Goal: Communication & Community: Answer question/provide support

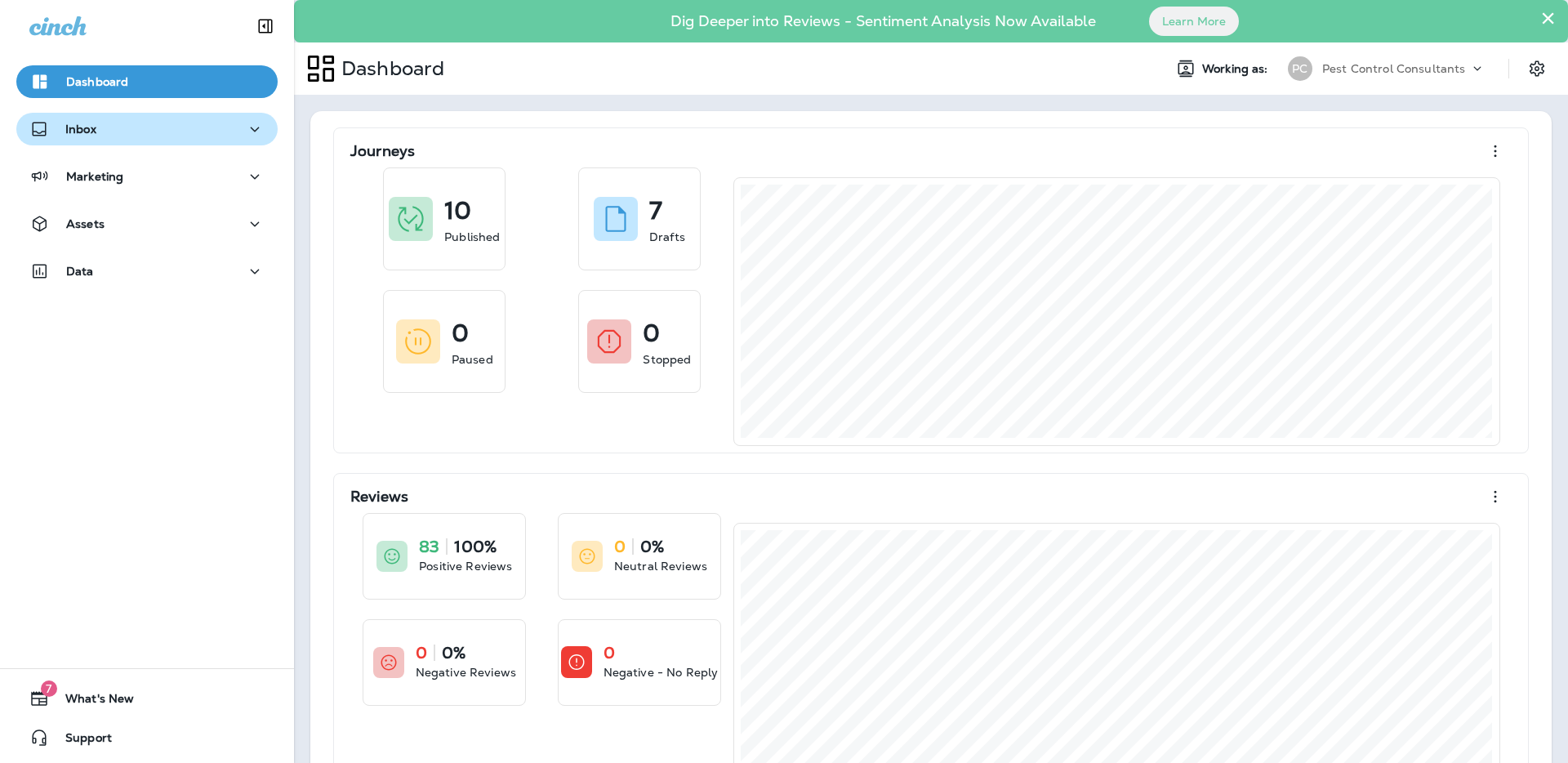
click at [227, 133] on div "Inbox" at bounding box center [146, 129] width 235 height 20
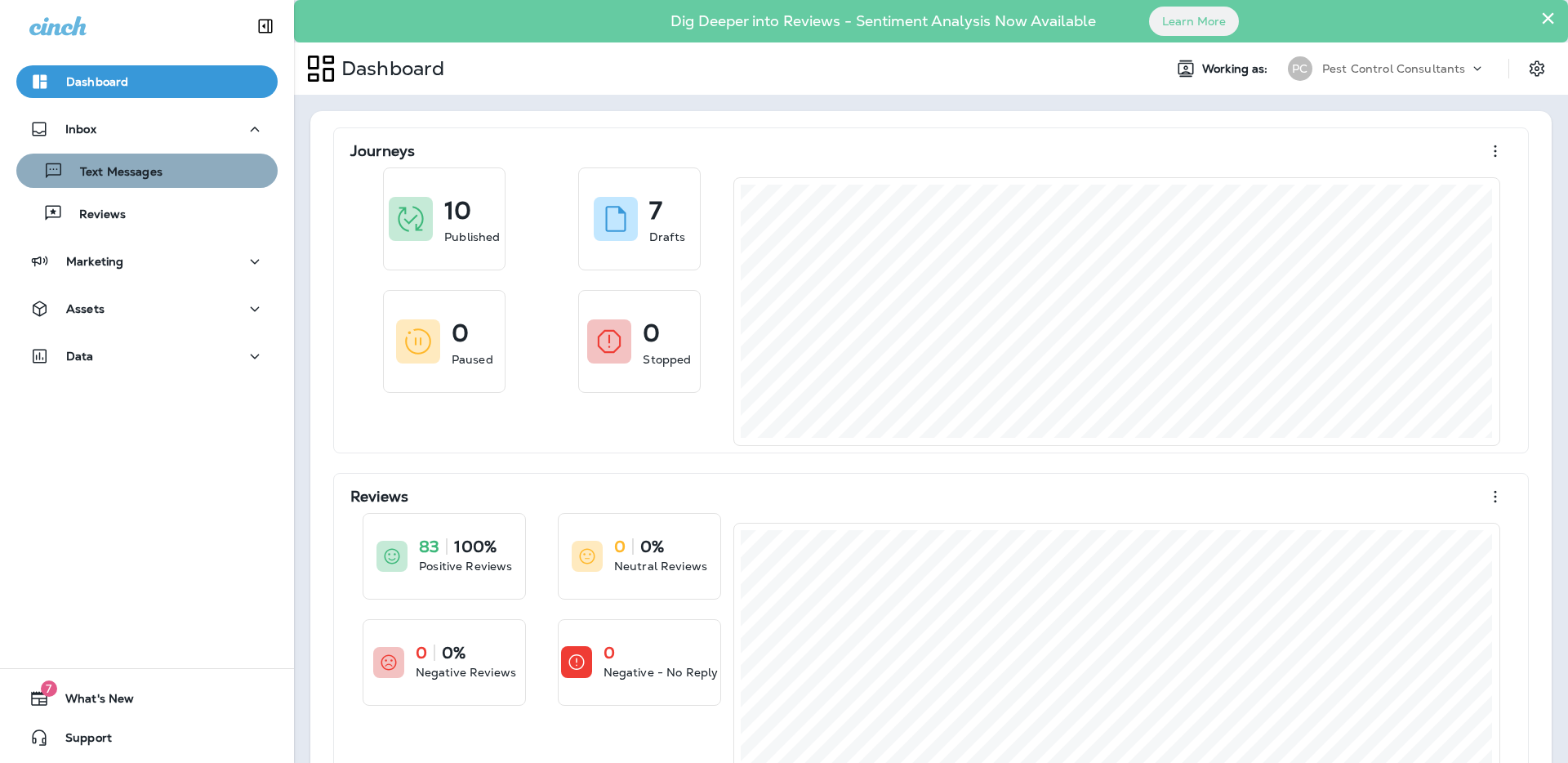
click at [204, 183] on button "Text Messages" at bounding box center [147, 170] width 261 height 34
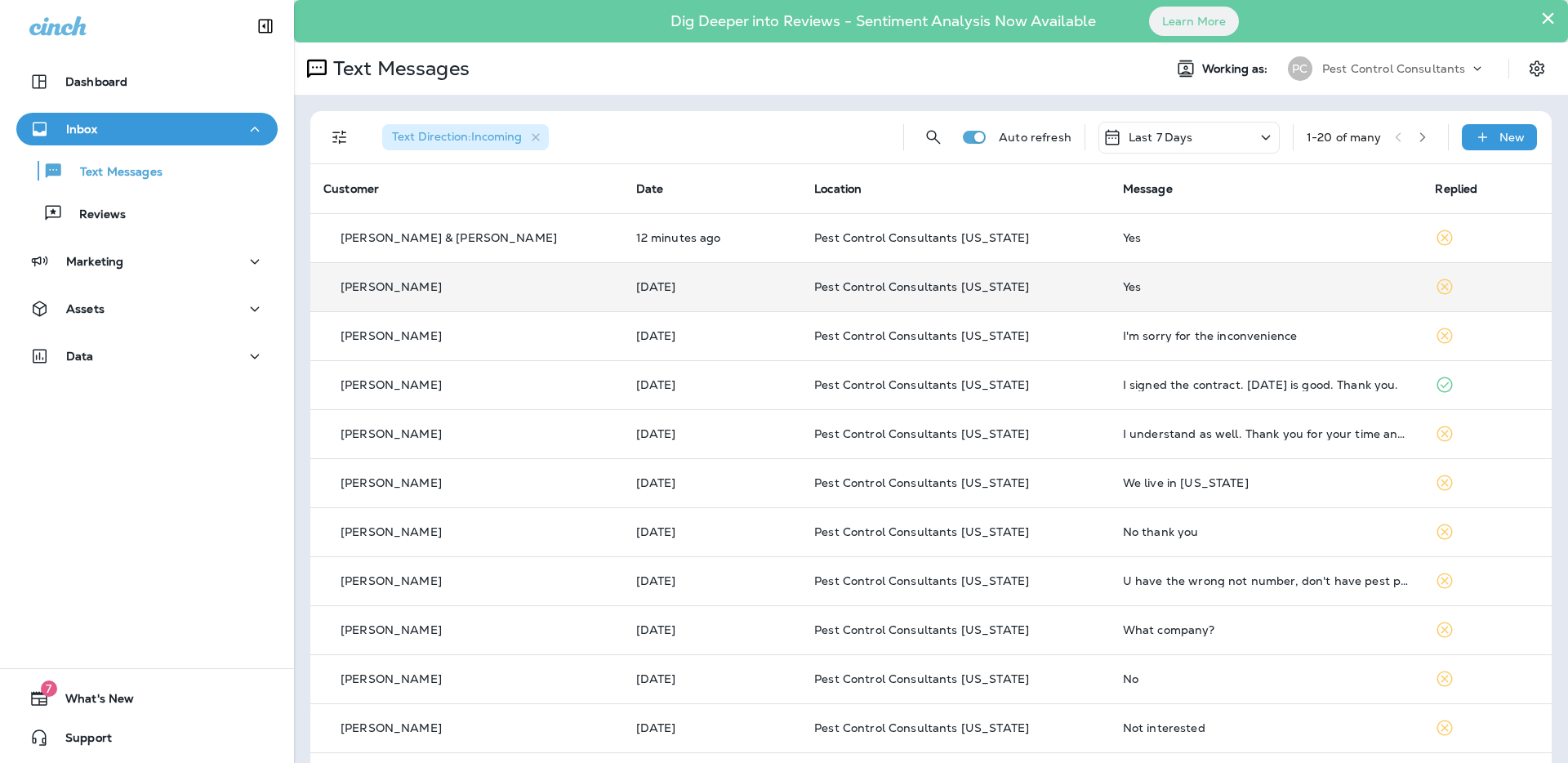
click at [541, 284] on div "[PERSON_NAME]" at bounding box center [466, 287] width 286 height 17
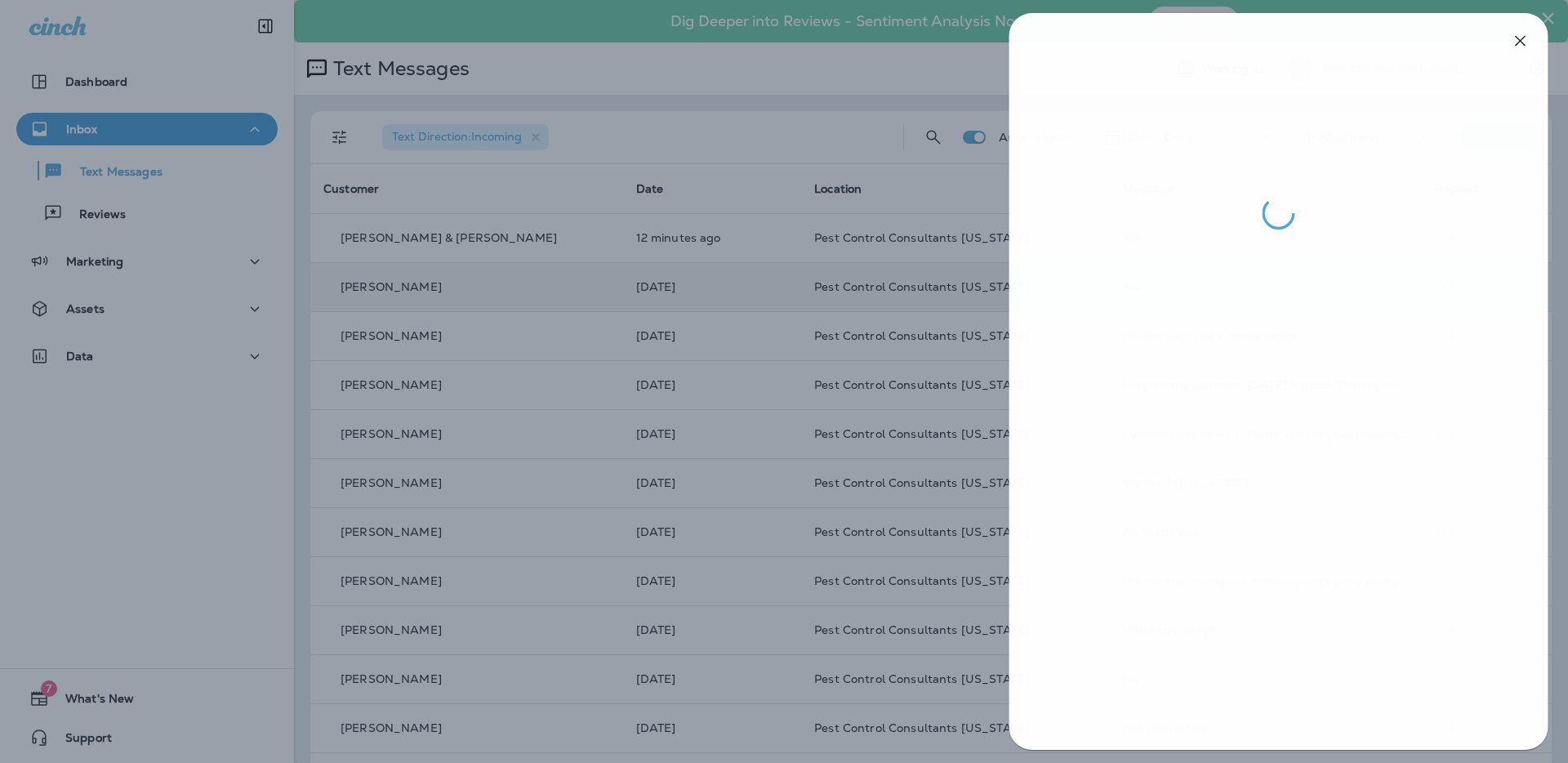
click at [645, 124] on div at bounding box center [784, 381] width 1568 height 763
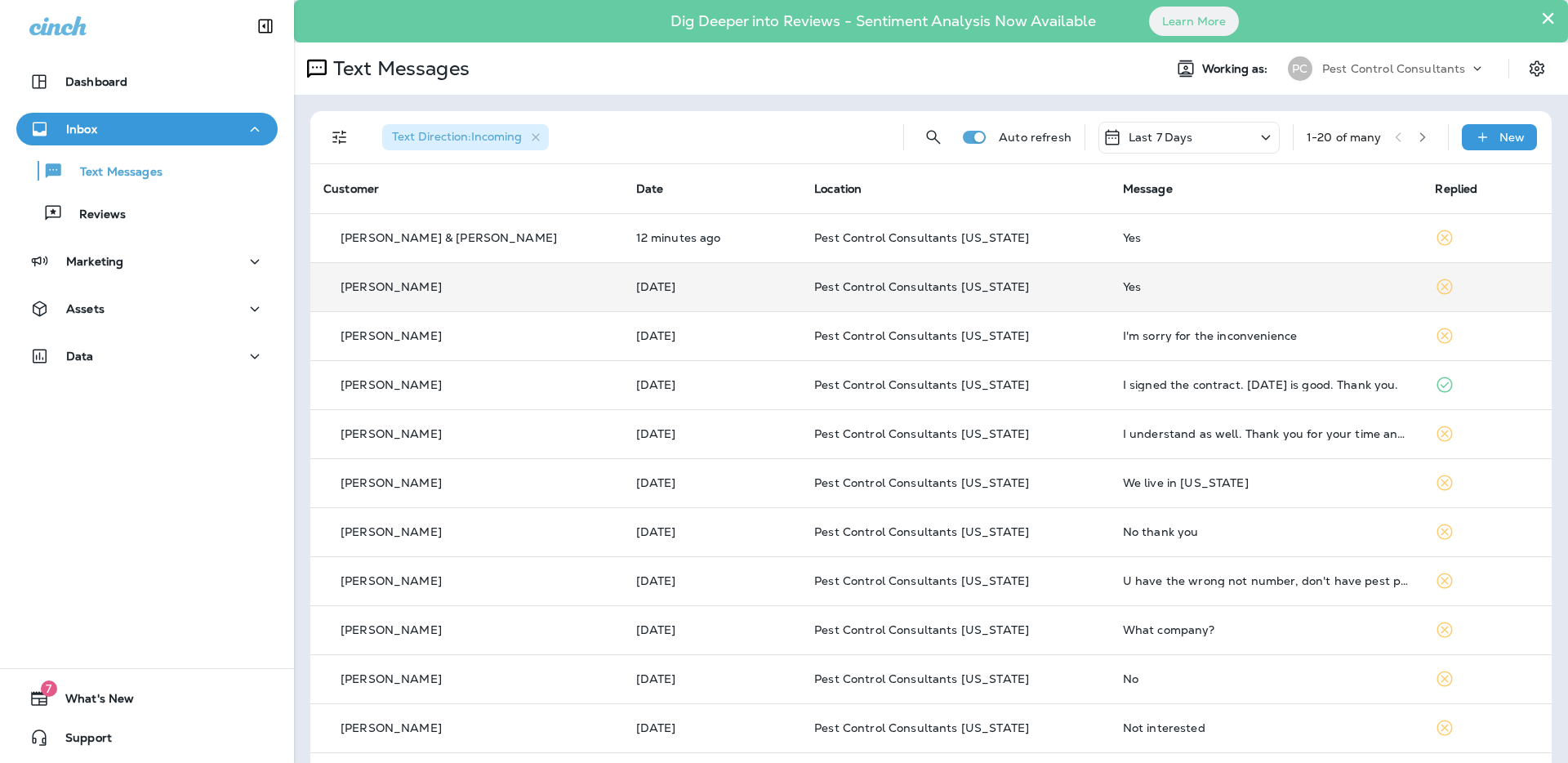
click at [516, 240] on div "[PERSON_NAME] & [PERSON_NAME]" at bounding box center [466, 238] width 286 height 17
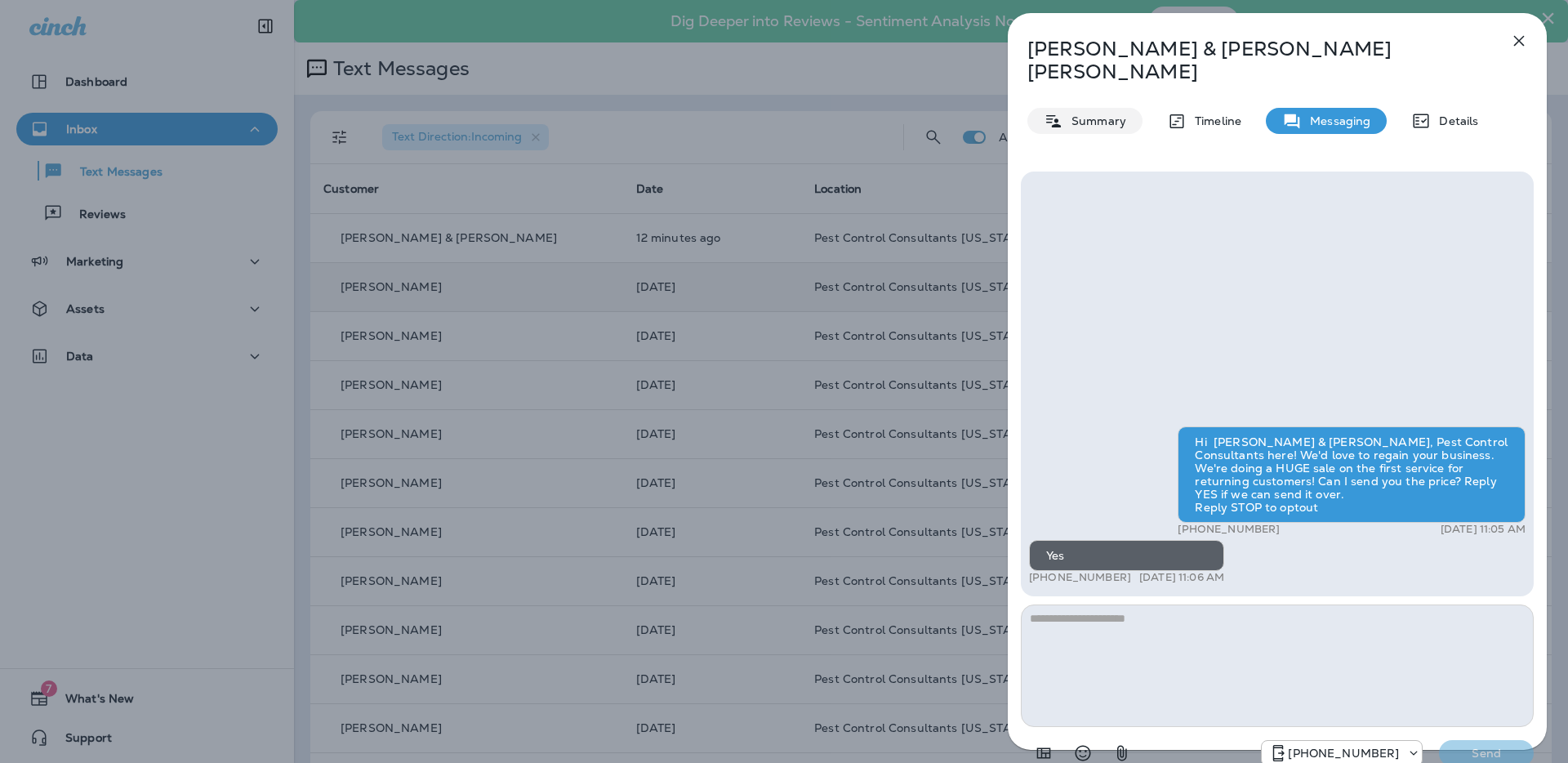
click at [1089, 114] on p "Summary" at bounding box center [1094, 121] width 63 height 14
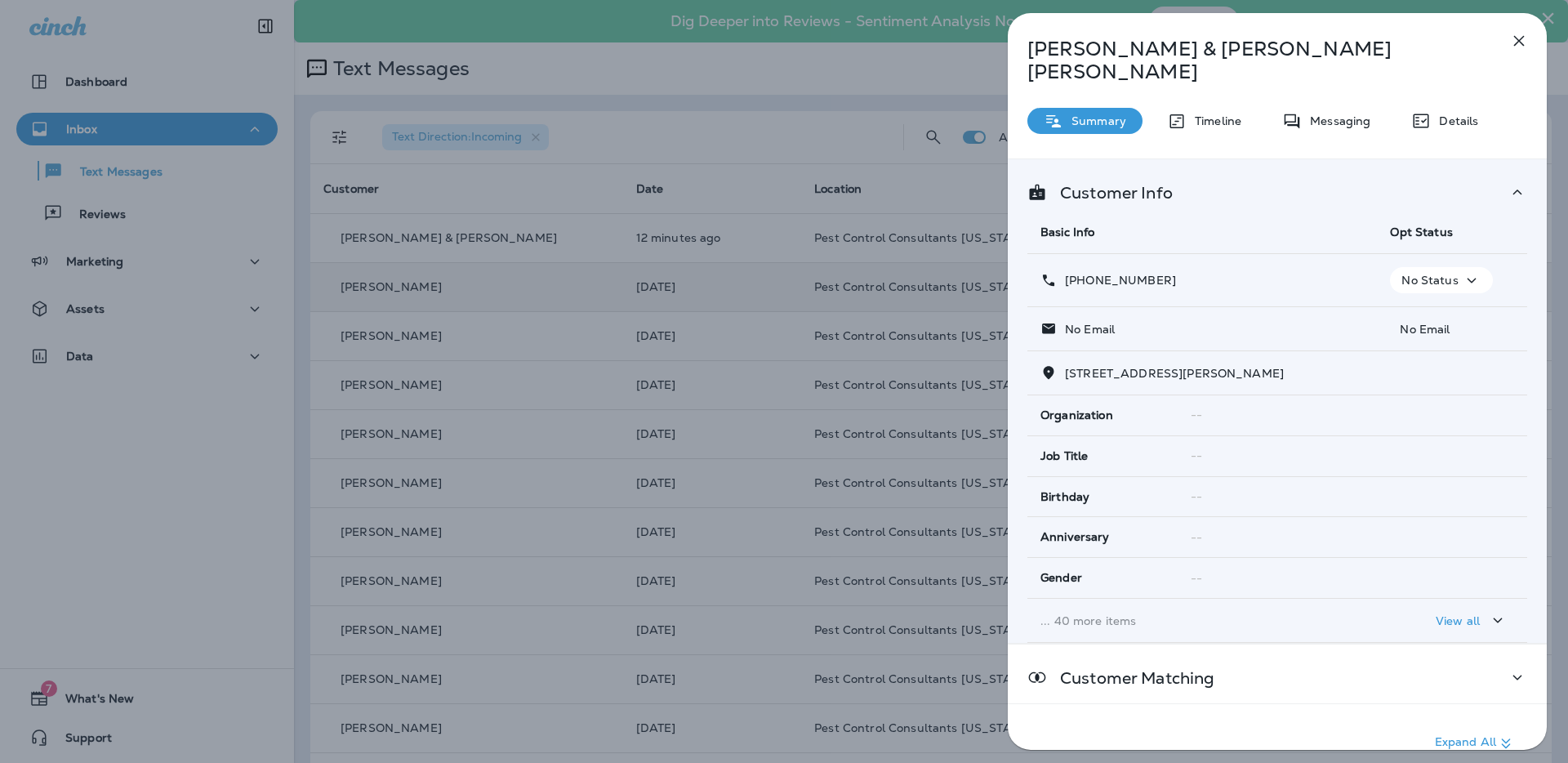
click at [1327, 114] on p "Messaging" at bounding box center [1336, 121] width 69 height 14
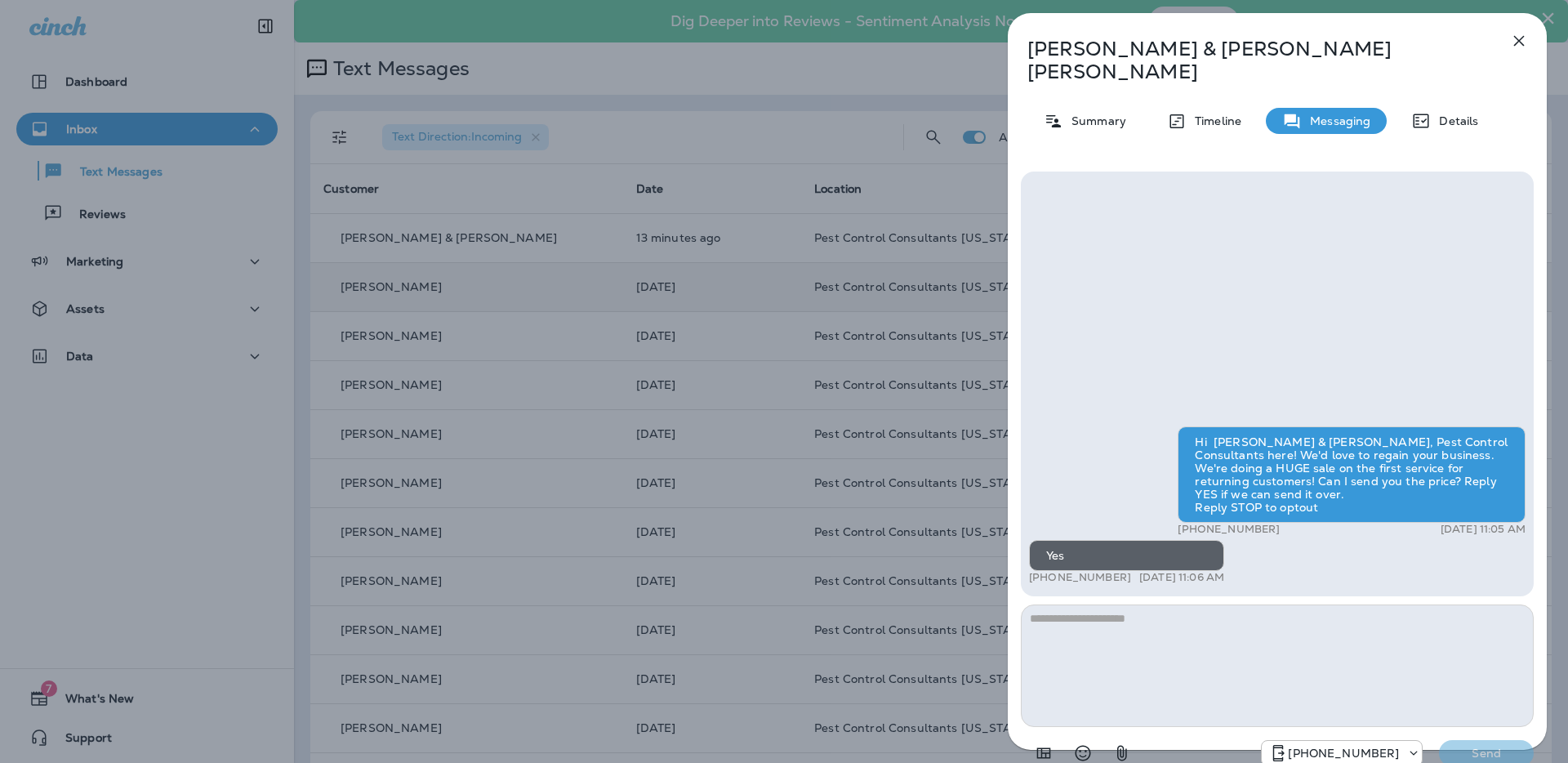
click at [655, 414] on div "[PERSON_NAME] & [PERSON_NAME] Summary Timeline Messaging Details Hi [PERSON_NAM…" at bounding box center [784, 381] width 1568 height 763
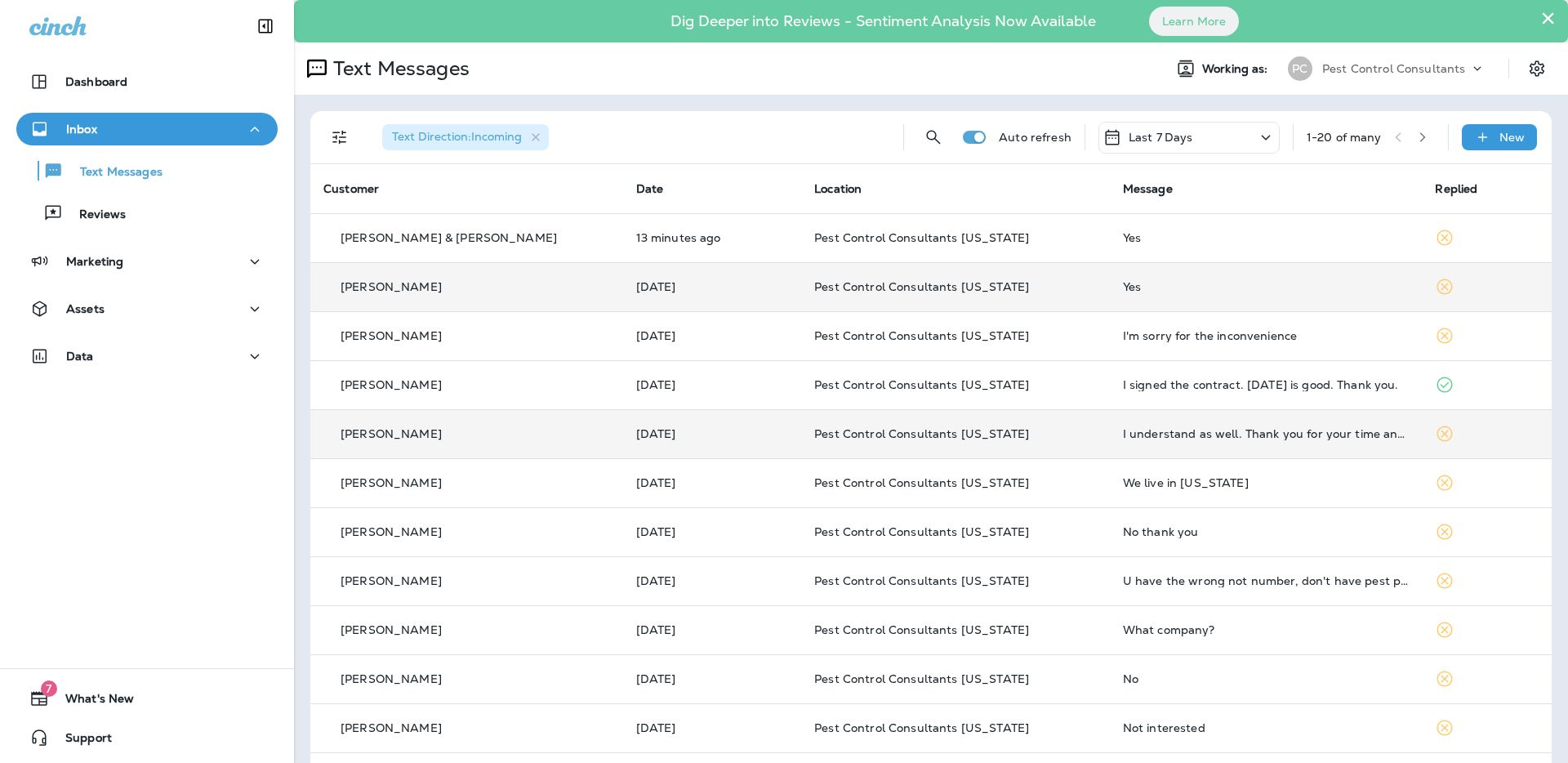
click at [497, 438] on div "[PERSON_NAME]" at bounding box center [466, 434] width 286 height 17
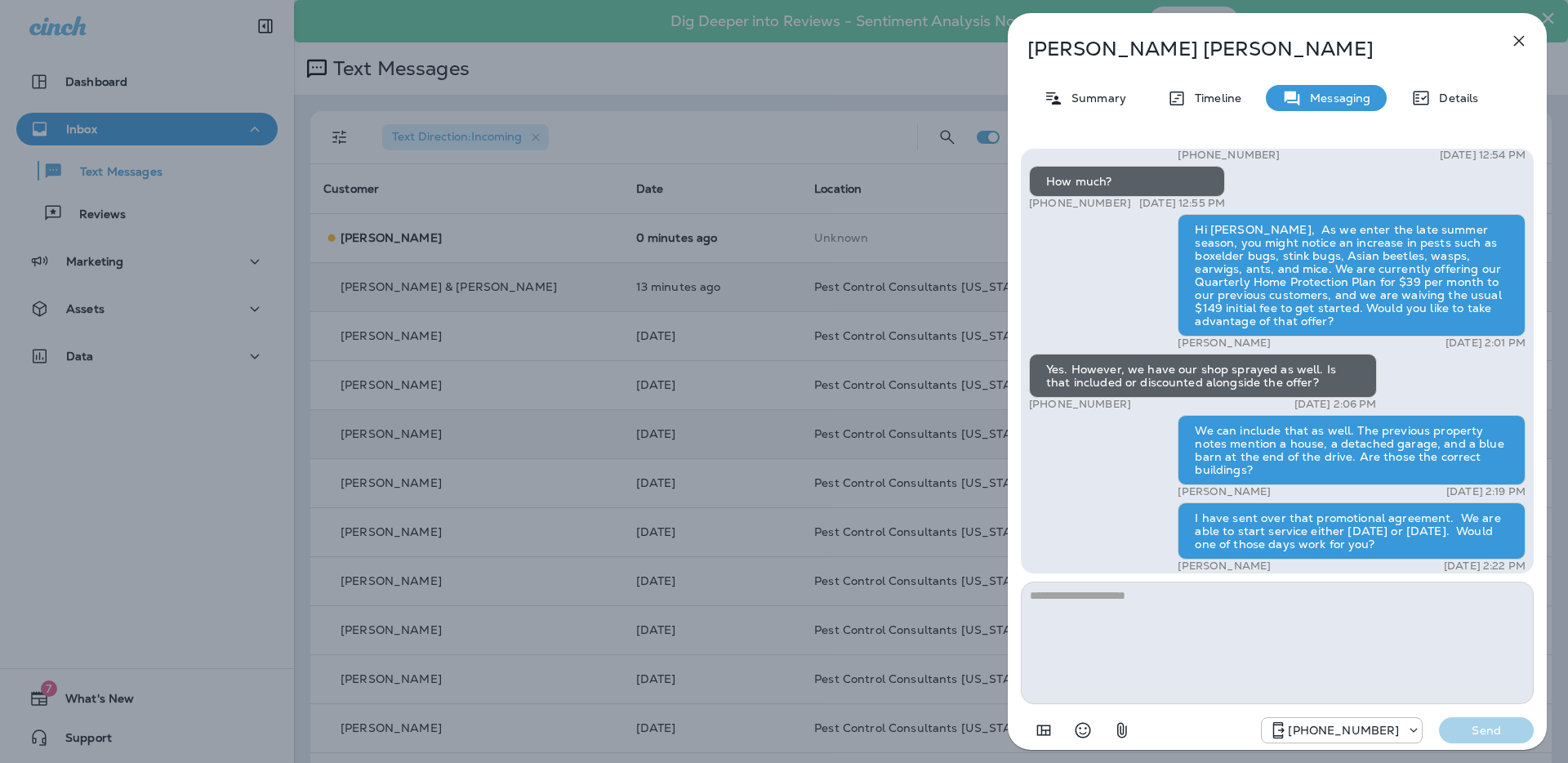
scroll to position [-1280, 0]
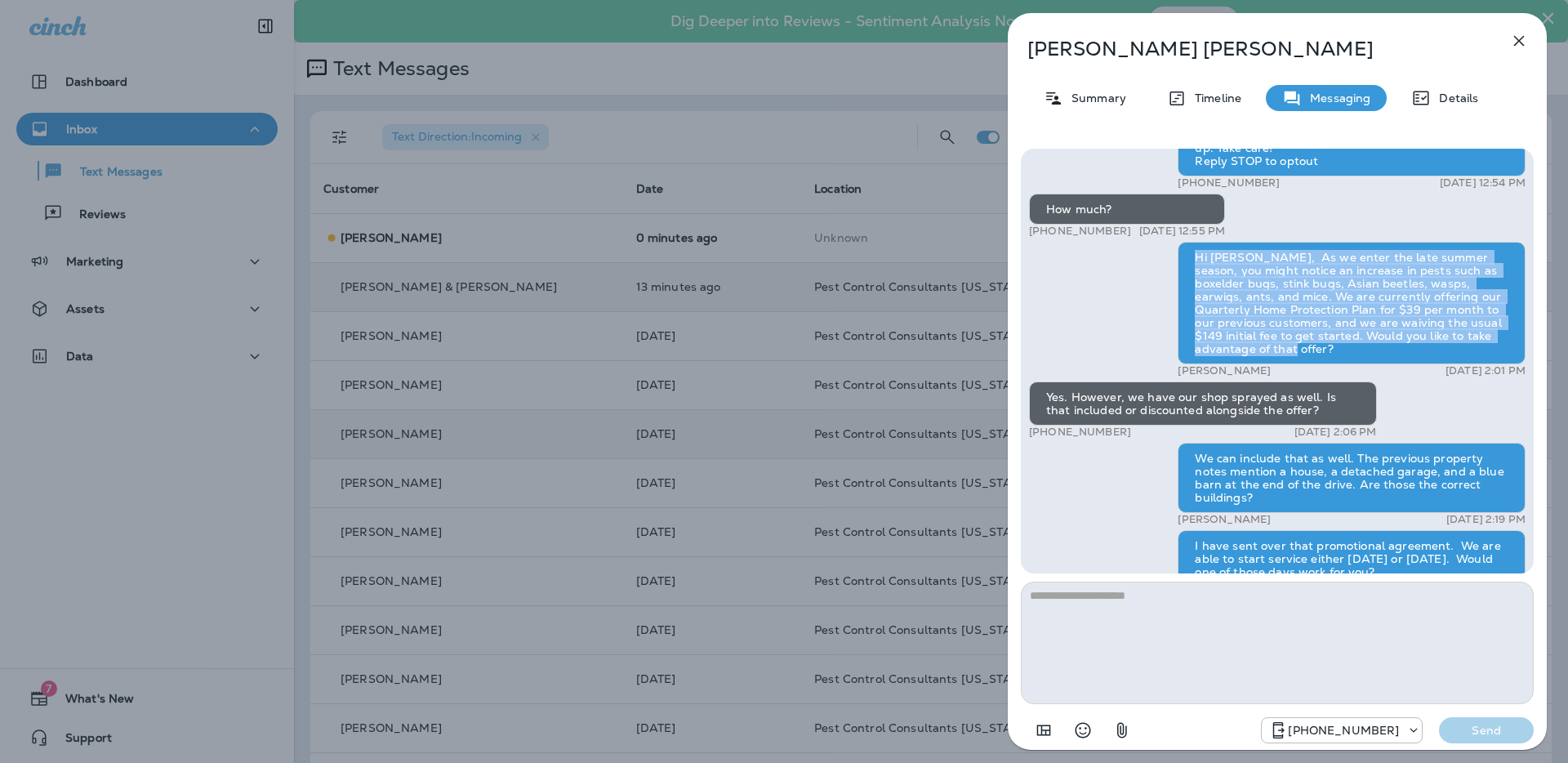
drag, startPoint x: 1236, startPoint y: 374, endPoint x: 1194, endPoint y: 284, distance: 99.3
click at [1194, 284] on div "Hi [PERSON_NAME], As we enter the late summer season, you might notice an incre…" at bounding box center [1352, 303] width 348 height 123
copy div "Hi [PERSON_NAME], As we enter the late summer season, you might notice an incre…"
drag, startPoint x: 763, startPoint y: 248, endPoint x: 711, endPoint y: 254, distance: 52.3
click at [761, 248] on div "[PERSON_NAME] Summary Timeline Messaging Details Hi [PERSON_NAME], Pest Control…" at bounding box center [784, 381] width 1568 height 763
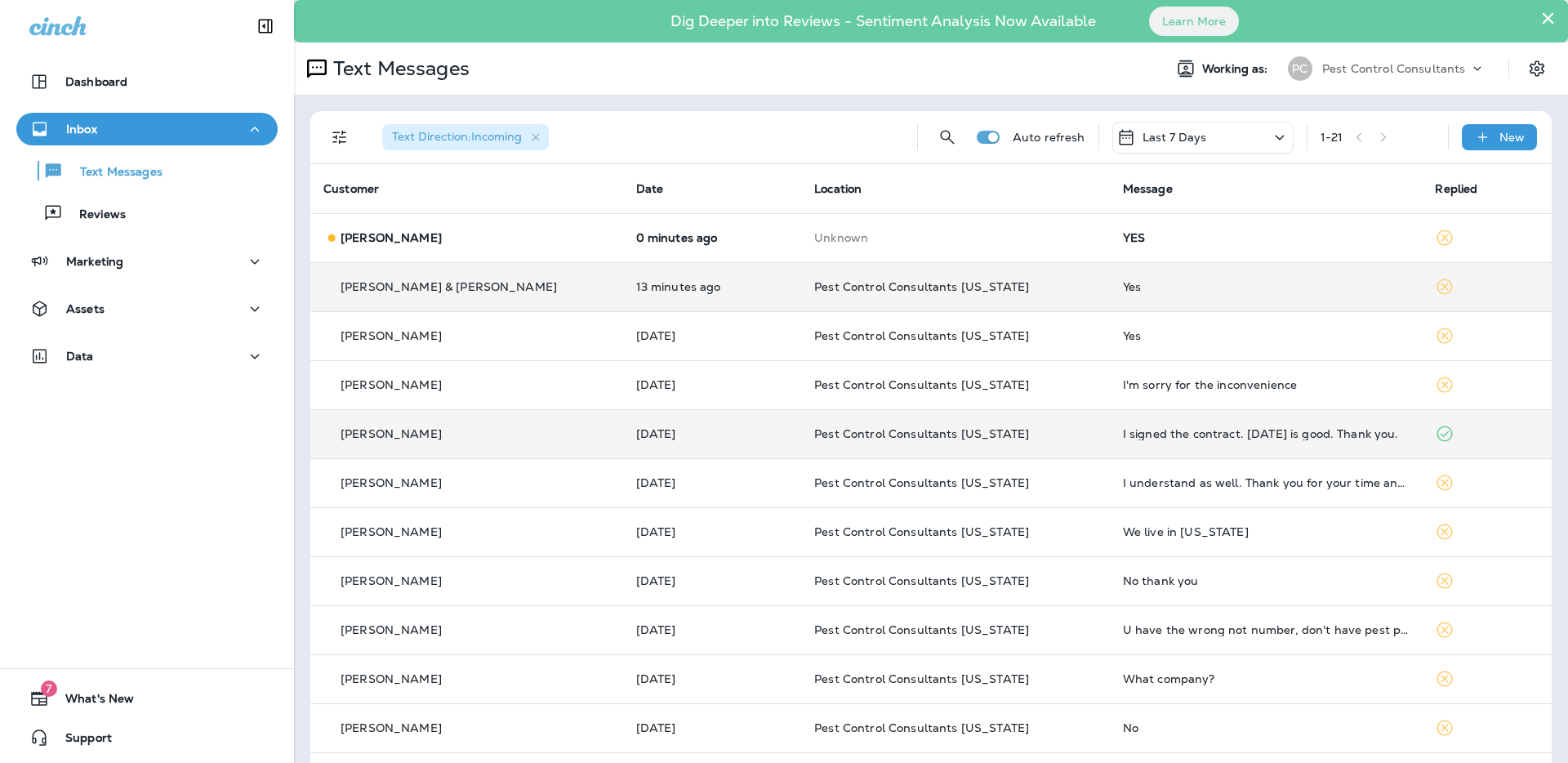
click at [459, 285] on p "[PERSON_NAME] & [PERSON_NAME]" at bounding box center [449, 287] width 217 height 14
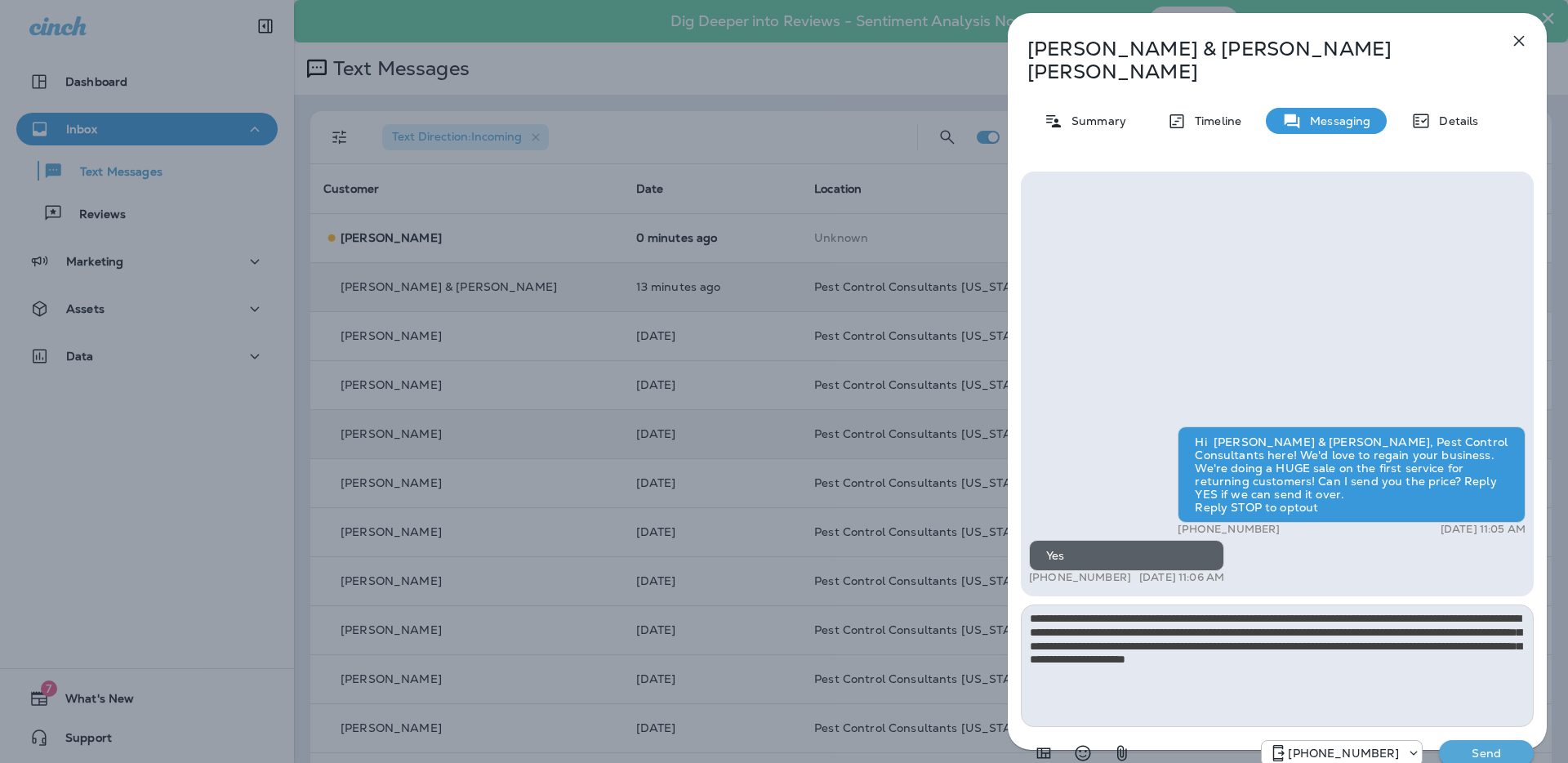
click at [1062, 604] on textarea "**********" at bounding box center [1278, 665] width 513 height 123
click at [1082, 649] on textarea "**********" at bounding box center [1278, 665] width 513 height 123
type textarea "**********"
click at [1469, 746] on p "Send" at bounding box center [1486, 752] width 69 height 15
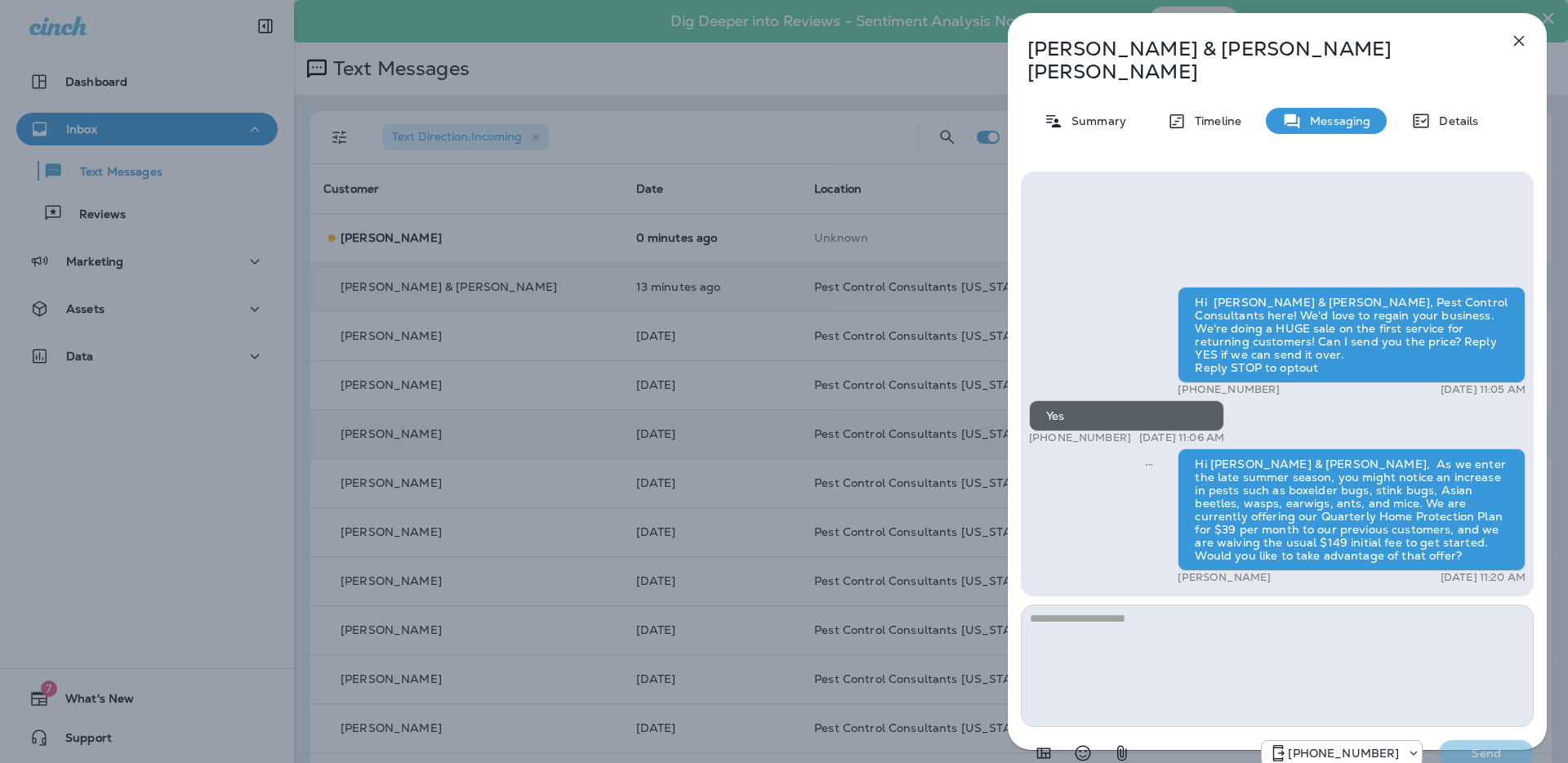
click at [780, 138] on div "[PERSON_NAME] & [PERSON_NAME] Summary Timeline Messaging Details Hi [PERSON_NAM…" at bounding box center [784, 381] width 1568 height 763
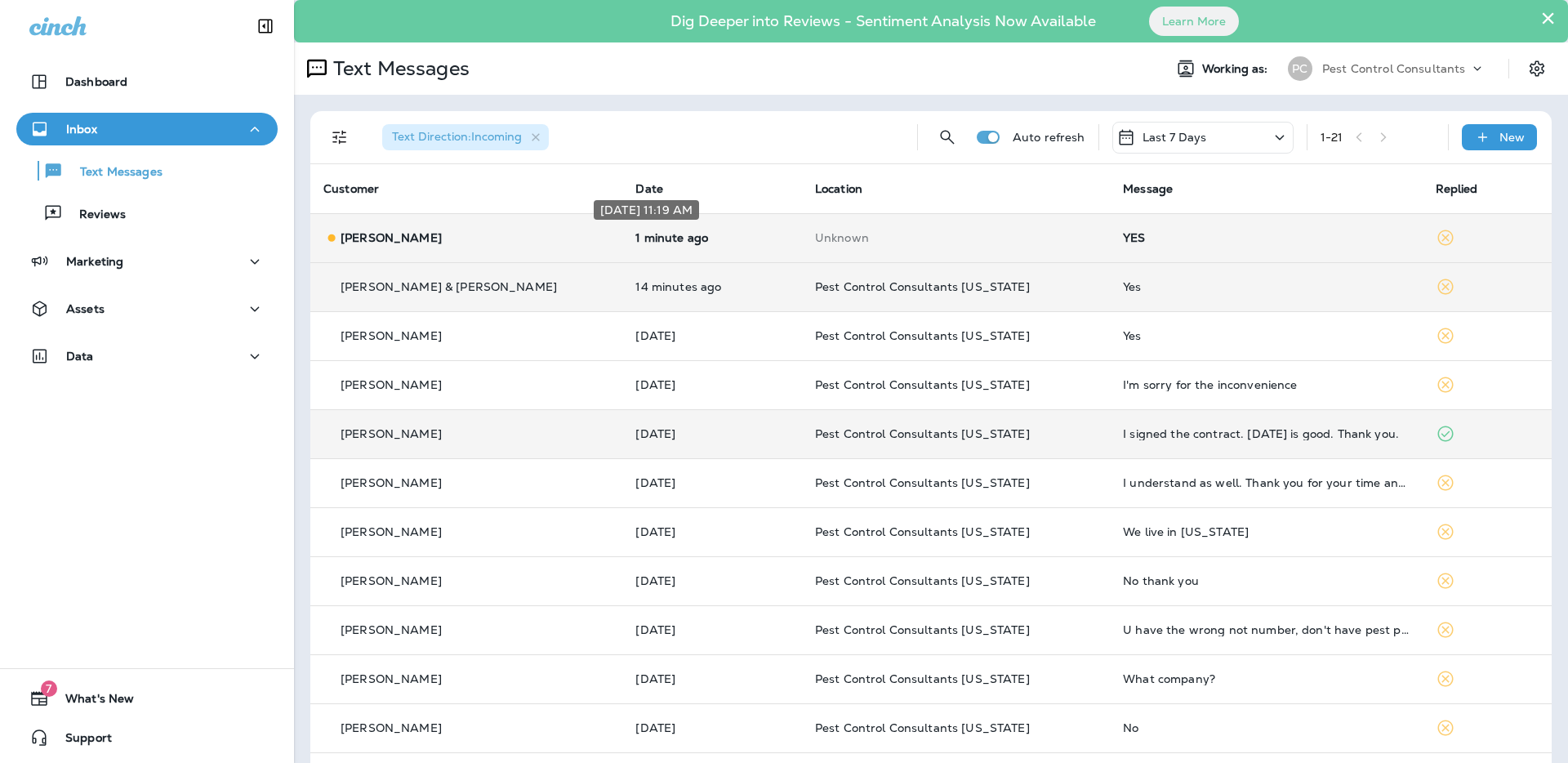
click at [636, 239] on p "1 minute ago" at bounding box center [712, 238] width 153 height 14
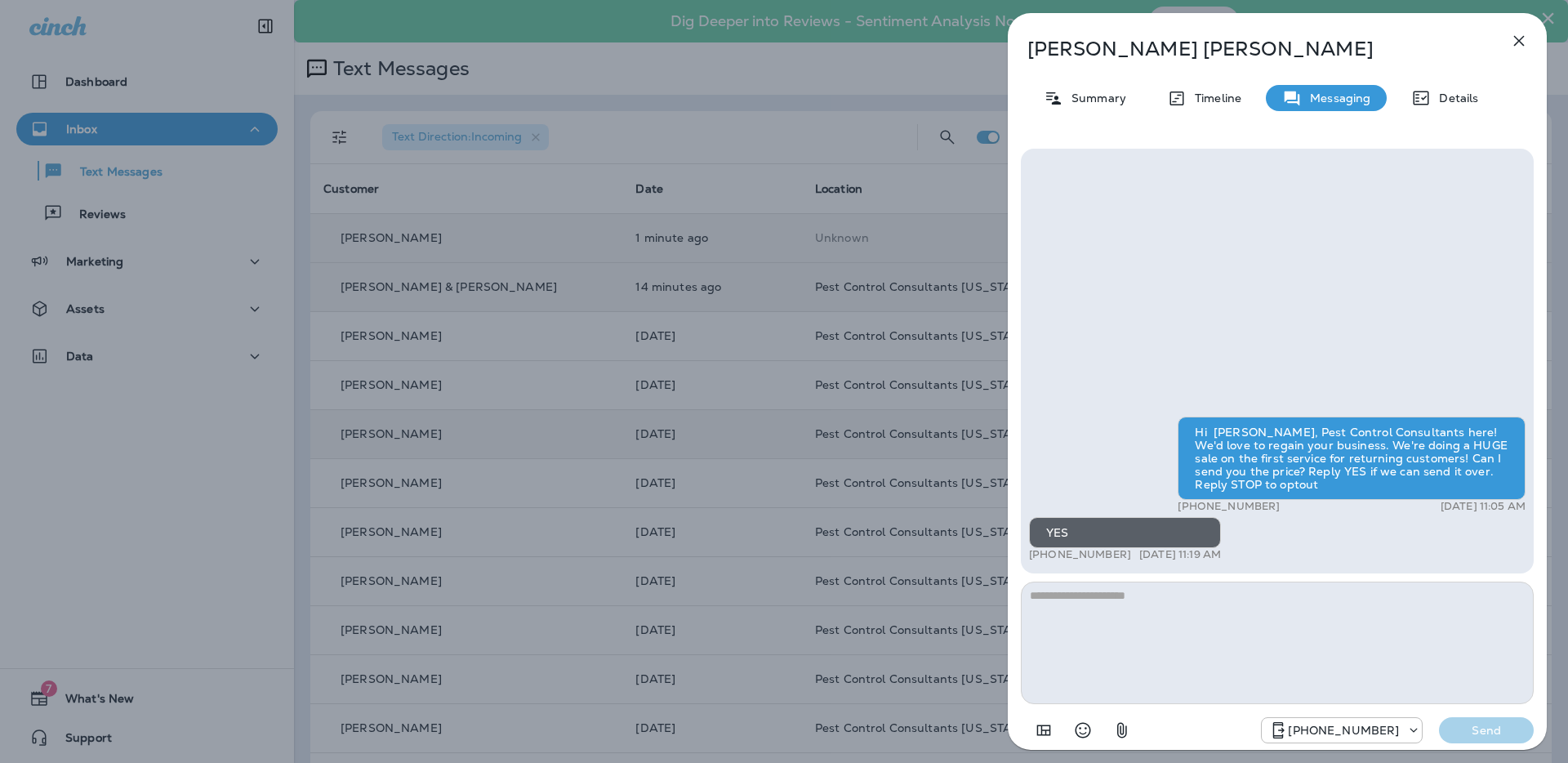
click at [673, 329] on div "[PERSON_NAME] Summary Timeline Messaging Details Hi [PERSON_NAME], Pest Control…" at bounding box center [784, 381] width 1568 height 763
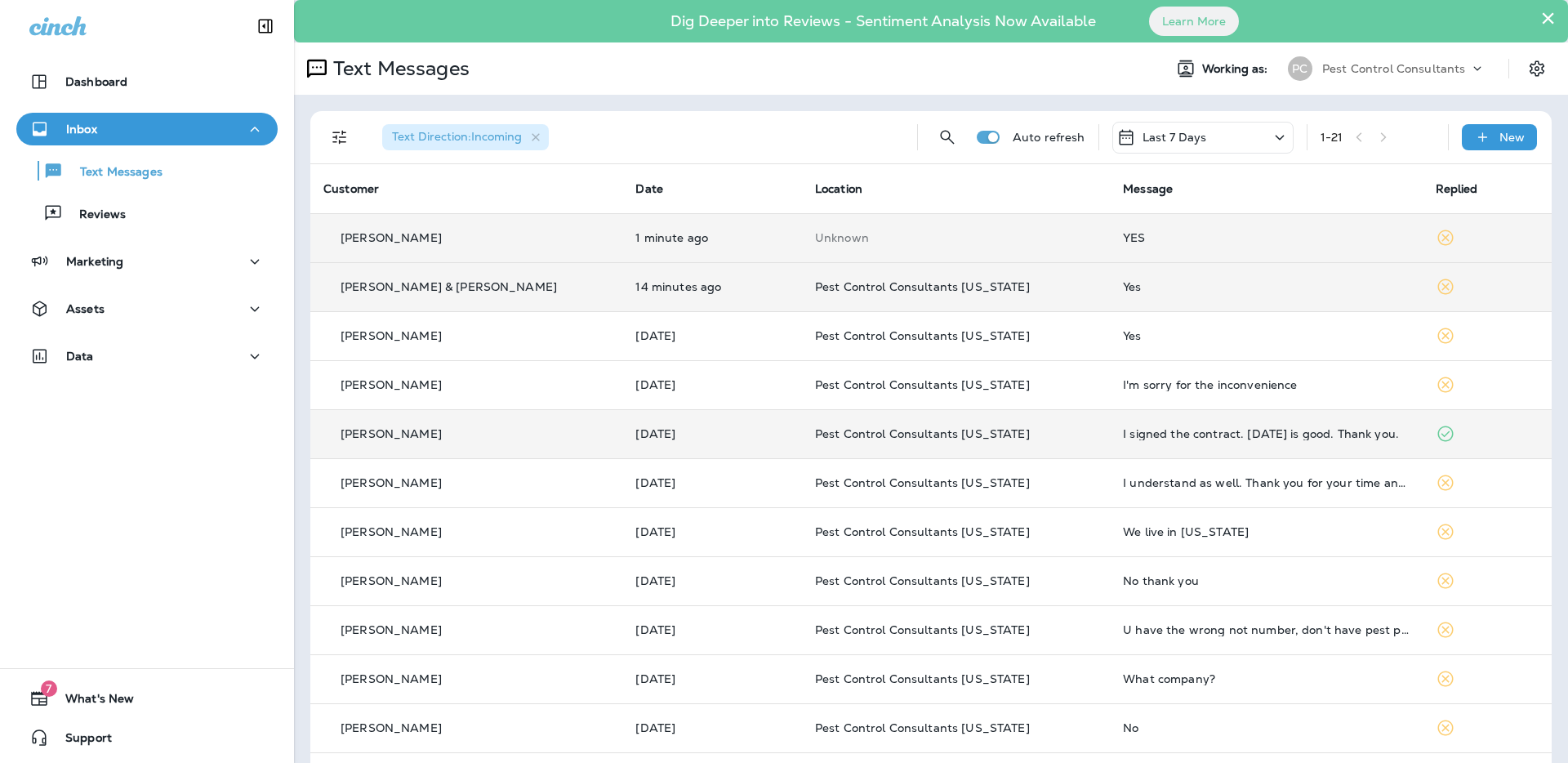
click at [496, 237] on div "[PERSON_NAME]" at bounding box center [466, 238] width 286 height 17
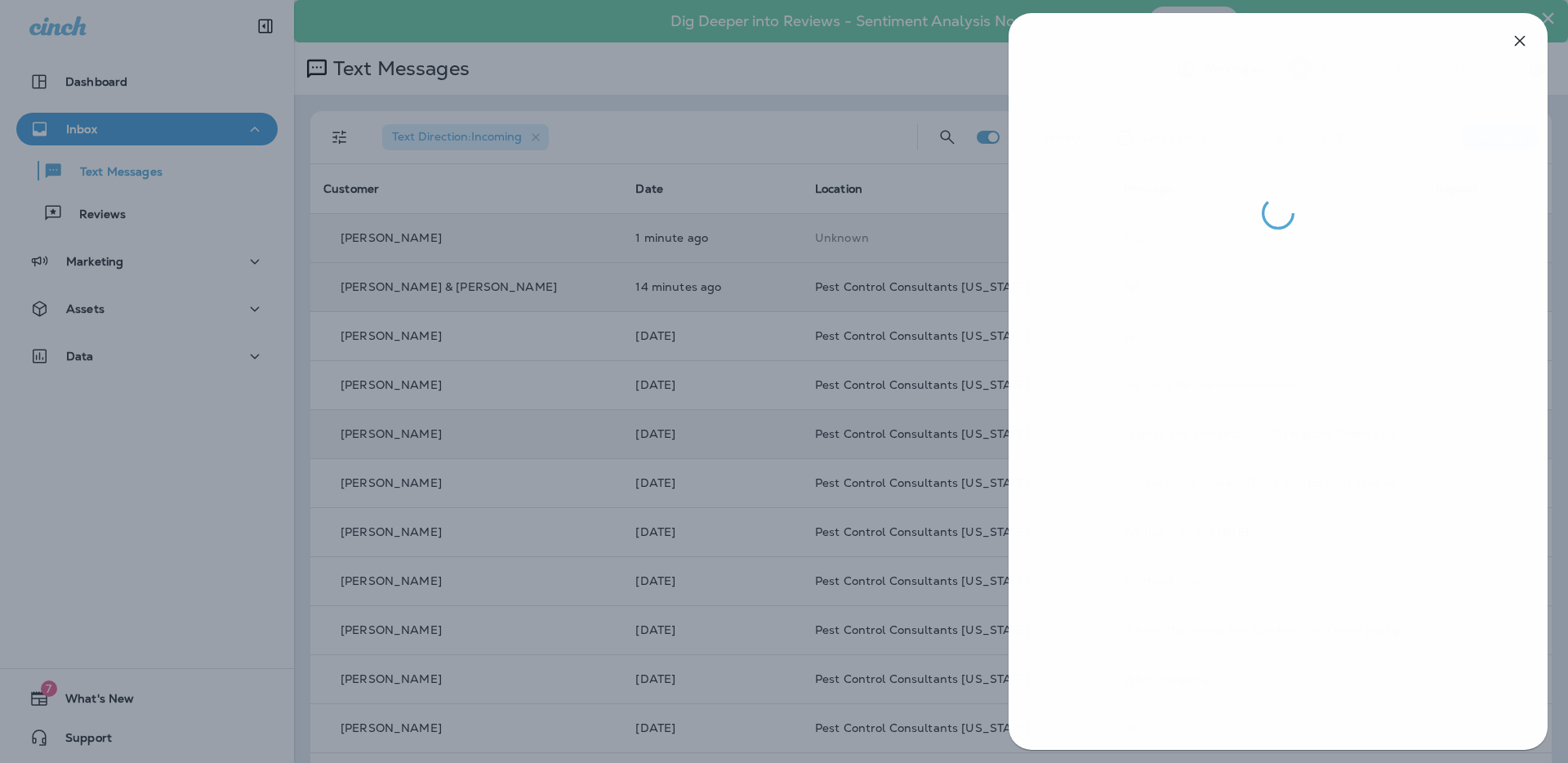
click at [506, 263] on div at bounding box center [784, 381] width 1568 height 763
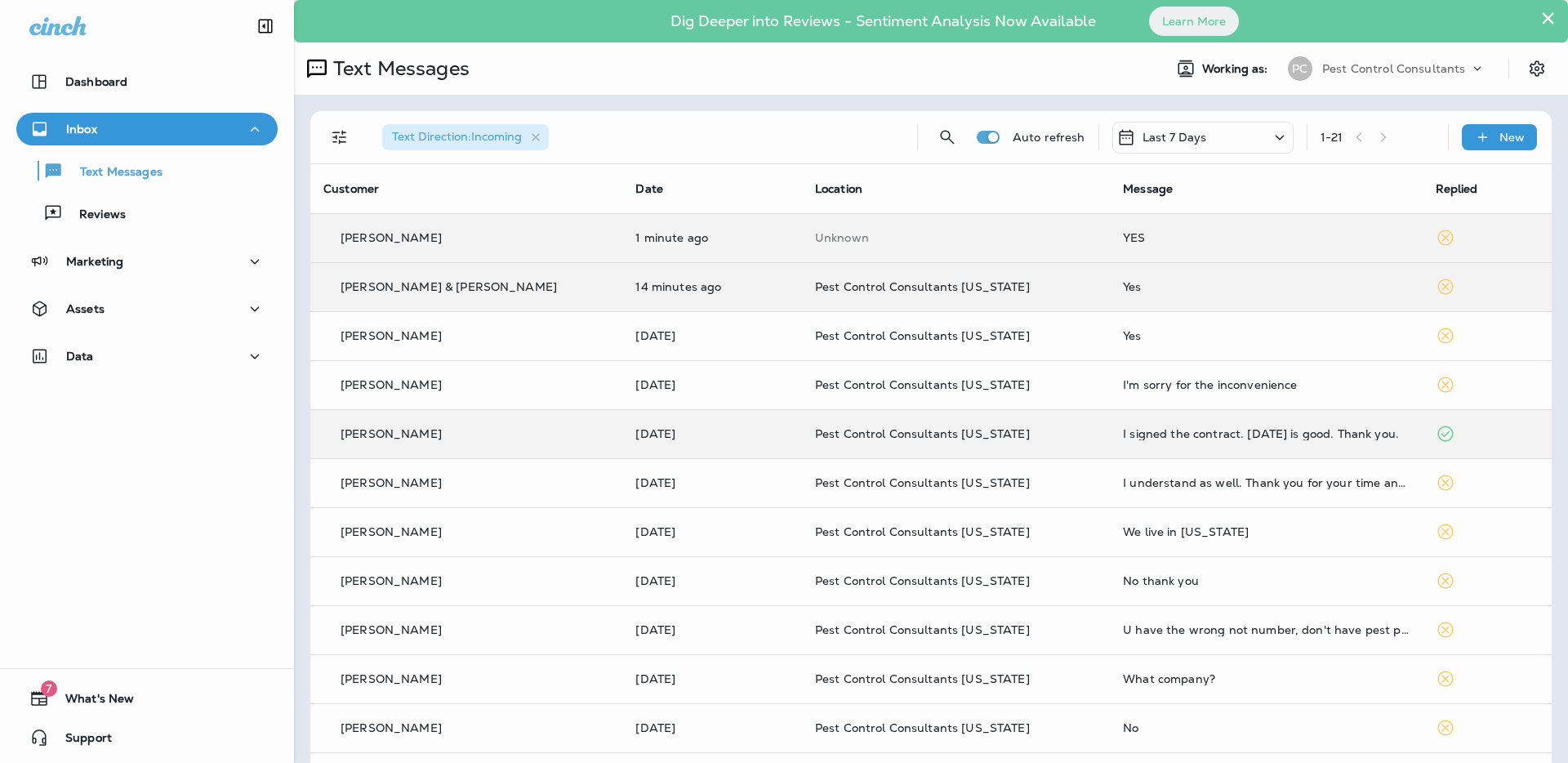
click at [498, 281] on div at bounding box center [865, 381] width 1568 height 763
click at [488, 285] on div "[PERSON_NAME] & [PERSON_NAME]" at bounding box center [466, 287] width 286 height 17
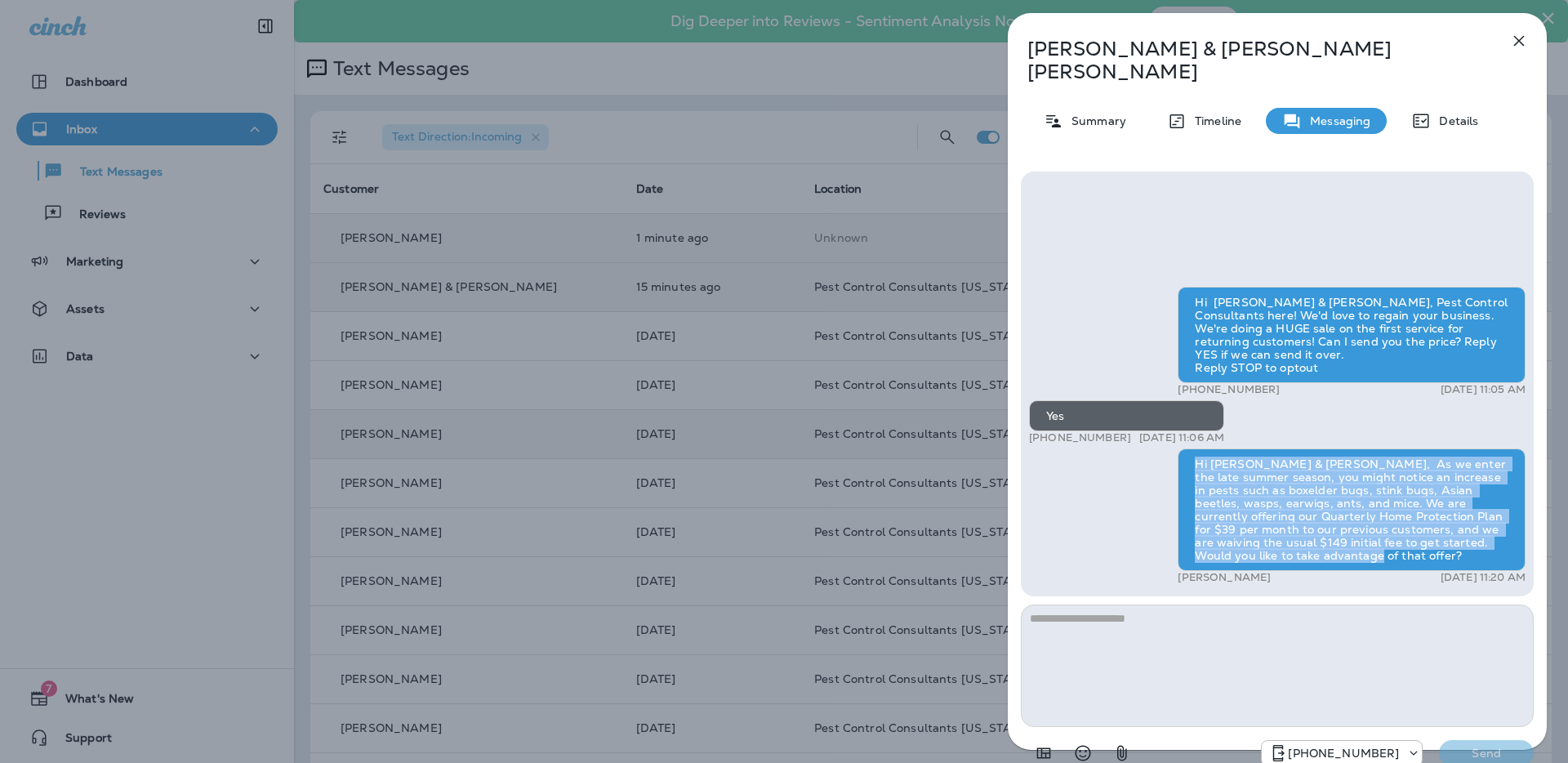
drag, startPoint x: 1339, startPoint y: 536, endPoint x: 1181, endPoint y: 444, distance: 182.8
click at [1180, 449] on div "Hi [PERSON_NAME] & [PERSON_NAME], As we enter the late summer season, you might…" at bounding box center [1352, 510] width 348 height 123
copy div "Hi [PERSON_NAME] & [PERSON_NAME], As we enter the late summer season, you might…"
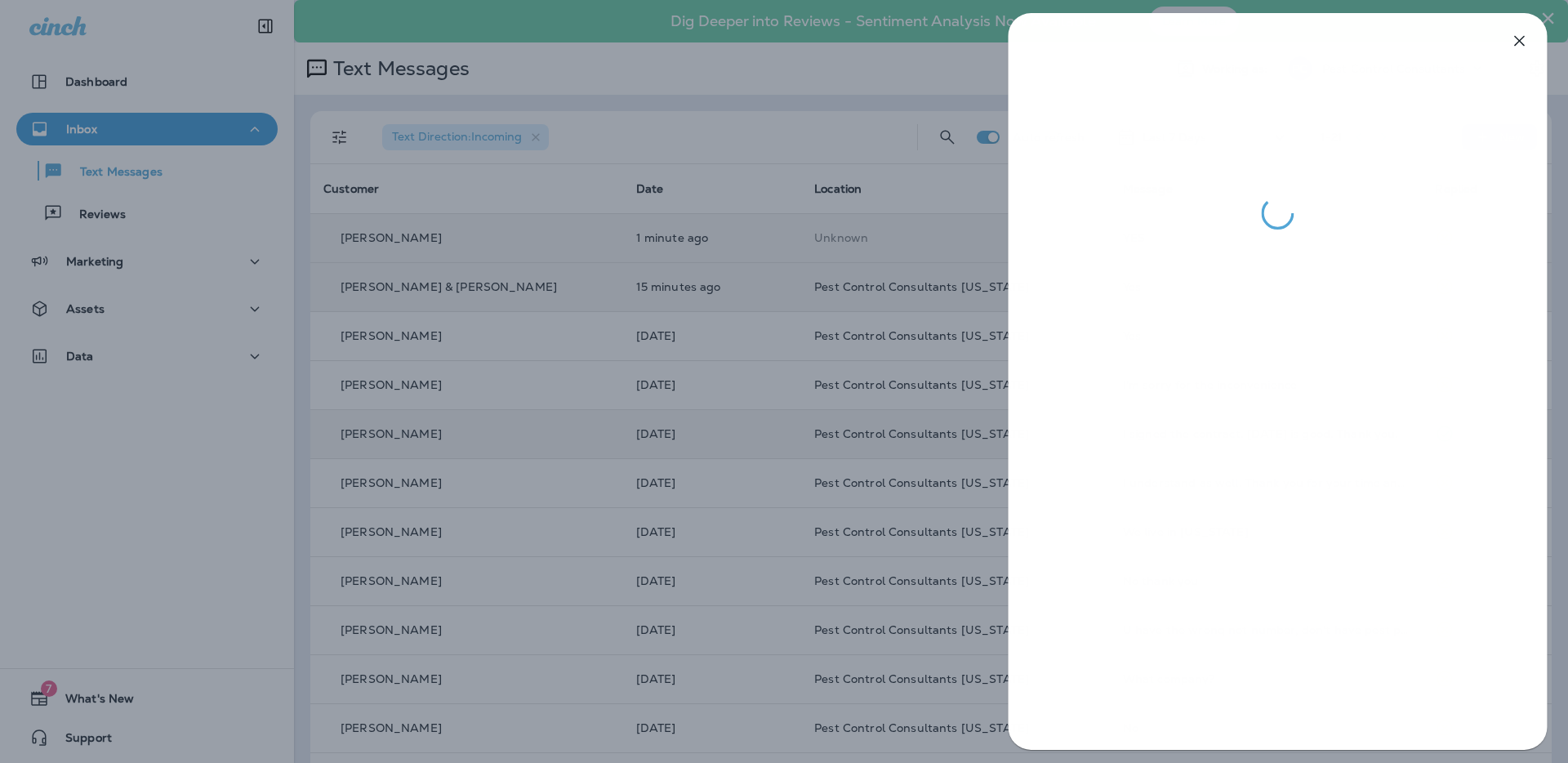
drag, startPoint x: 542, startPoint y: 262, endPoint x: 488, endPoint y: 244, distance: 56.9
click at [505, 250] on div at bounding box center [784, 381] width 1568 height 763
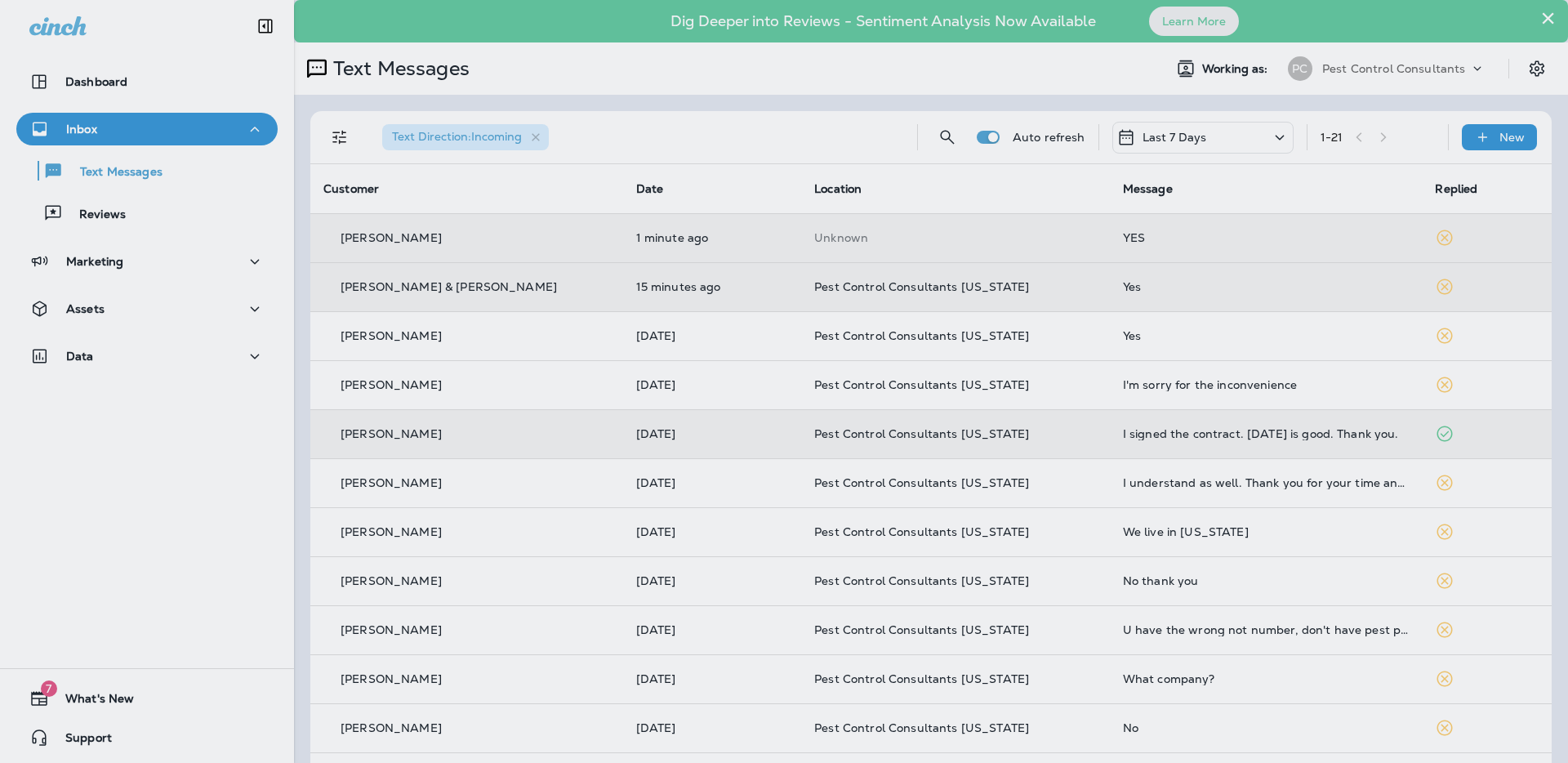
click at [488, 244] on div at bounding box center [871, 381] width 1568 height 763
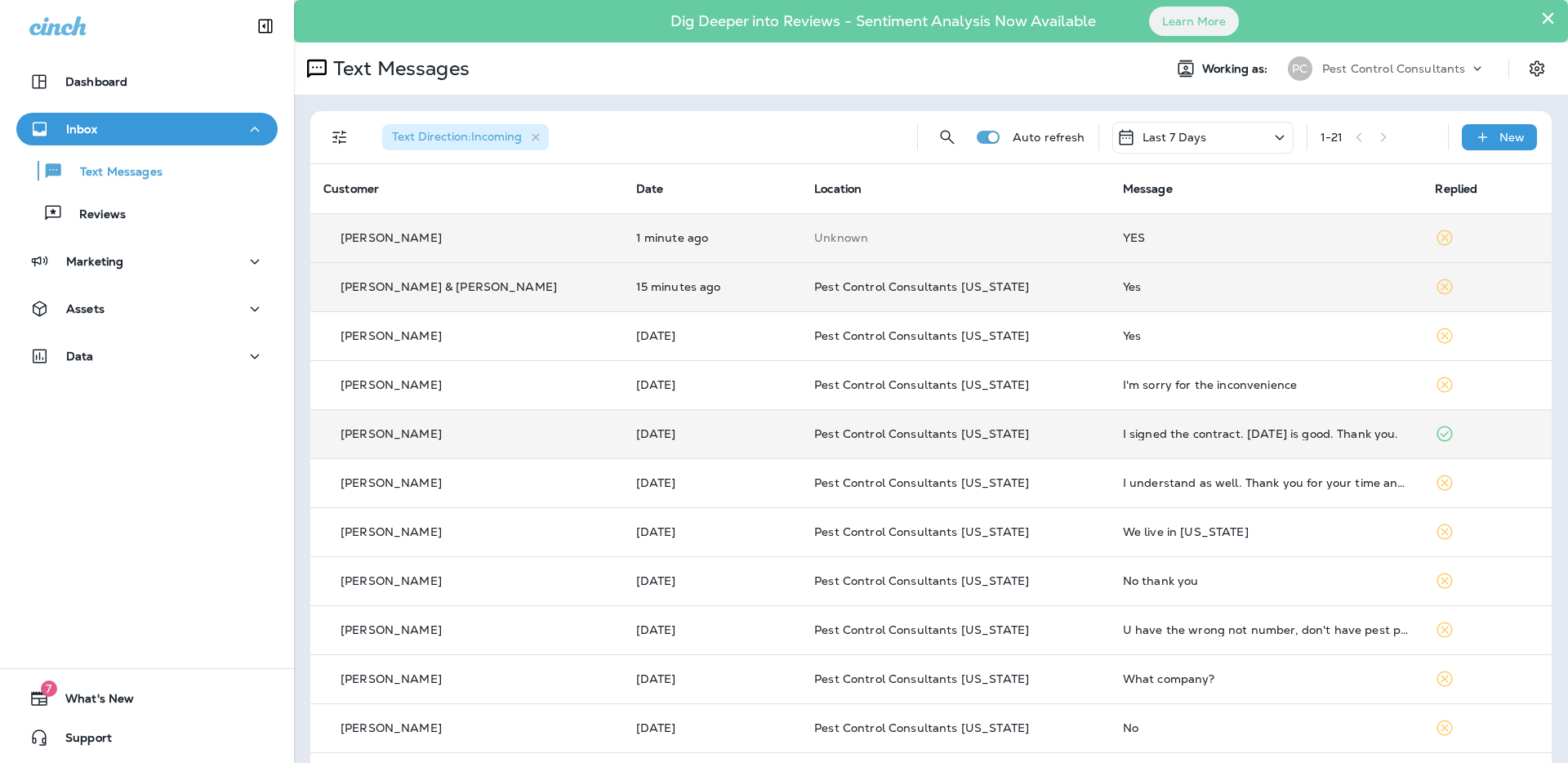
click at [489, 240] on div "[PERSON_NAME]" at bounding box center [466, 238] width 286 height 17
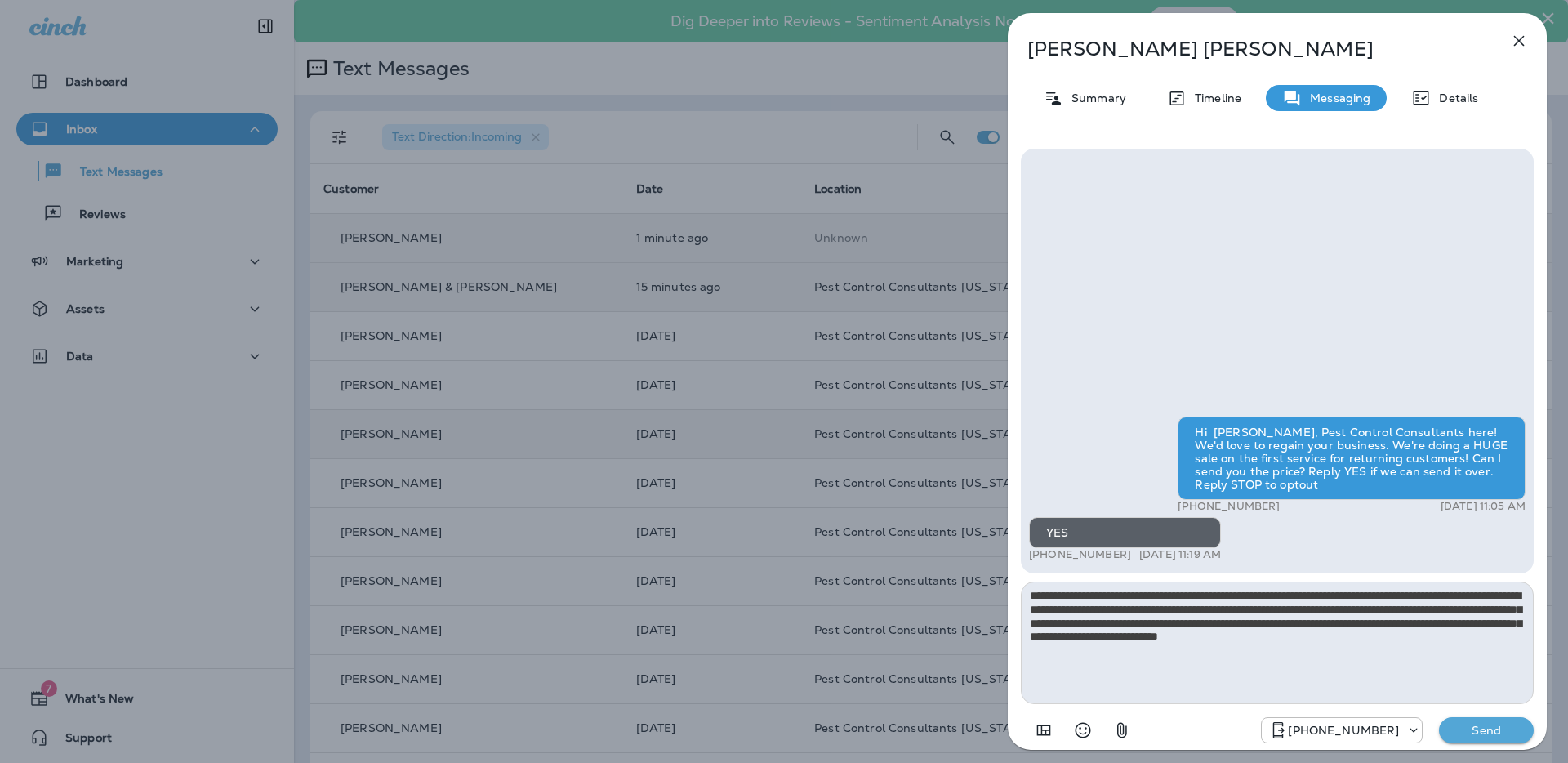
click at [1102, 595] on textarea "**********" at bounding box center [1278, 642] width 513 height 123
type textarea "**********"
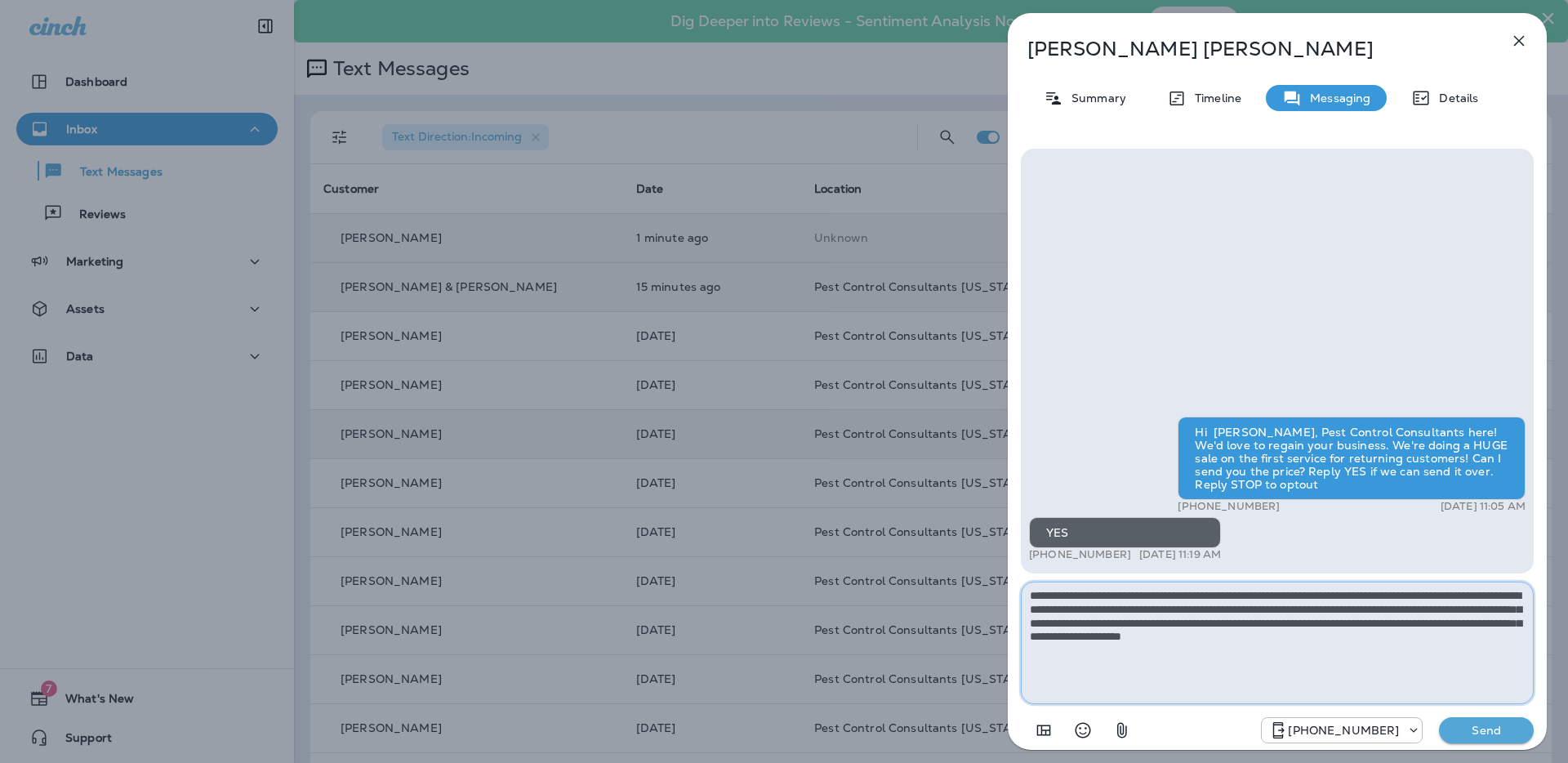
click at [1401, 625] on textarea "**********" at bounding box center [1278, 642] width 513 height 123
click at [1383, 652] on textarea "**********" at bounding box center [1278, 642] width 513 height 123
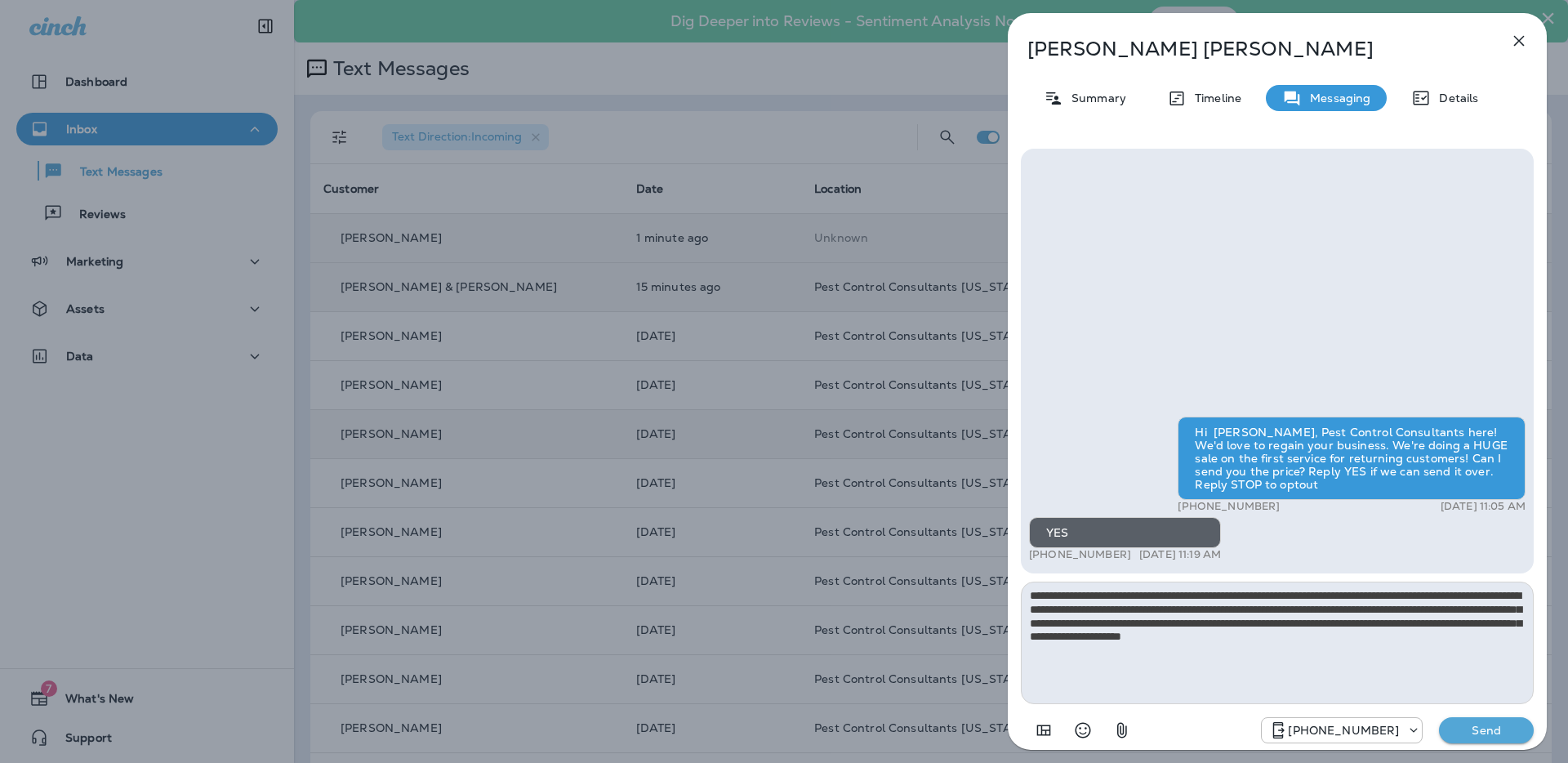
click at [1464, 731] on p "Send" at bounding box center [1486, 729] width 69 height 15
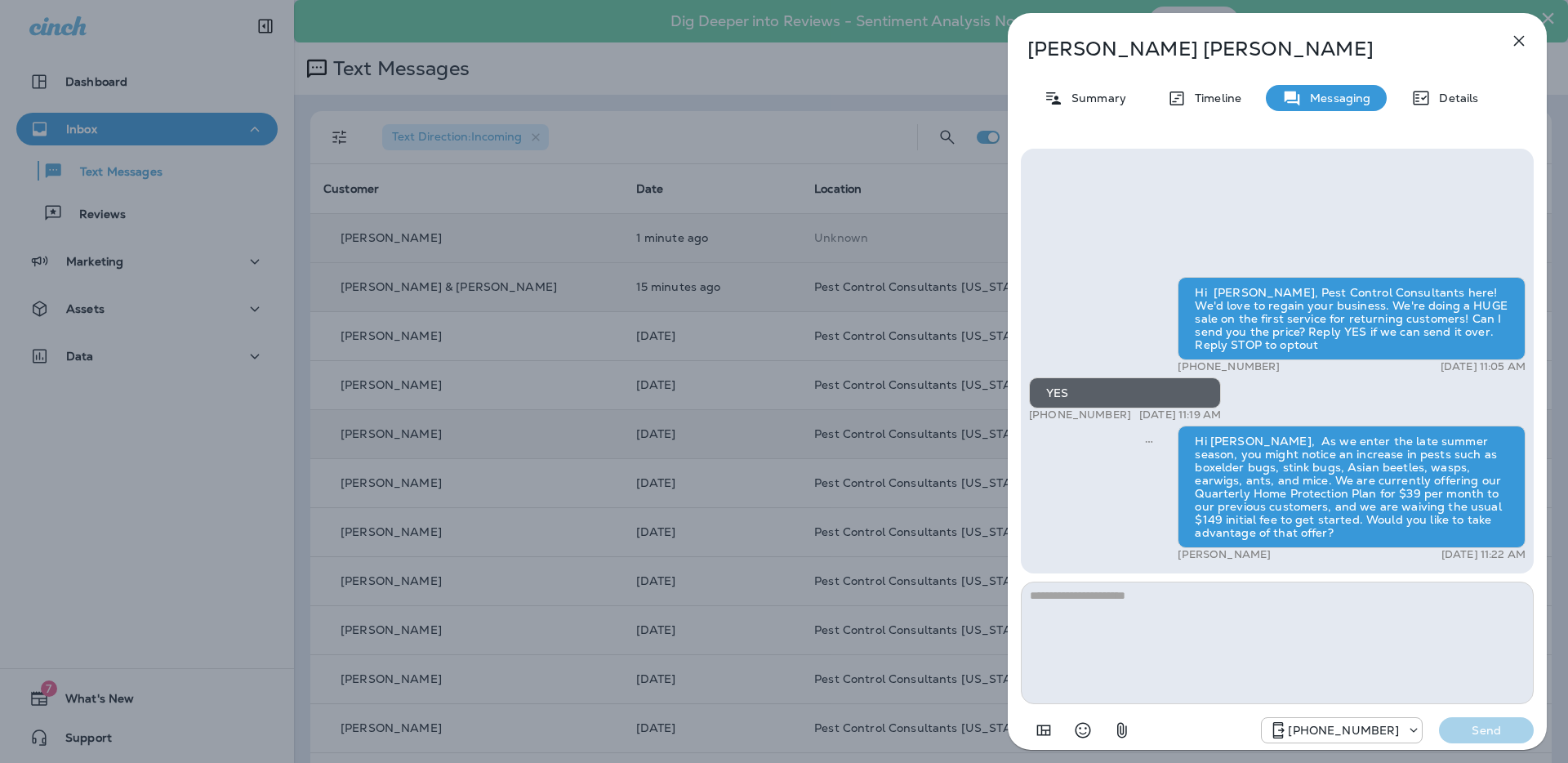
click at [1520, 37] on icon "button" at bounding box center [1519, 41] width 19 height 19
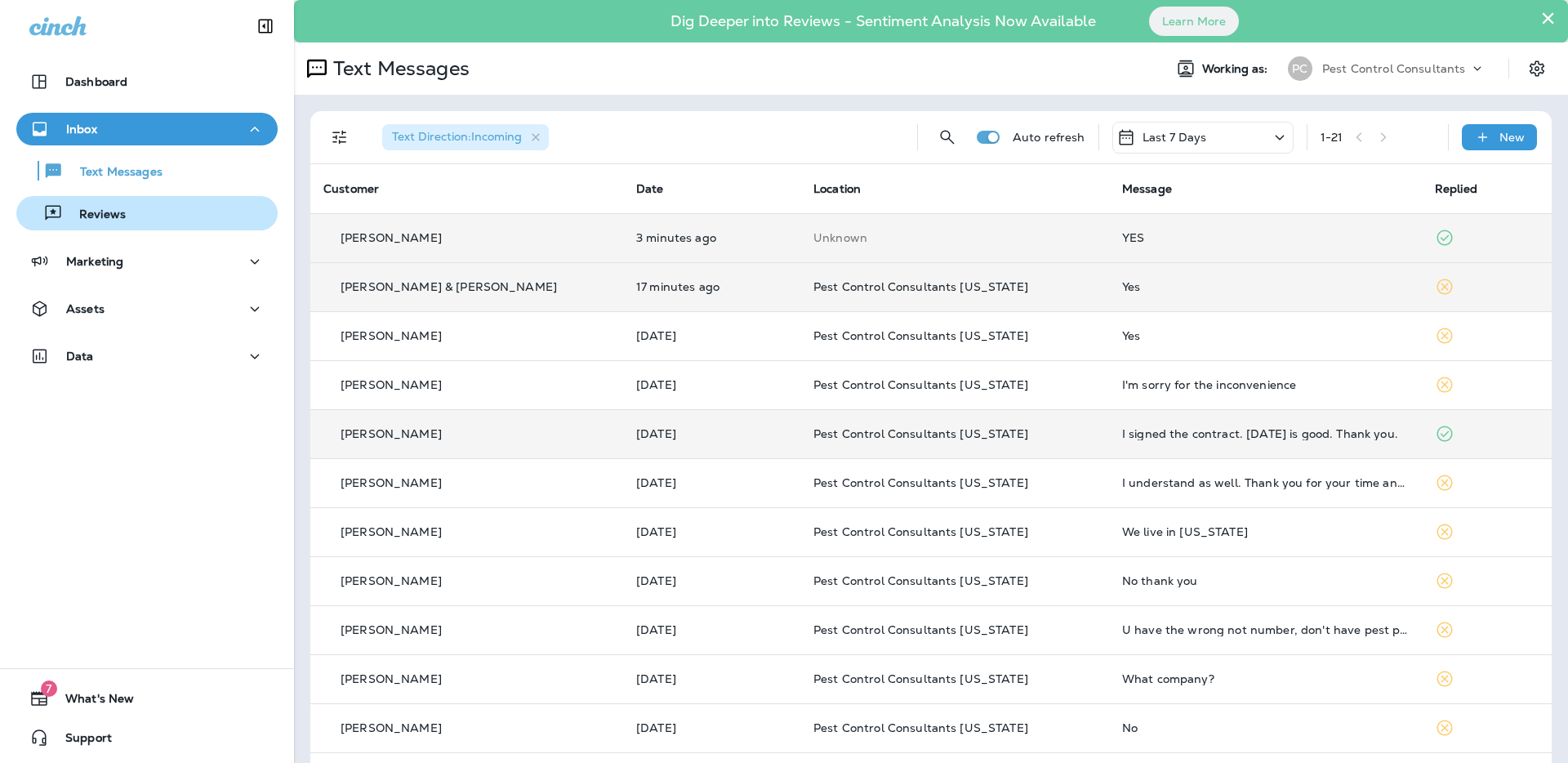
click at [163, 223] on button "Reviews" at bounding box center [147, 213] width 261 height 34
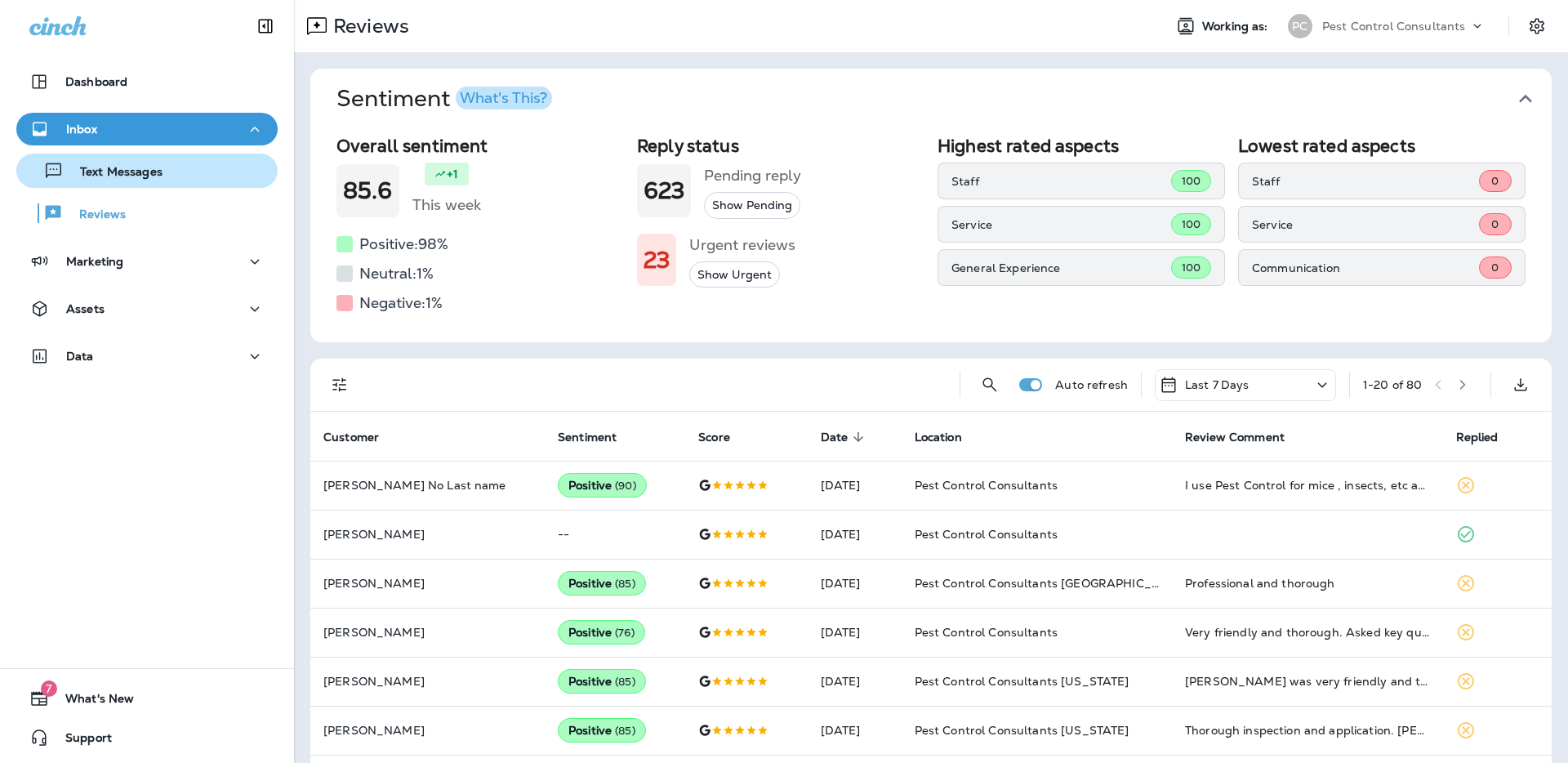
click at [178, 175] on div "Text Messages" at bounding box center [147, 170] width 249 height 24
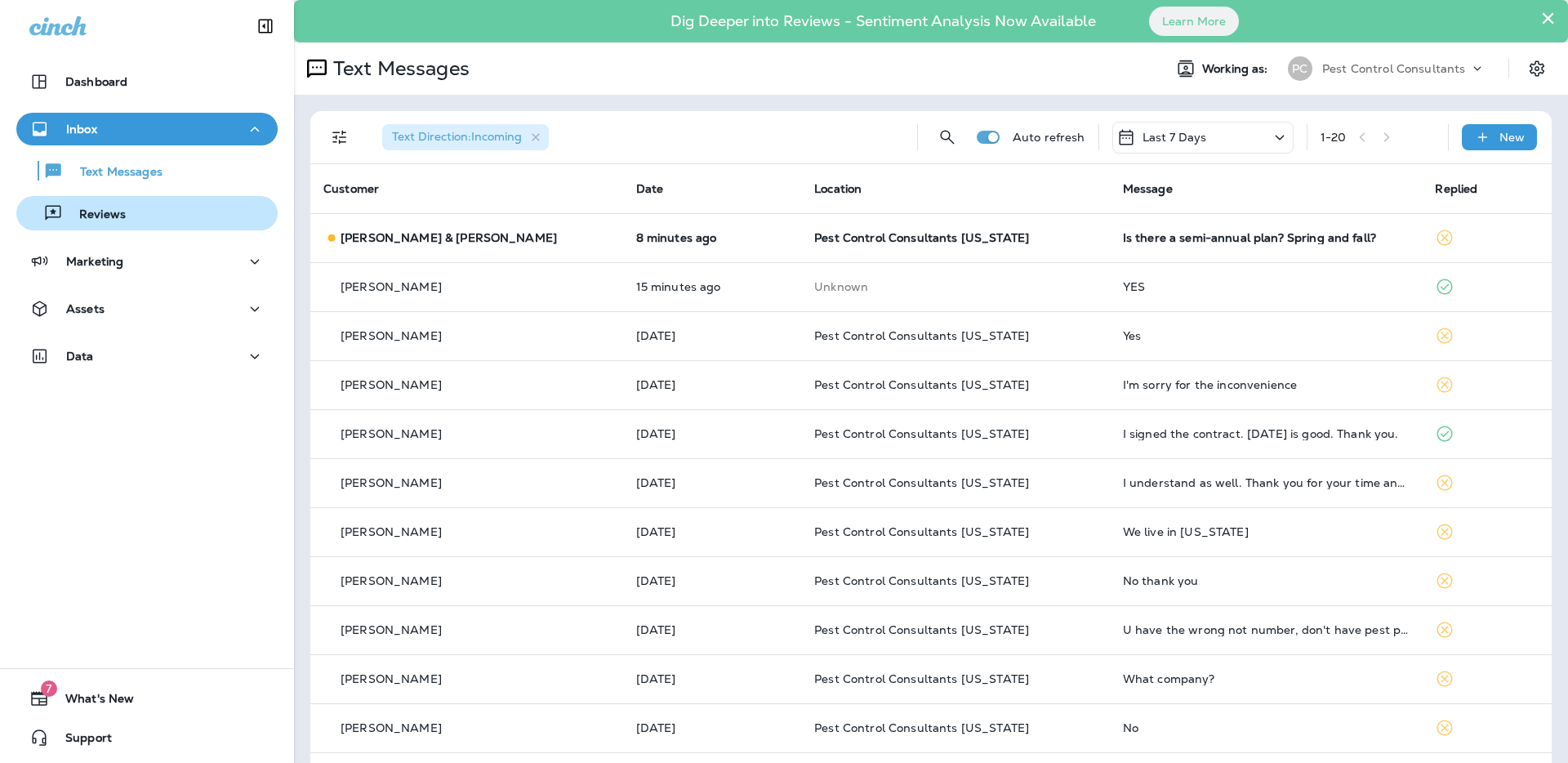
click at [184, 214] on div "Reviews" at bounding box center [147, 213] width 249 height 24
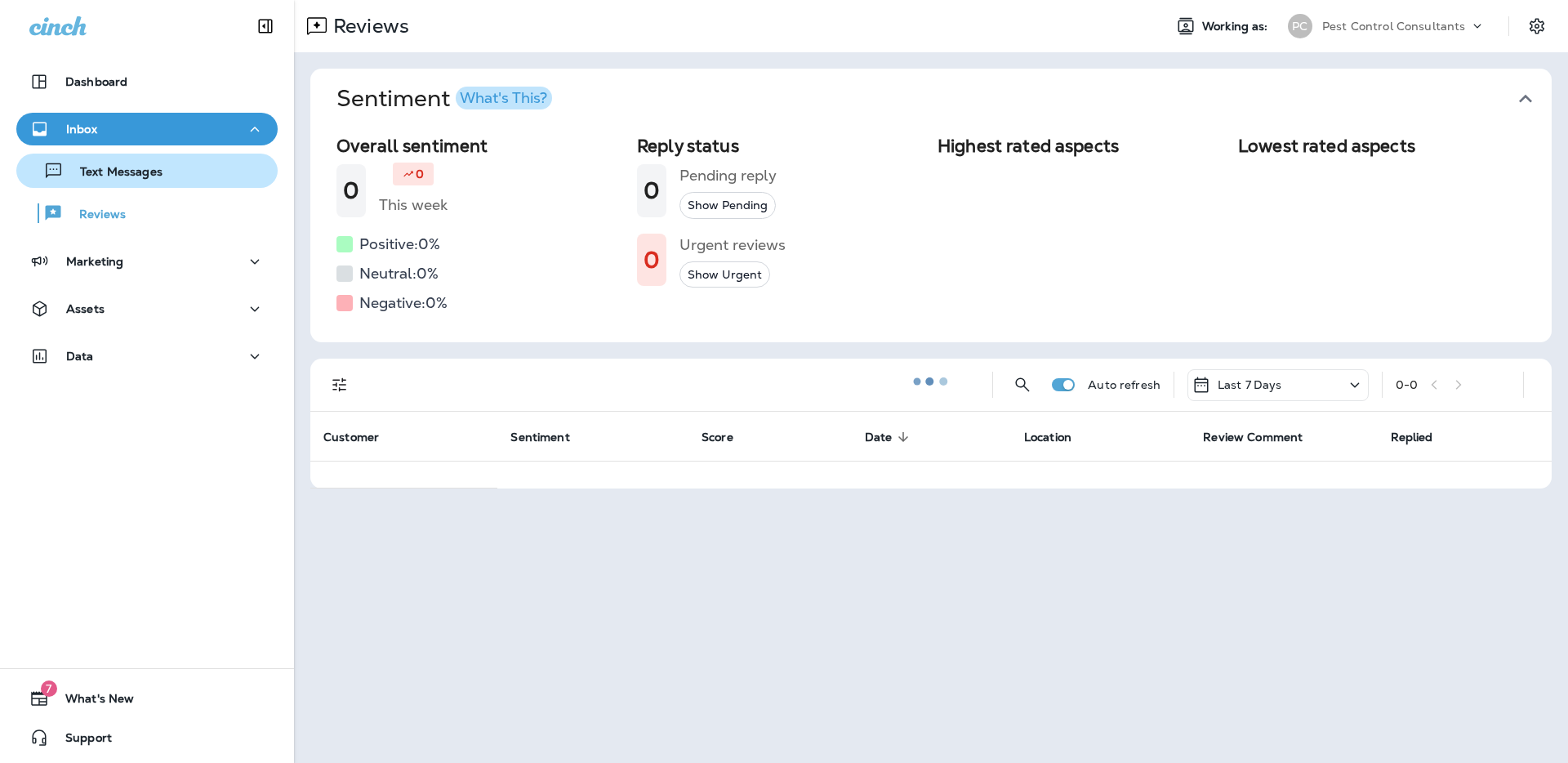
click at [184, 175] on div "Text Messages" at bounding box center [147, 170] width 249 height 24
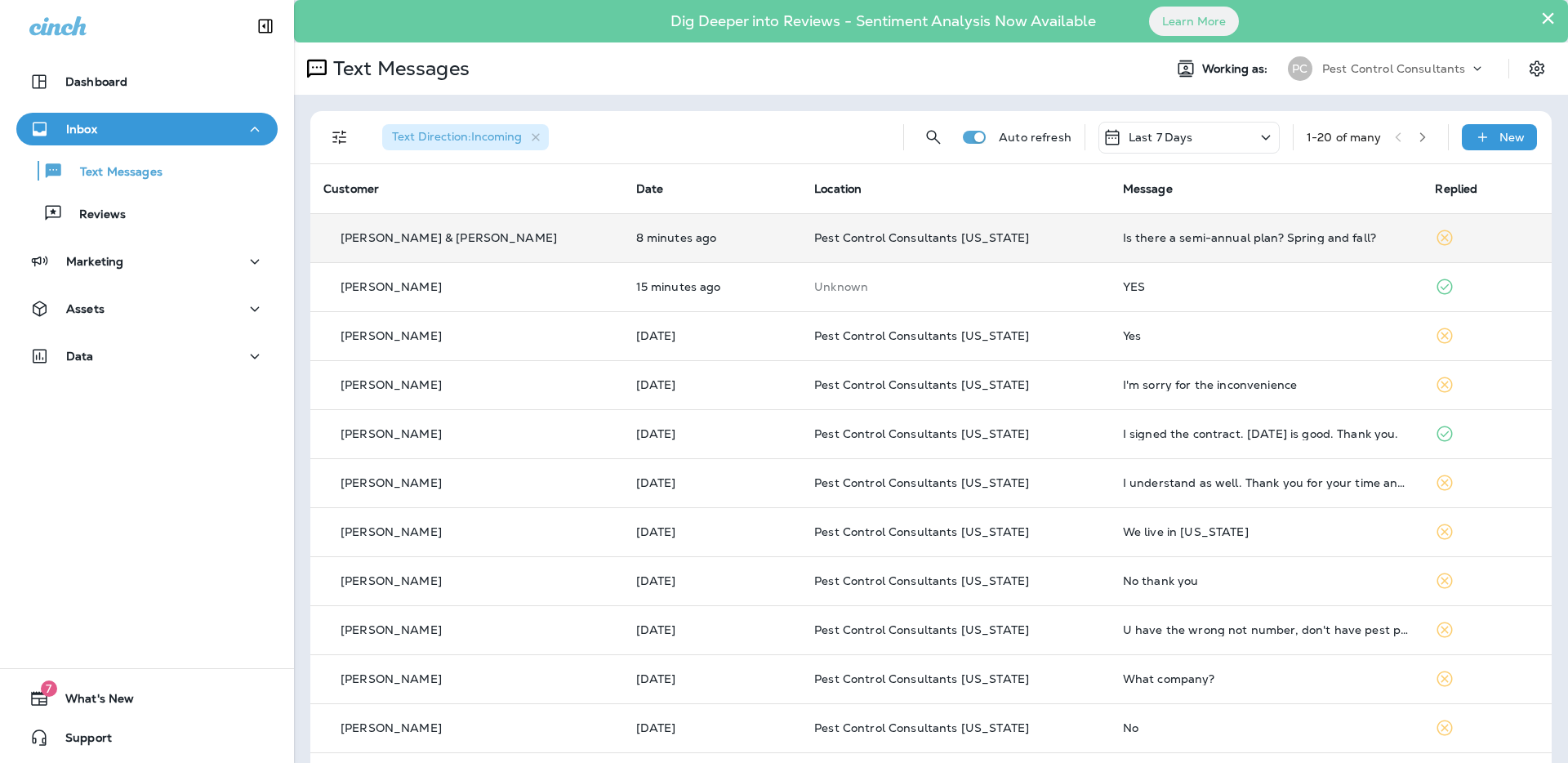
click at [438, 236] on p "[PERSON_NAME] & [PERSON_NAME]" at bounding box center [449, 238] width 217 height 14
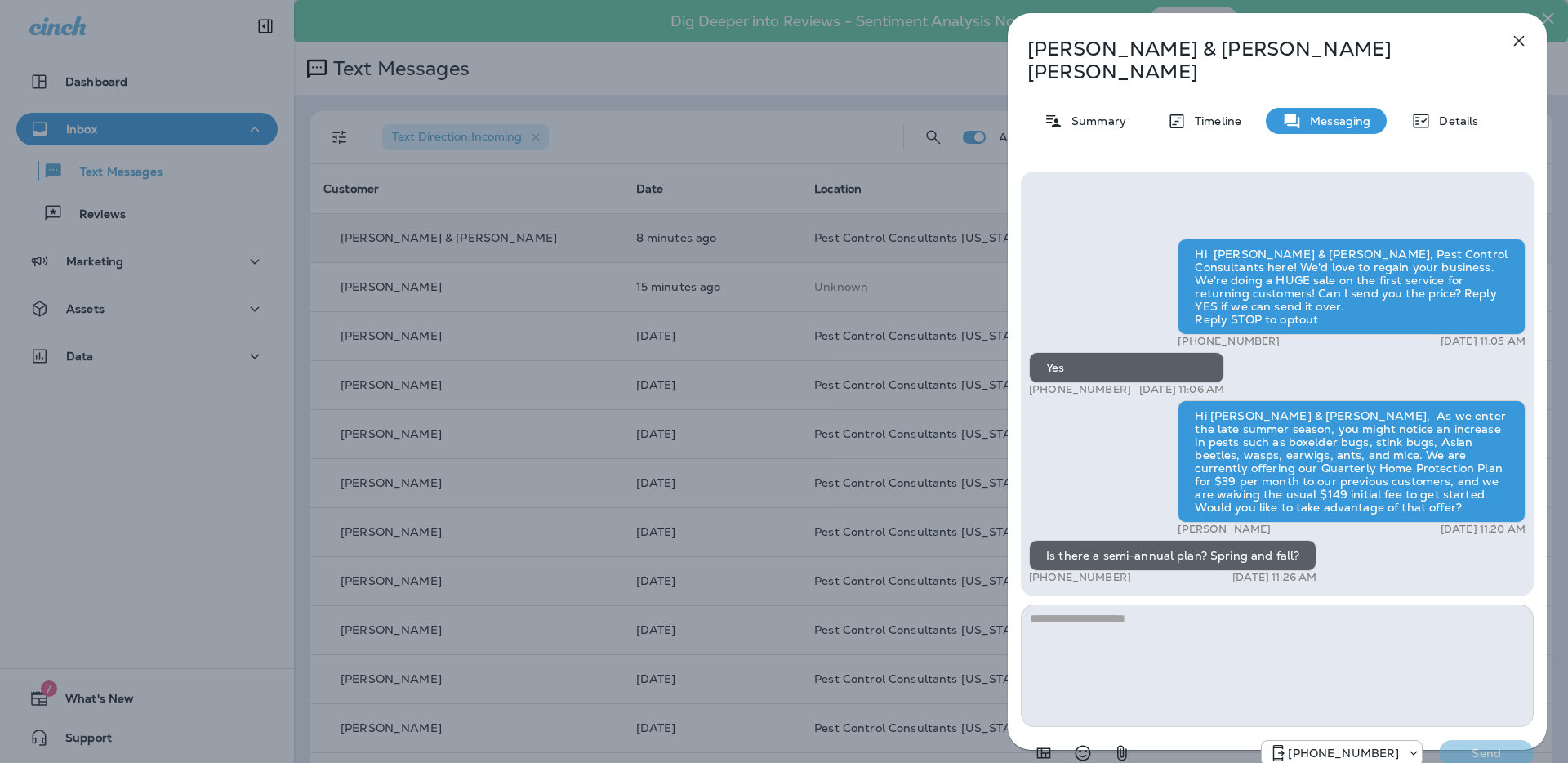
click at [1126, 627] on textarea at bounding box center [1278, 665] width 513 height 123
type textarea "*"
click at [1242, 604] on textarea "**********" at bounding box center [1278, 665] width 513 height 123
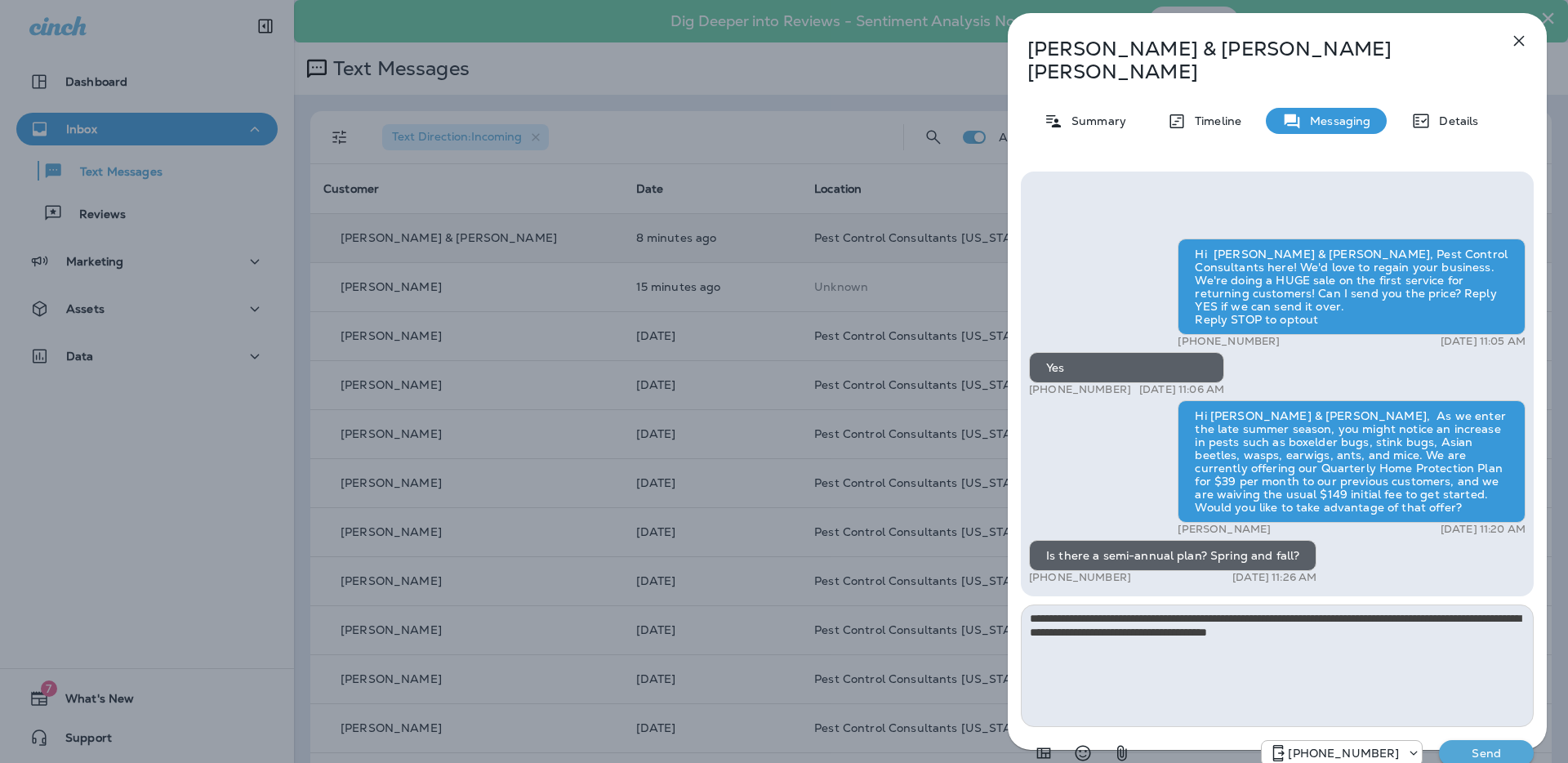
type textarea "**********"
click at [1461, 746] on p "Send" at bounding box center [1486, 752] width 69 height 15
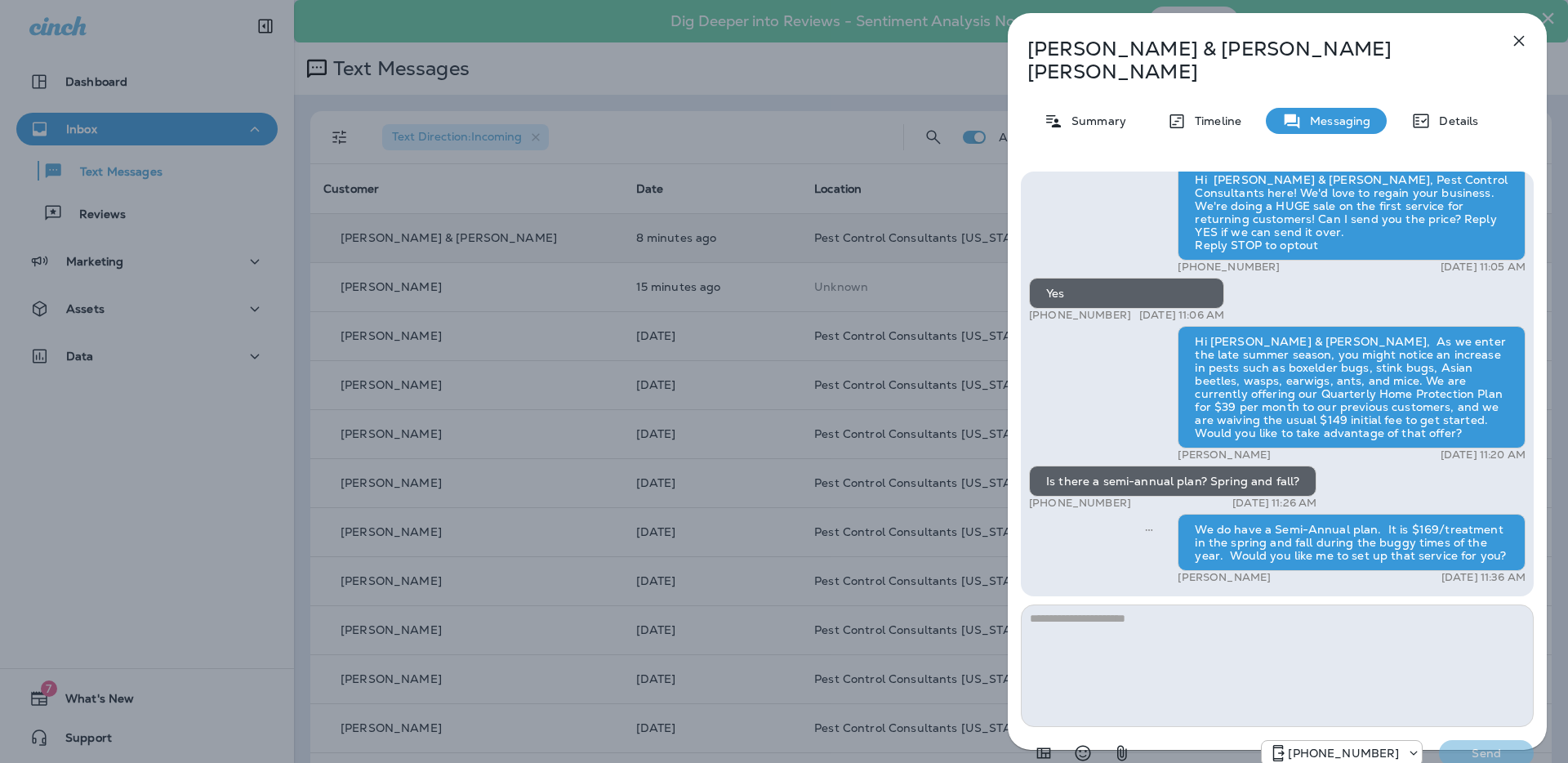
click at [719, 150] on div "[PERSON_NAME] & [PERSON_NAME] Summary Timeline Messaging Details Hi [PERSON_NAM…" at bounding box center [784, 381] width 1568 height 763
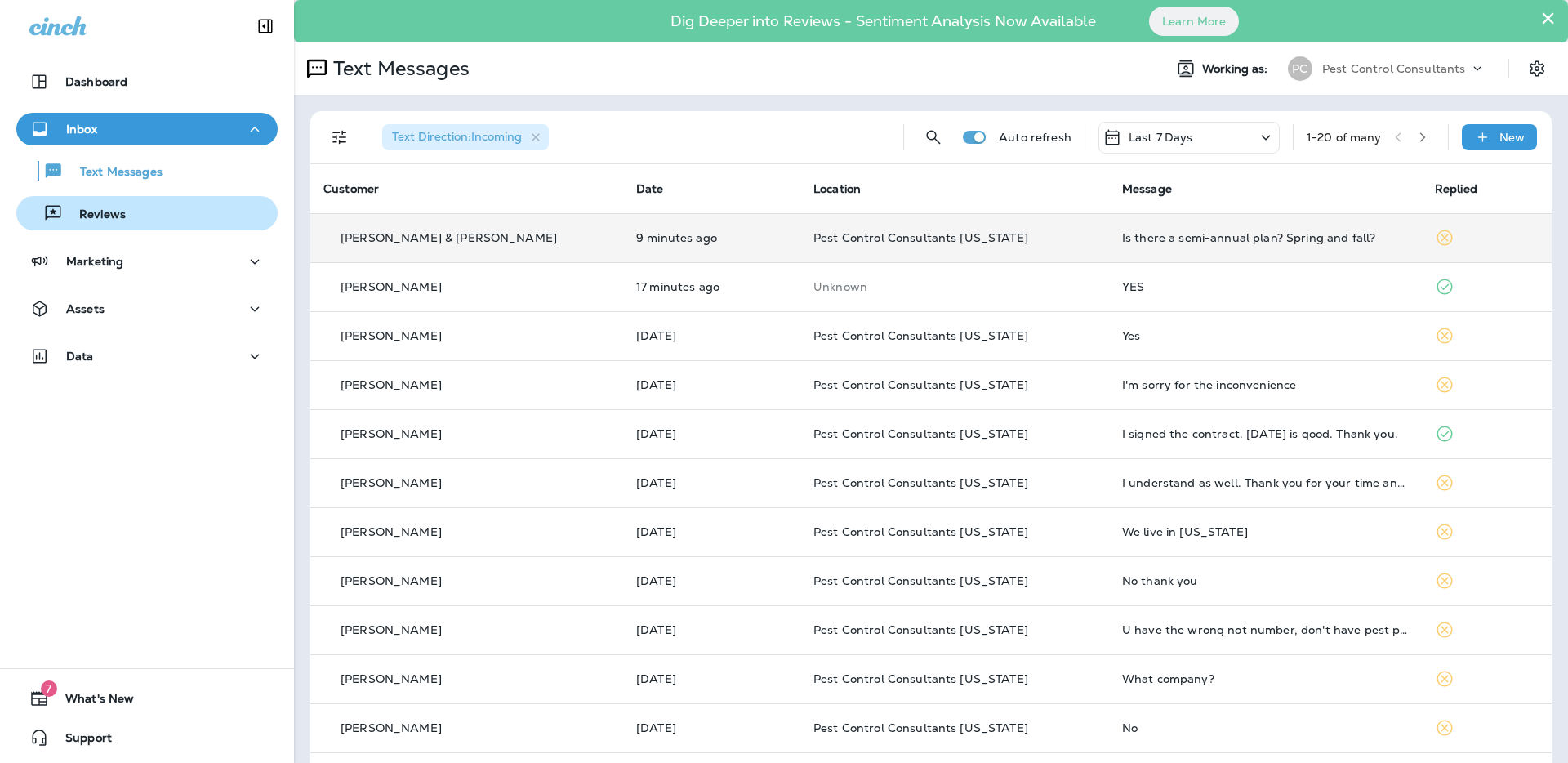
click at [186, 220] on div "Reviews" at bounding box center [147, 213] width 249 height 24
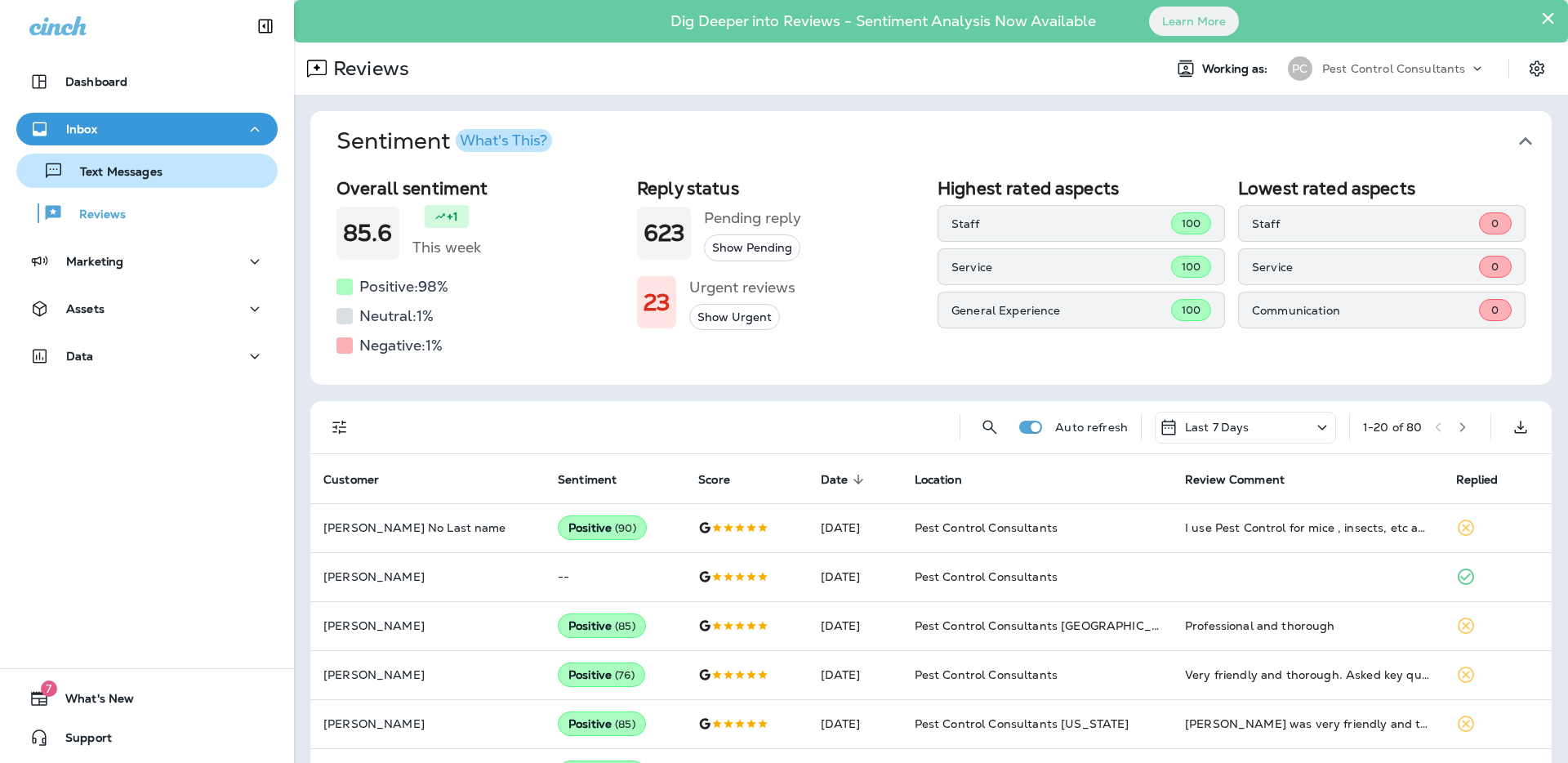
click at [175, 173] on div "Text Messages" at bounding box center [147, 170] width 249 height 24
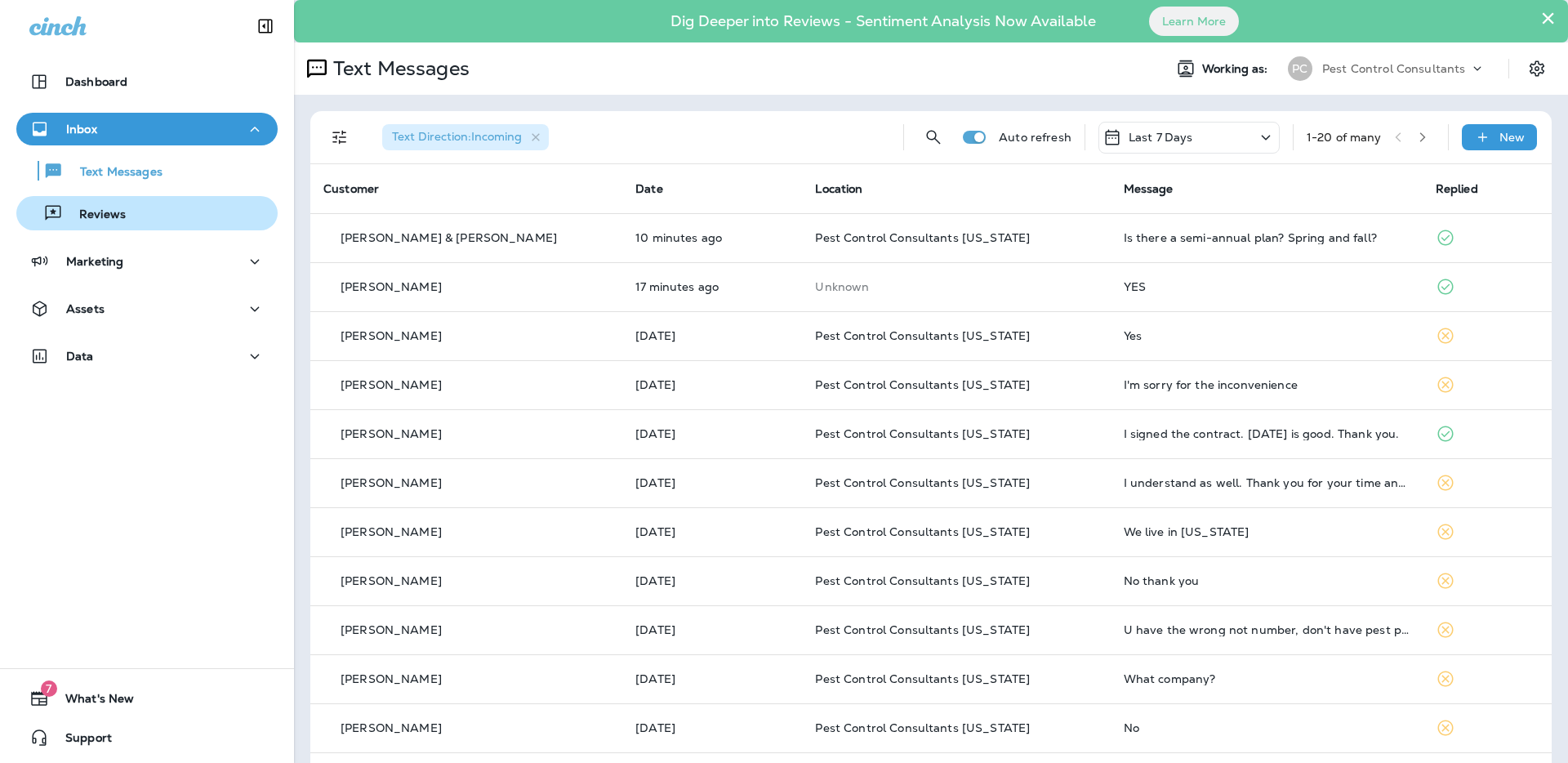
click at [191, 215] on div "Reviews" at bounding box center [147, 213] width 249 height 24
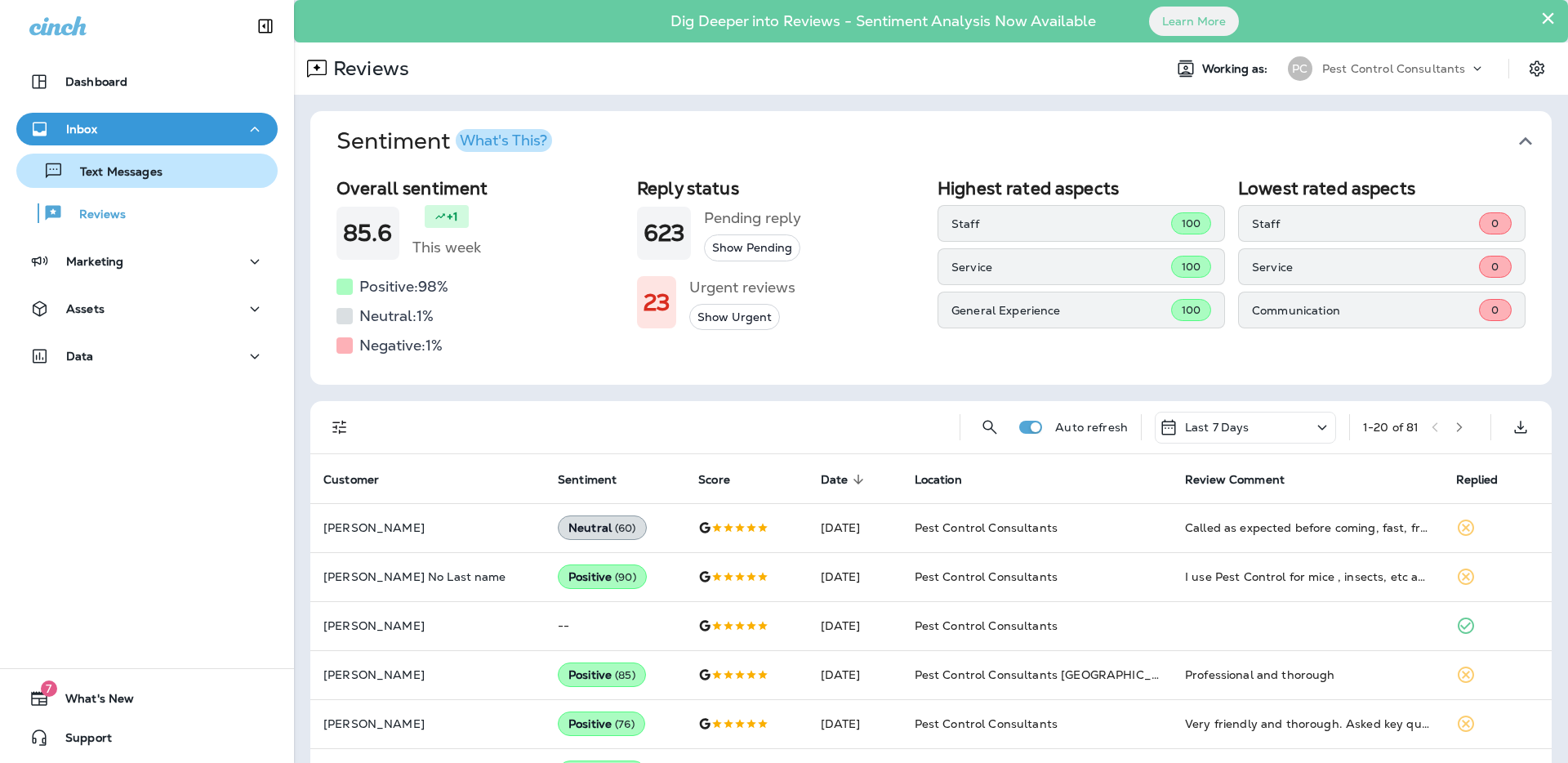
click at [202, 177] on div "Text Messages" at bounding box center [147, 170] width 249 height 24
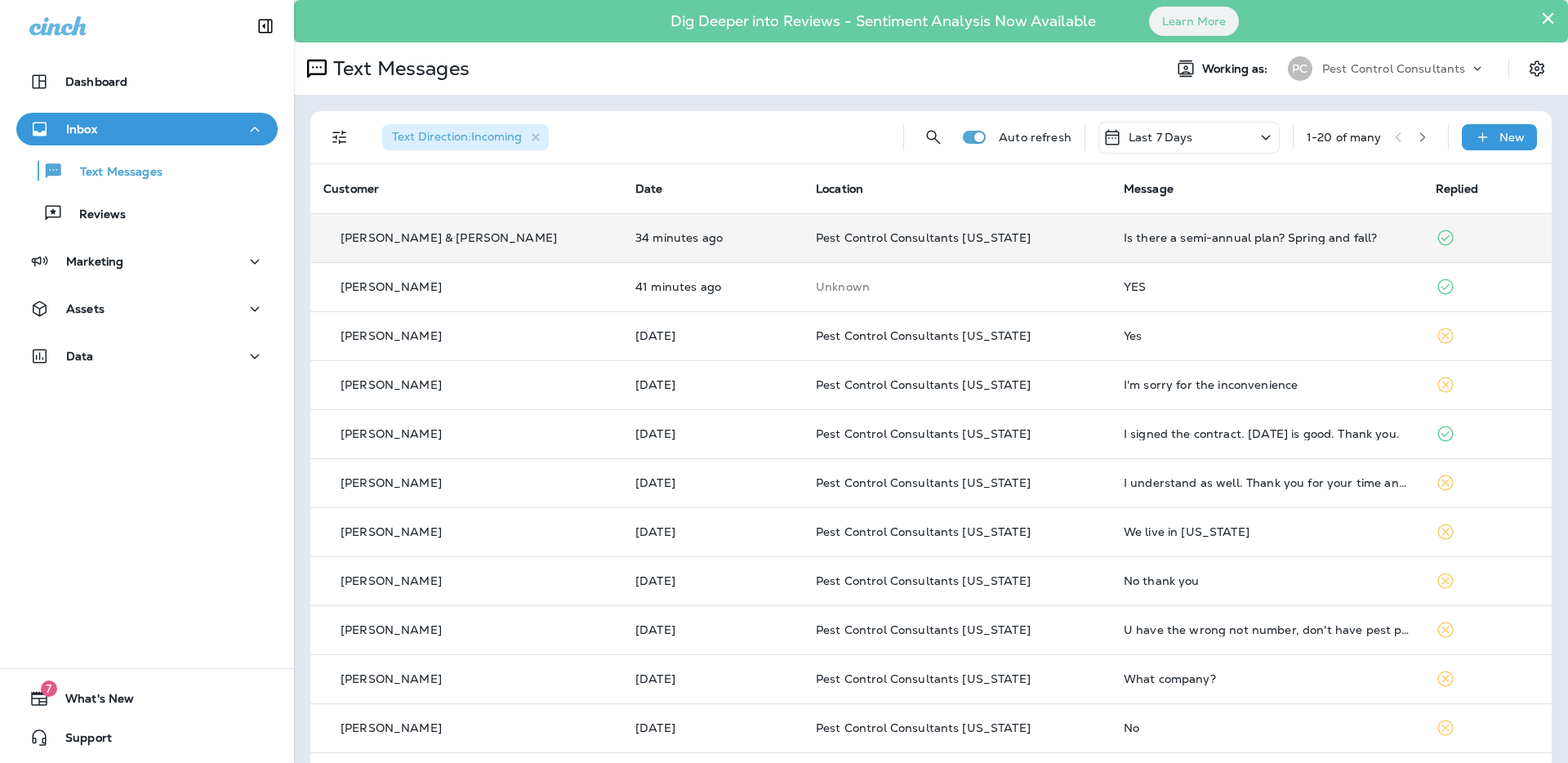
click at [424, 248] on td "[PERSON_NAME] & [PERSON_NAME]" at bounding box center [466, 237] width 312 height 49
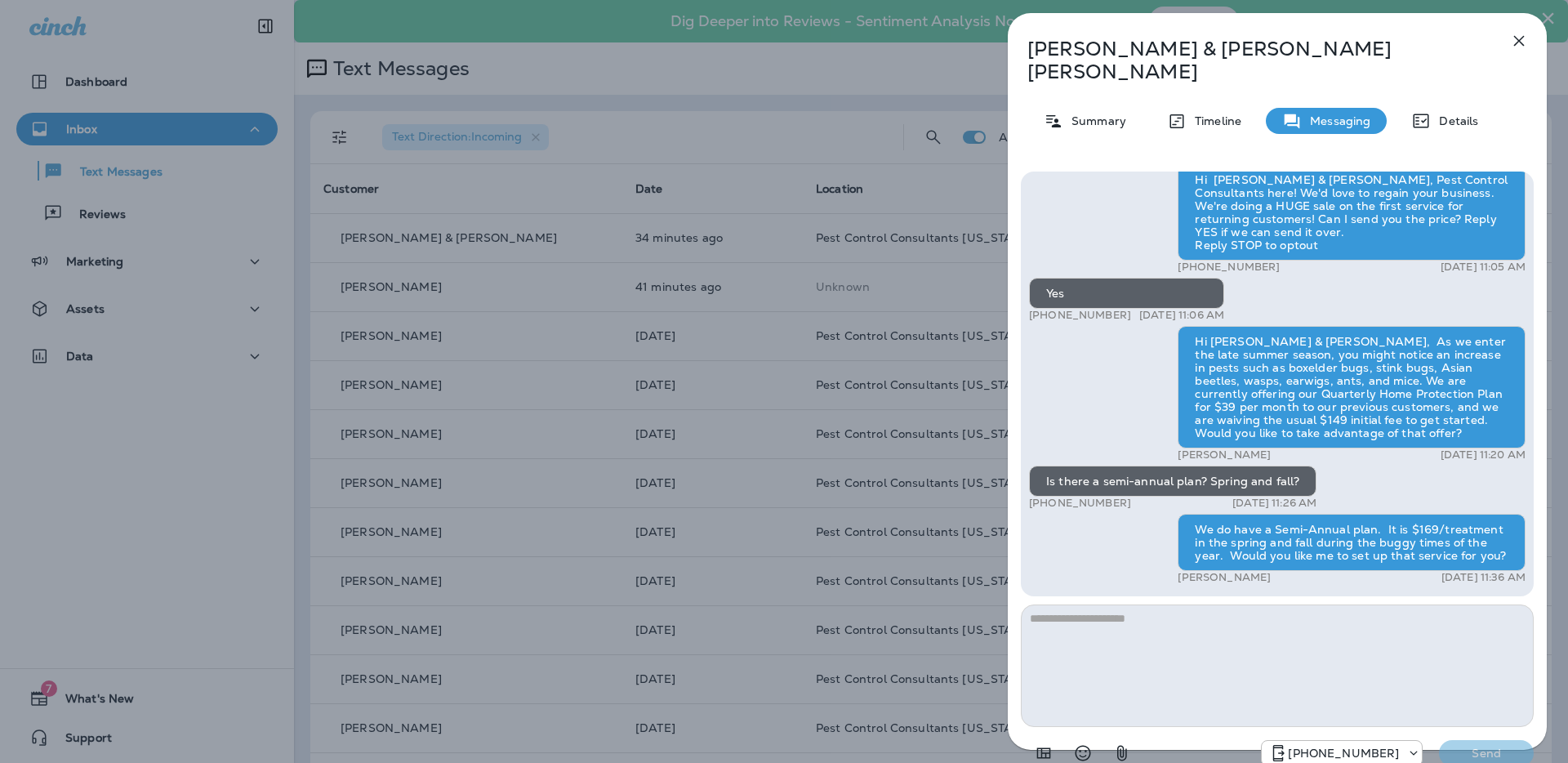
click at [879, 68] on div "[PERSON_NAME] & [PERSON_NAME] Summary Timeline Messaging Details Hi [PERSON_NAM…" at bounding box center [784, 381] width 1568 height 763
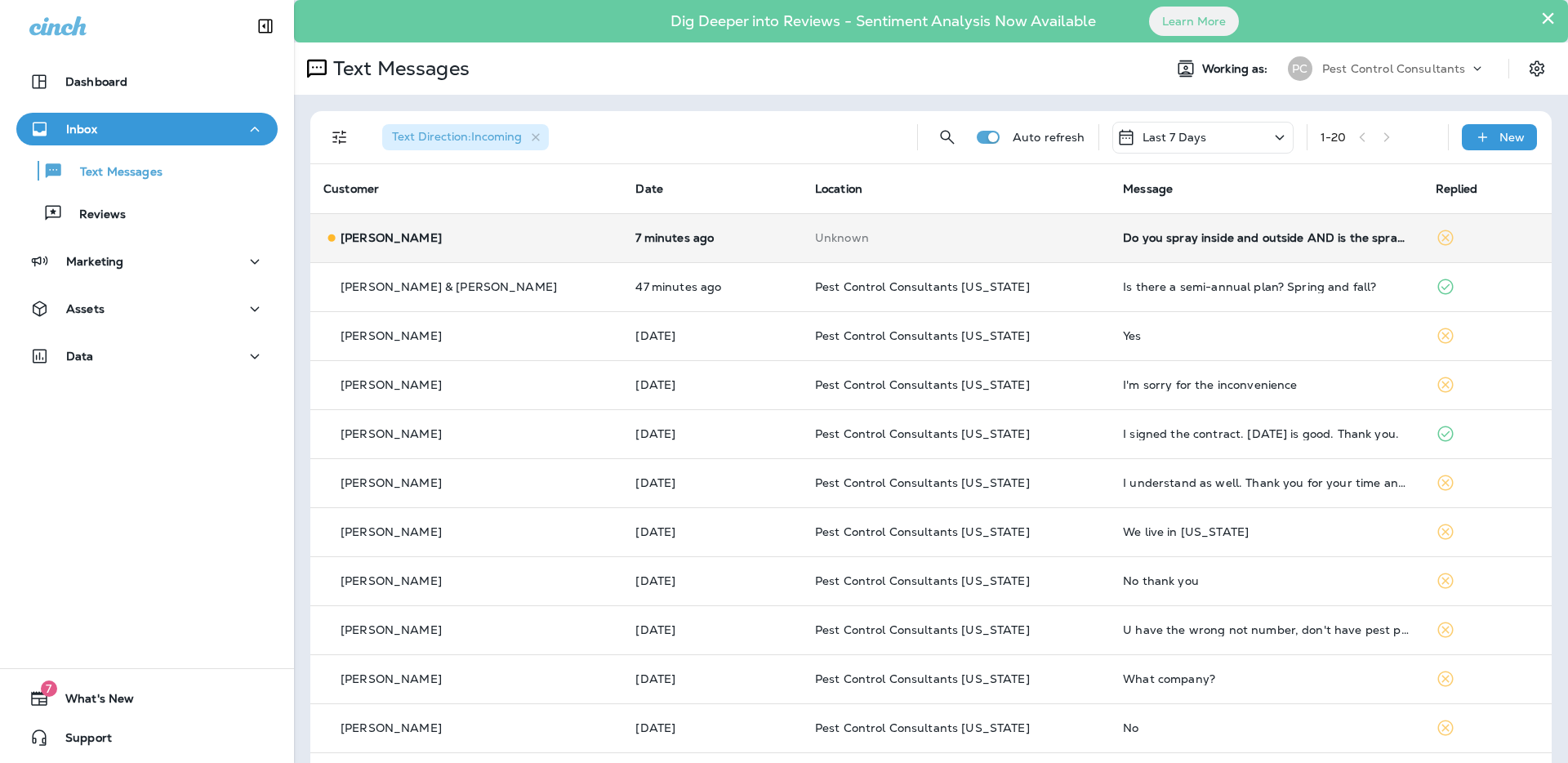
click at [401, 242] on p "[PERSON_NAME]" at bounding box center [391, 238] width 102 height 14
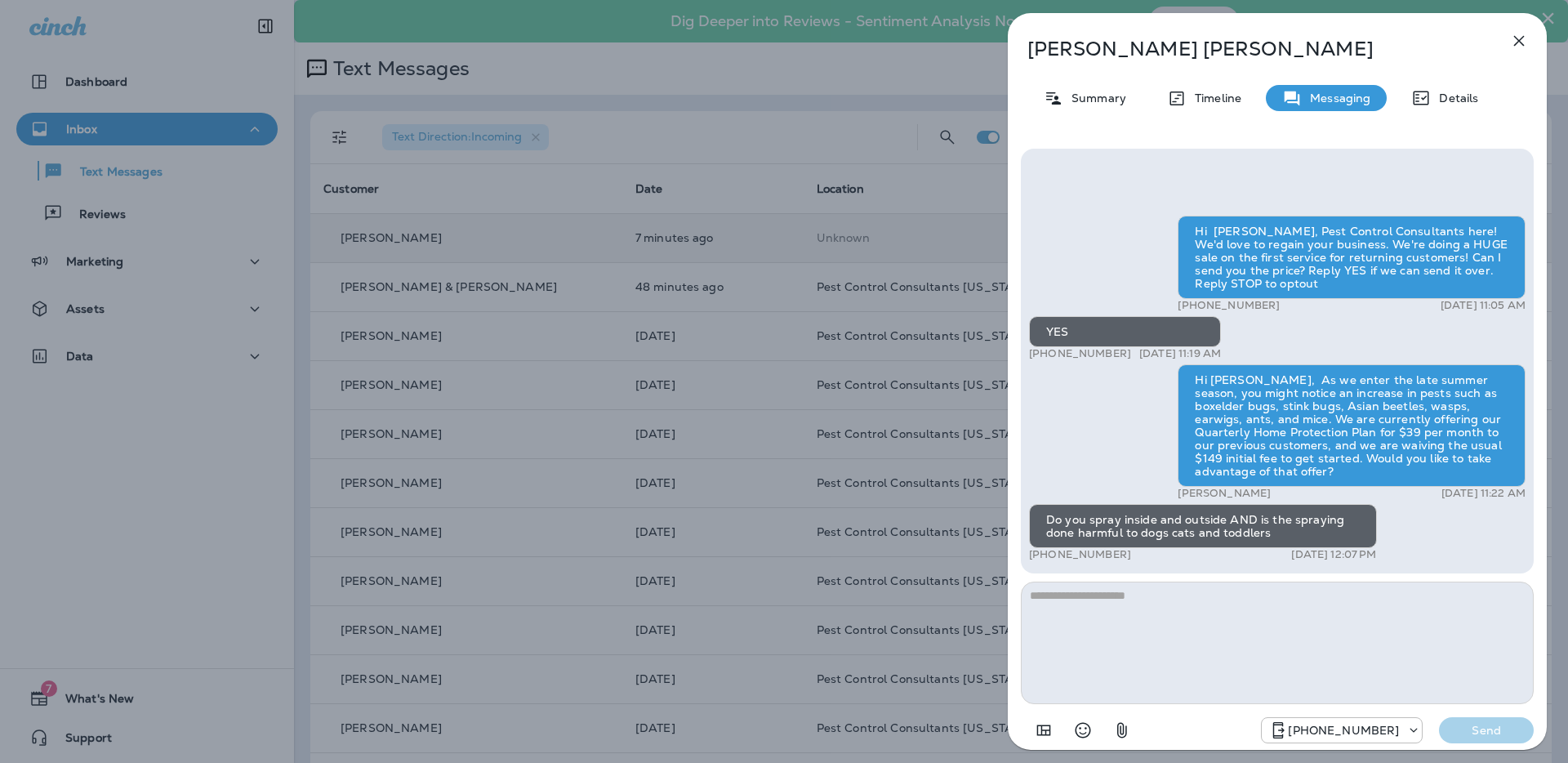
click at [1123, 620] on textarea at bounding box center [1278, 642] width 513 height 123
type textarea "*"
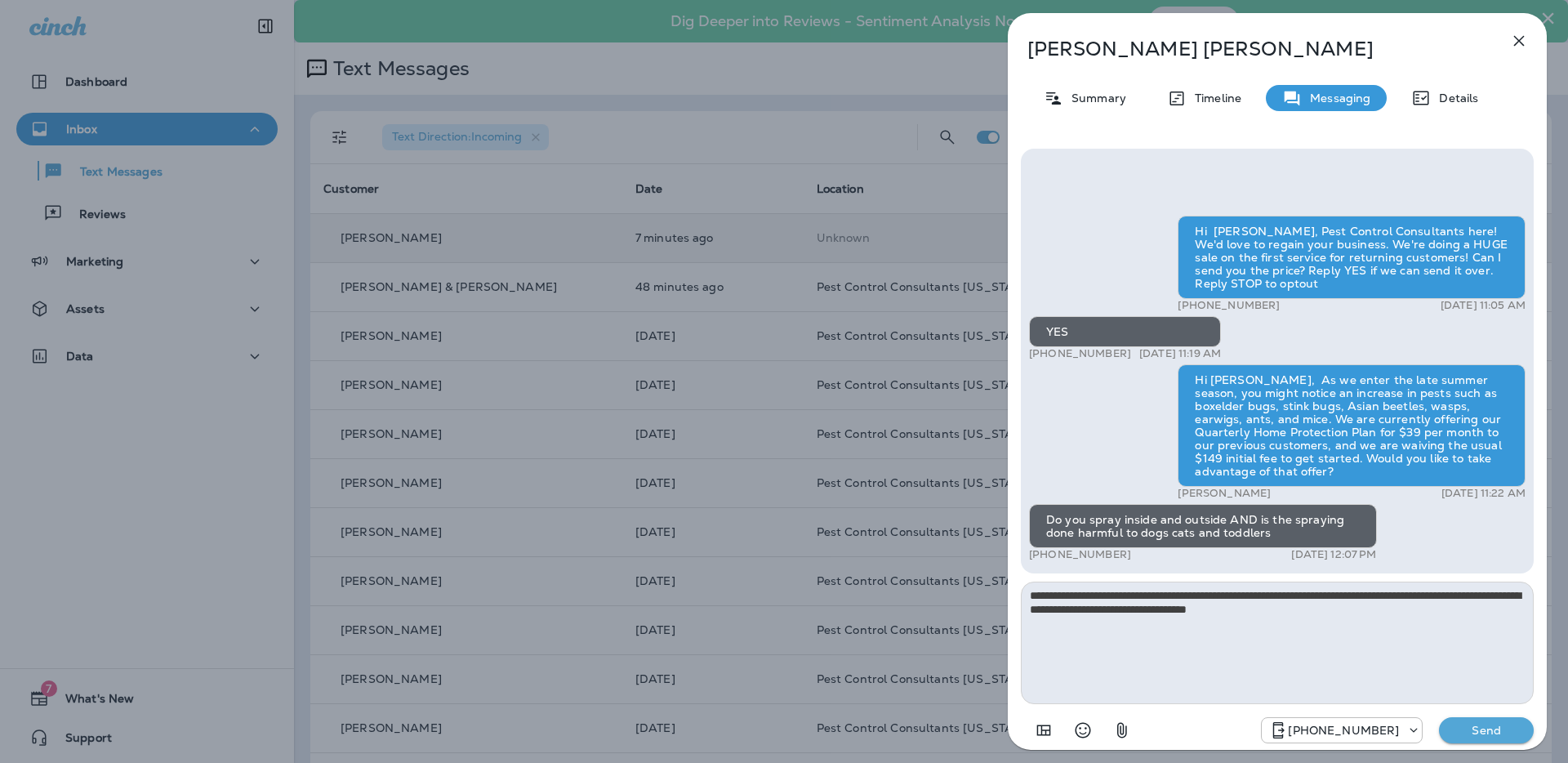
drag, startPoint x: 1312, startPoint y: 614, endPoint x: 1014, endPoint y: 601, distance: 298.3
click at [1014, 601] on div "**********" at bounding box center [1277, 447] width 539 height 624
type textarea "**********"
click at [1508, 727] on p "Send" at bounding box center [1486, 729] width 69 height 15
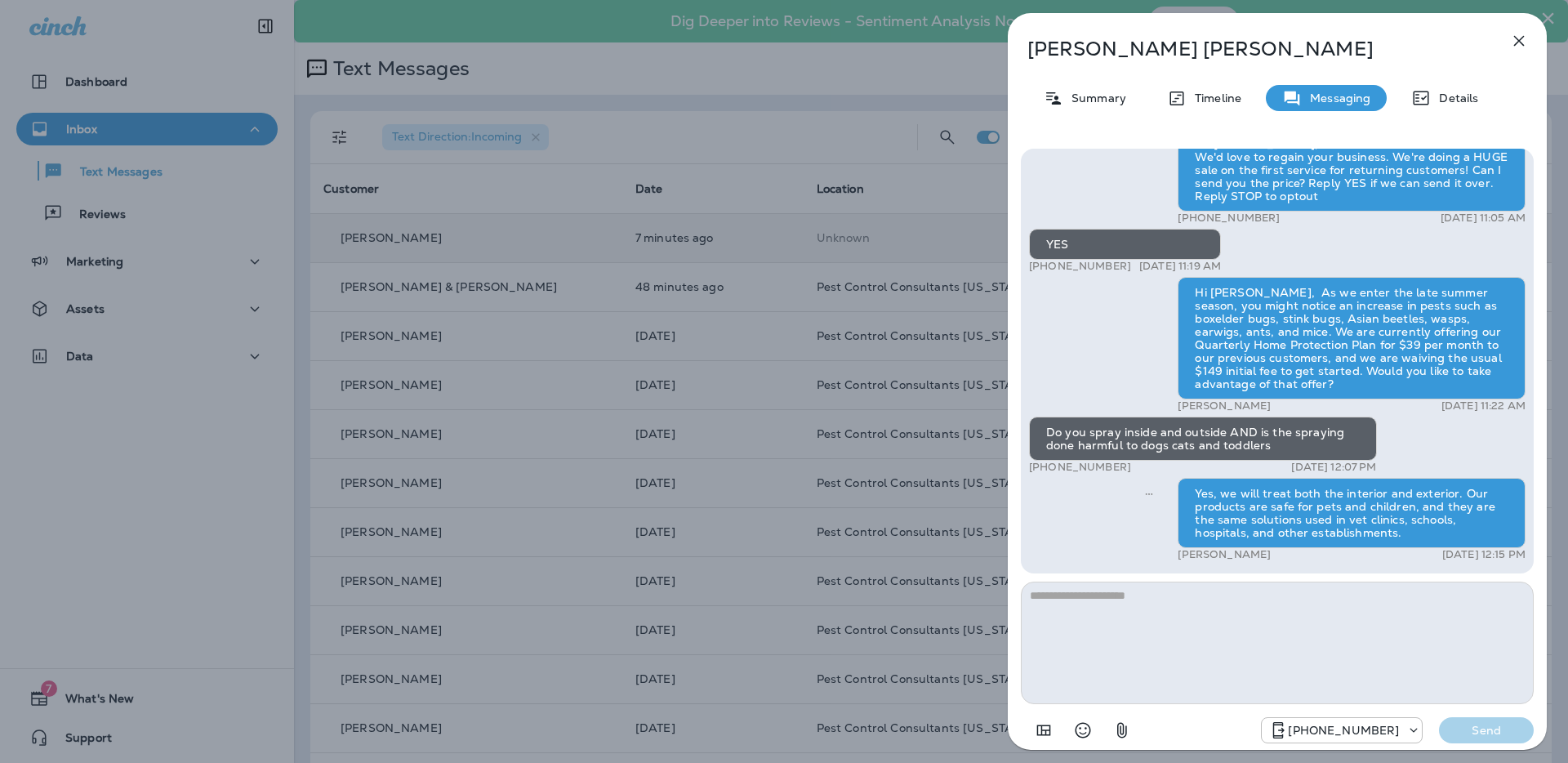
click at [892, 91] on div "[PERSON_NAME] Summary Timeline Messaging Details Hi [PERSON_NAME], Pest Control…" at bounding box center [784, 381] width 1568 height 763
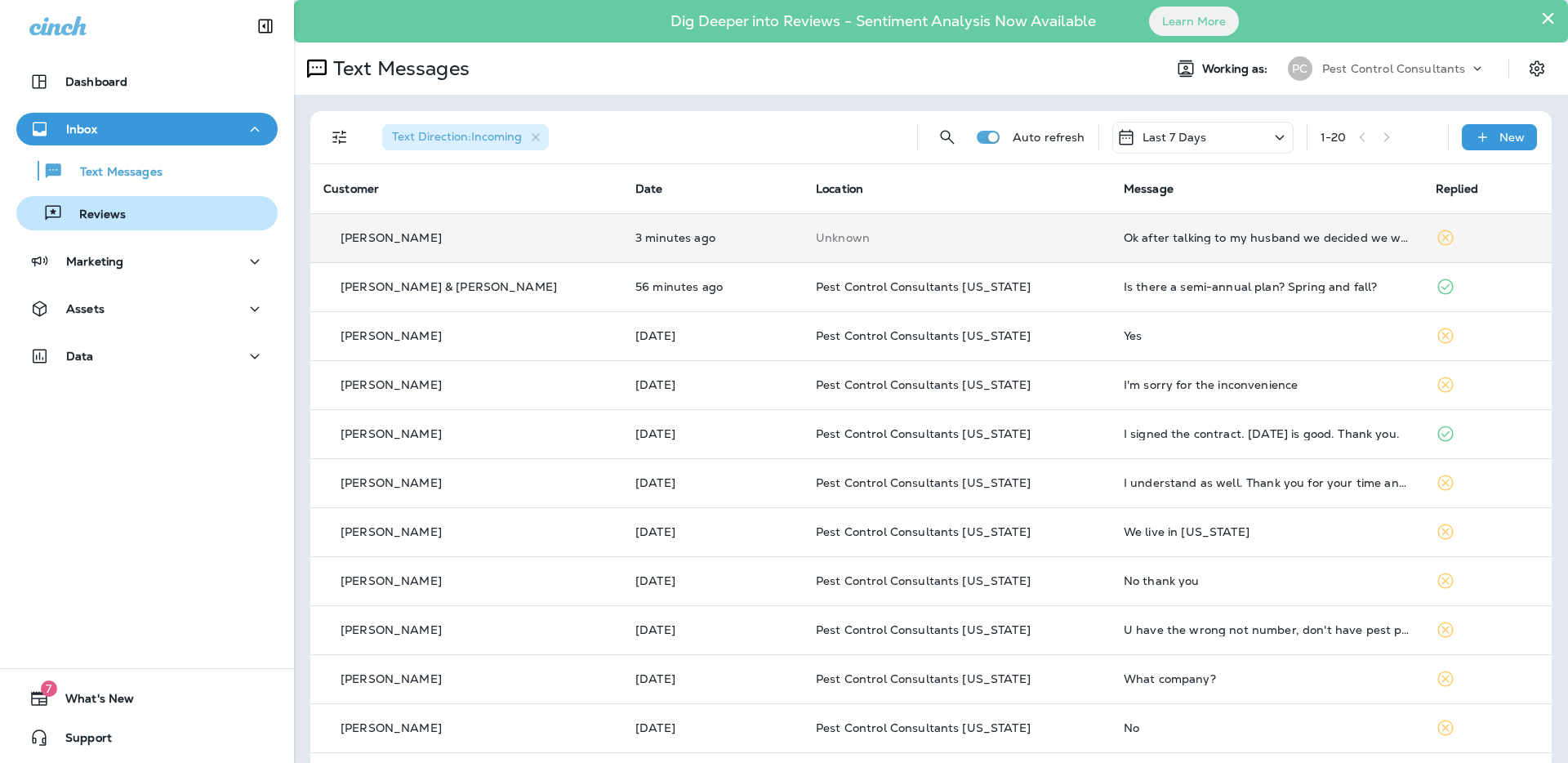
click at [153, 216] on div "Reviews" at bounding box center [147, 213] width 249 height 24
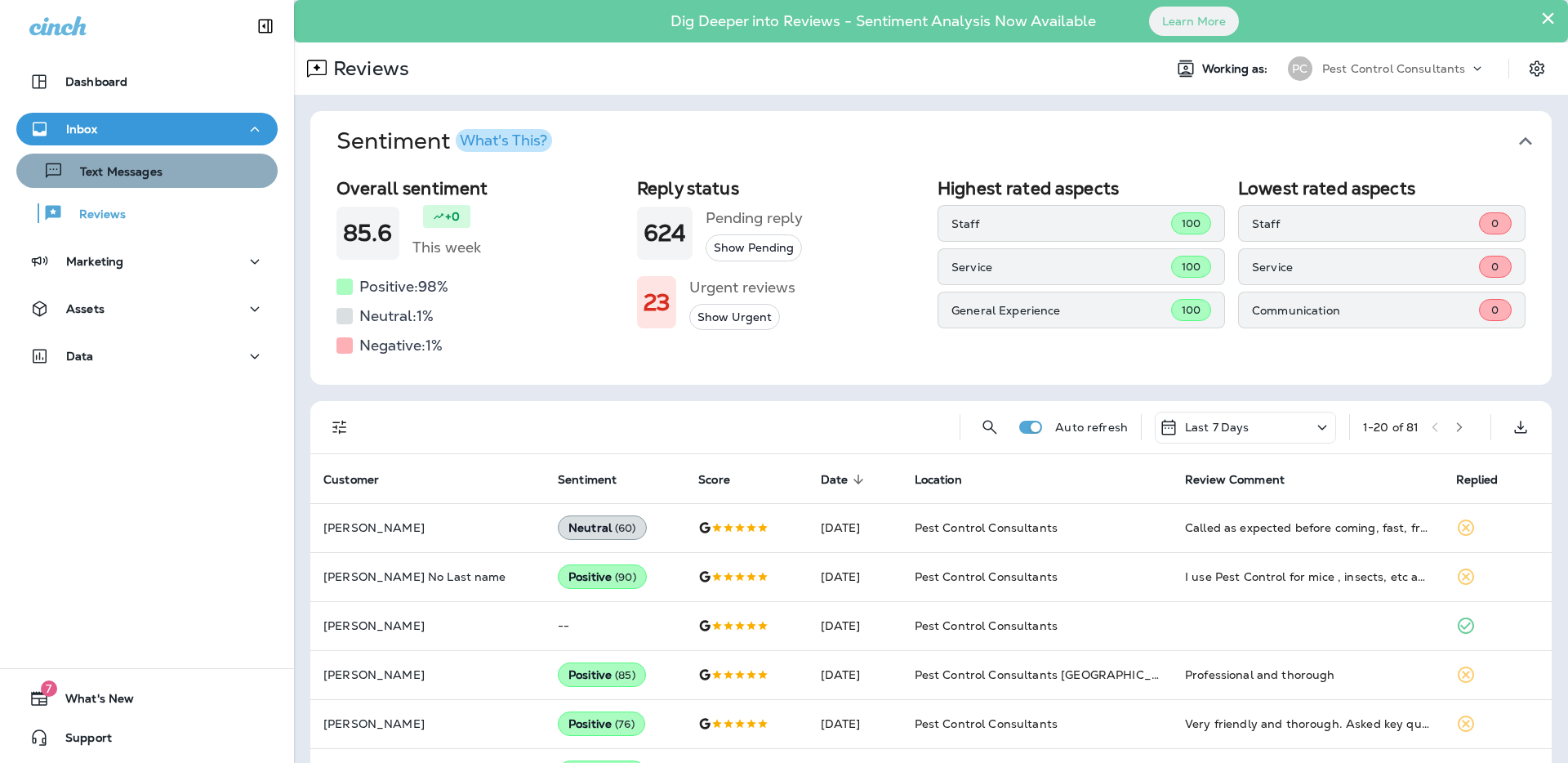
click at [175, 176] on div "Text Messages" at bounding box center [147, 170] width 249 height 24
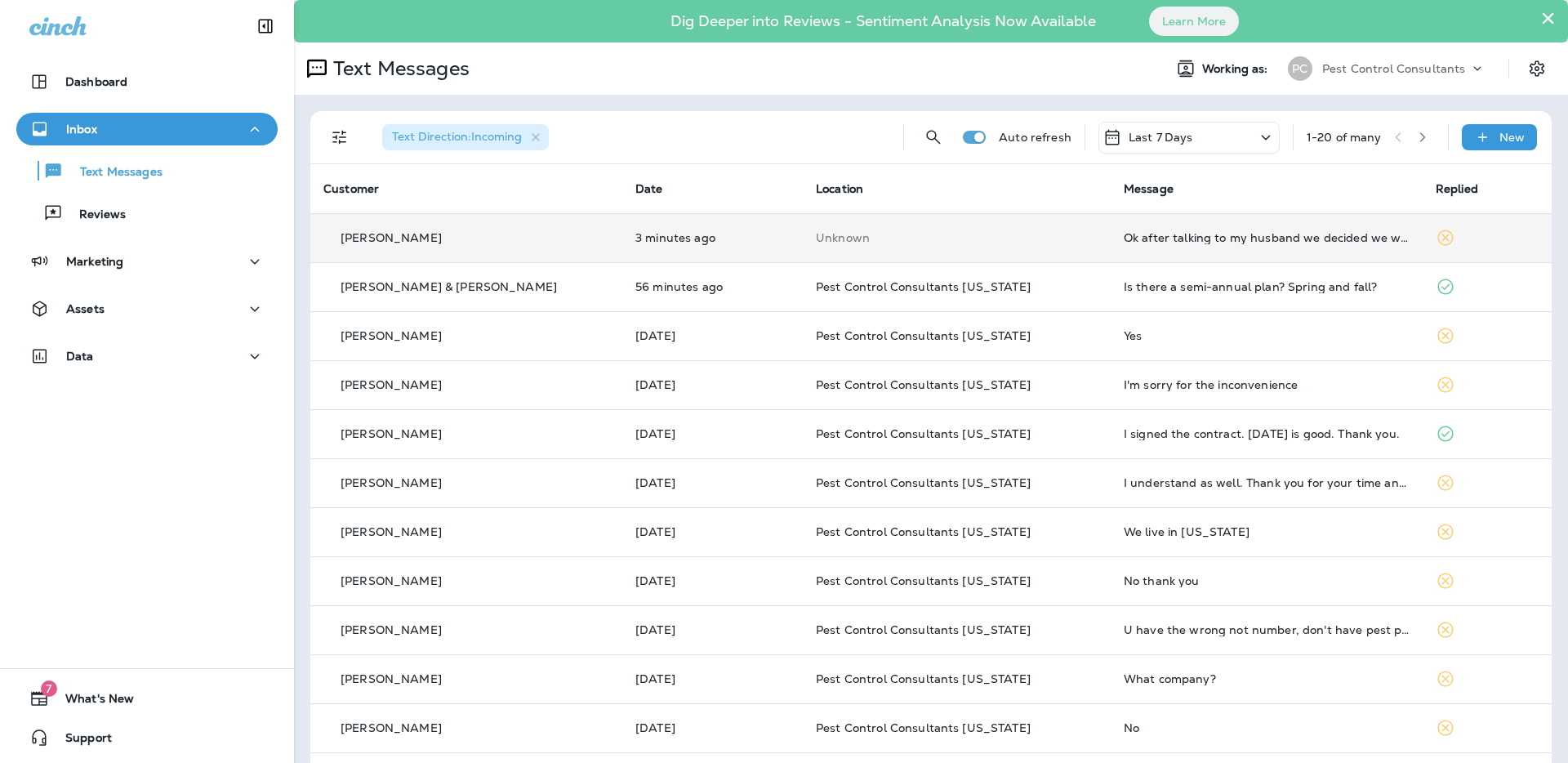
click at [515, 239] on div "[PERSON_NAME]" at bounding box center [466, 238] width 286 height 17
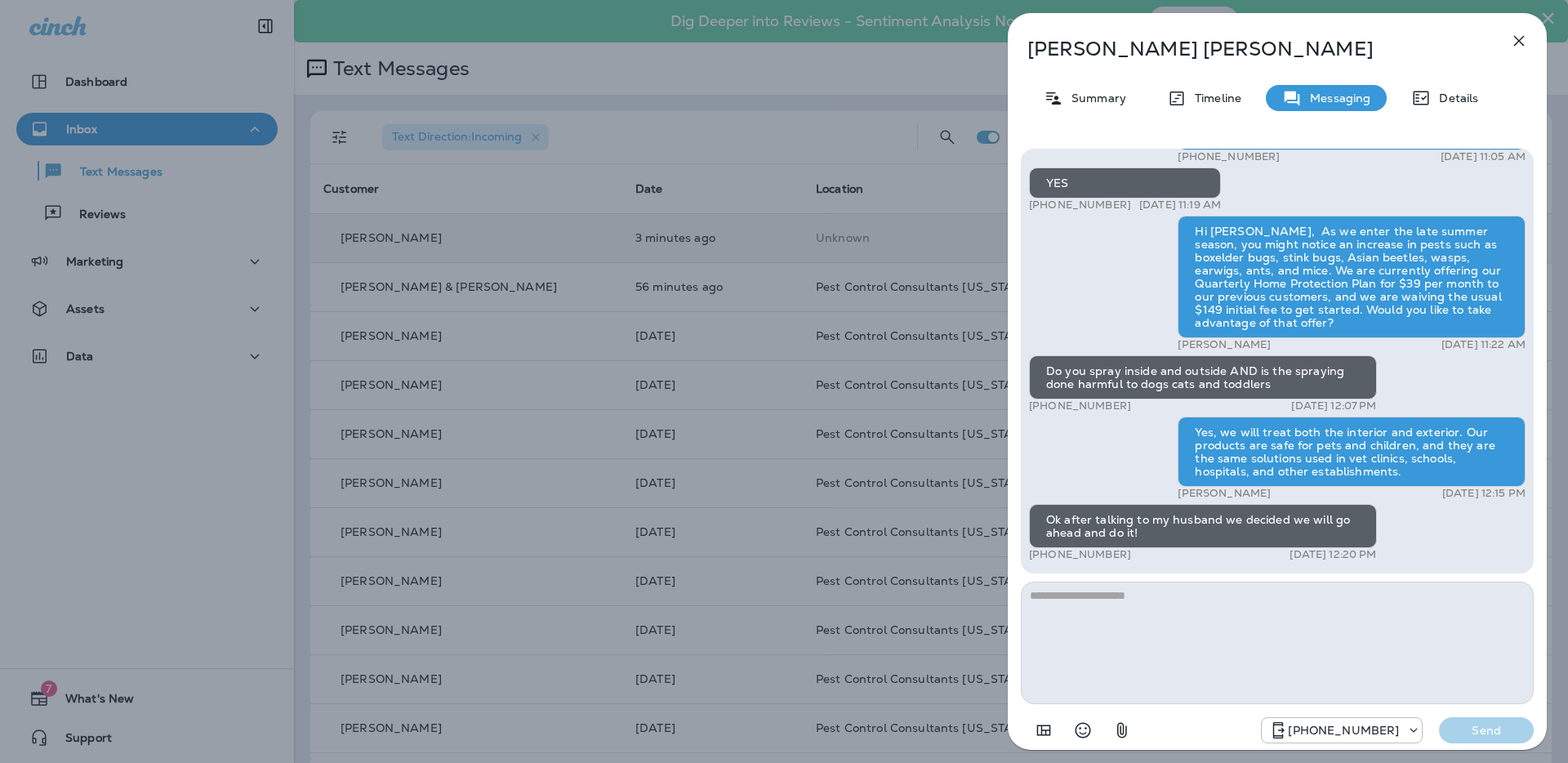
click at [1106, 461] on div "Hi [PERSON_NAME], Pest Control Consultants here! We'd love to regain your busin…" at bounding box center [1277, 315] width 496 height 498
click at [1137, 607] on textarea at bounding box center [1278, 642] width 513 height 123
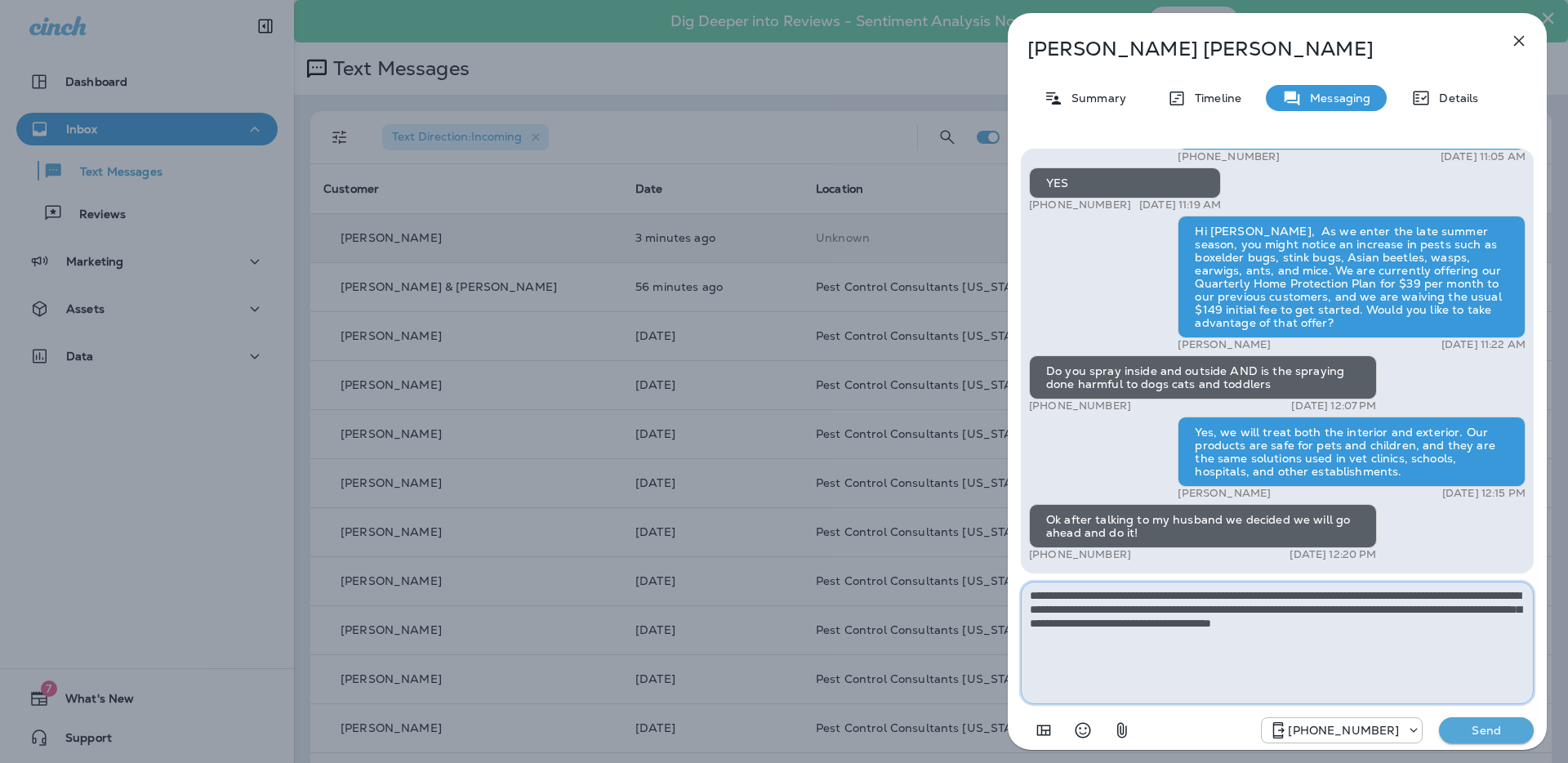
drag, startPoint x: 1496, startPoint y: 626, endPoint x: 1026, endPoint y: 592, distance: 471.2
click at [1026, 592] on textarea "**********" at bounding box center [1278, 642] width 513 height 123
type textarea "**********"
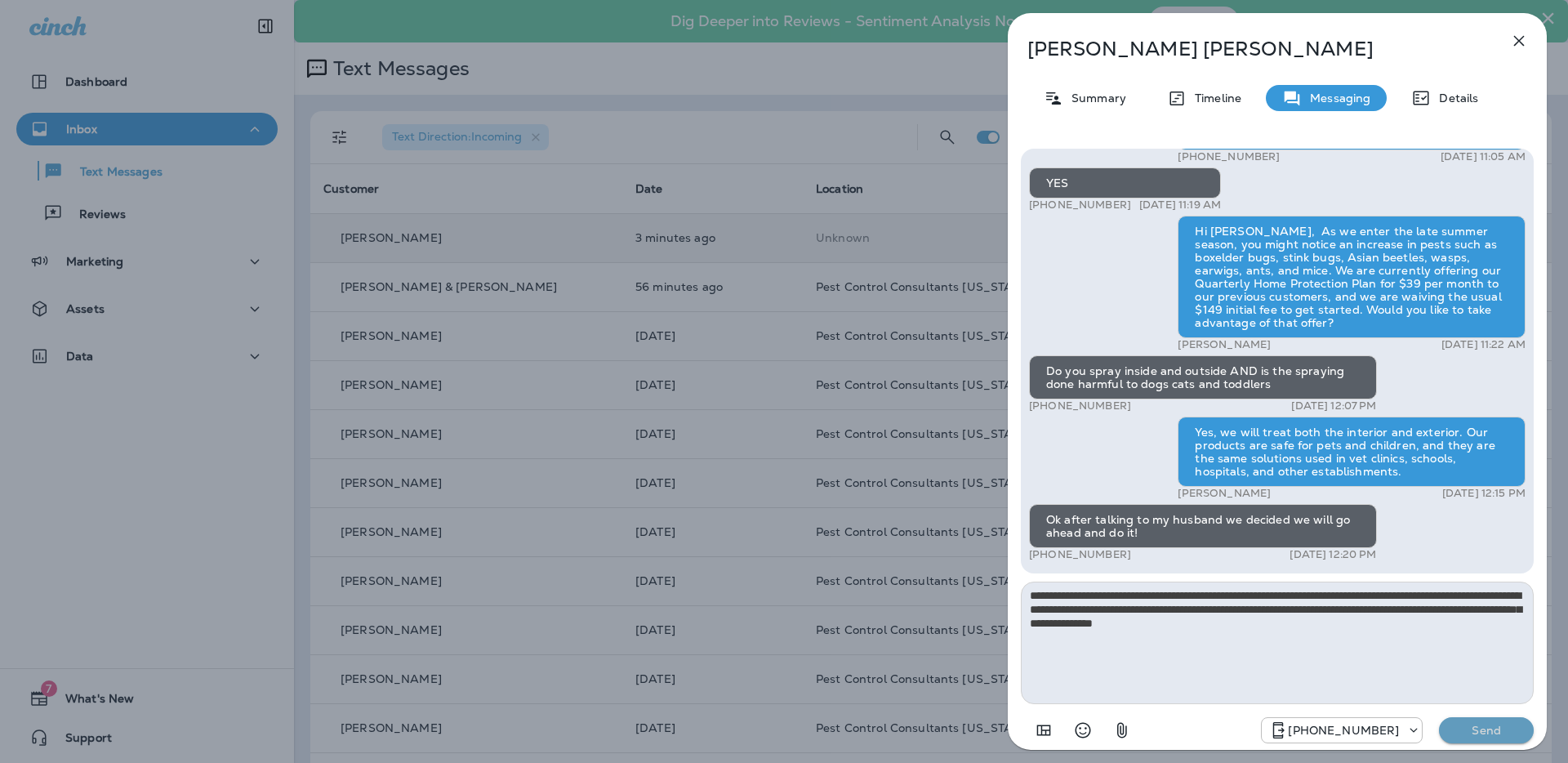
click at [1493, 732] on p "Send" at bounding box center [1486, 729] width 69 height 15
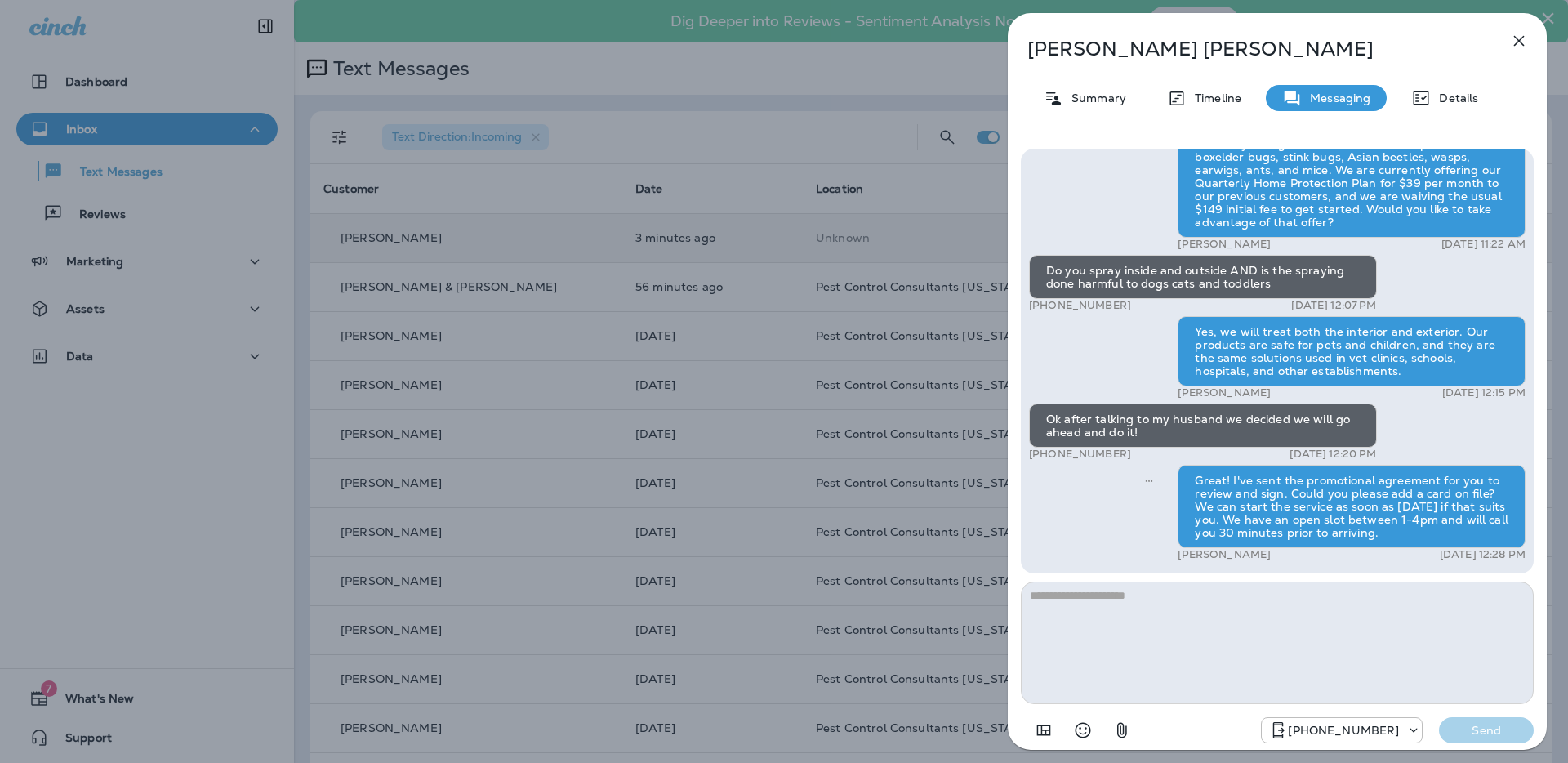
click at [1518, 42] on icon "button" at bounding box center [1520, 41] width 11 height 11
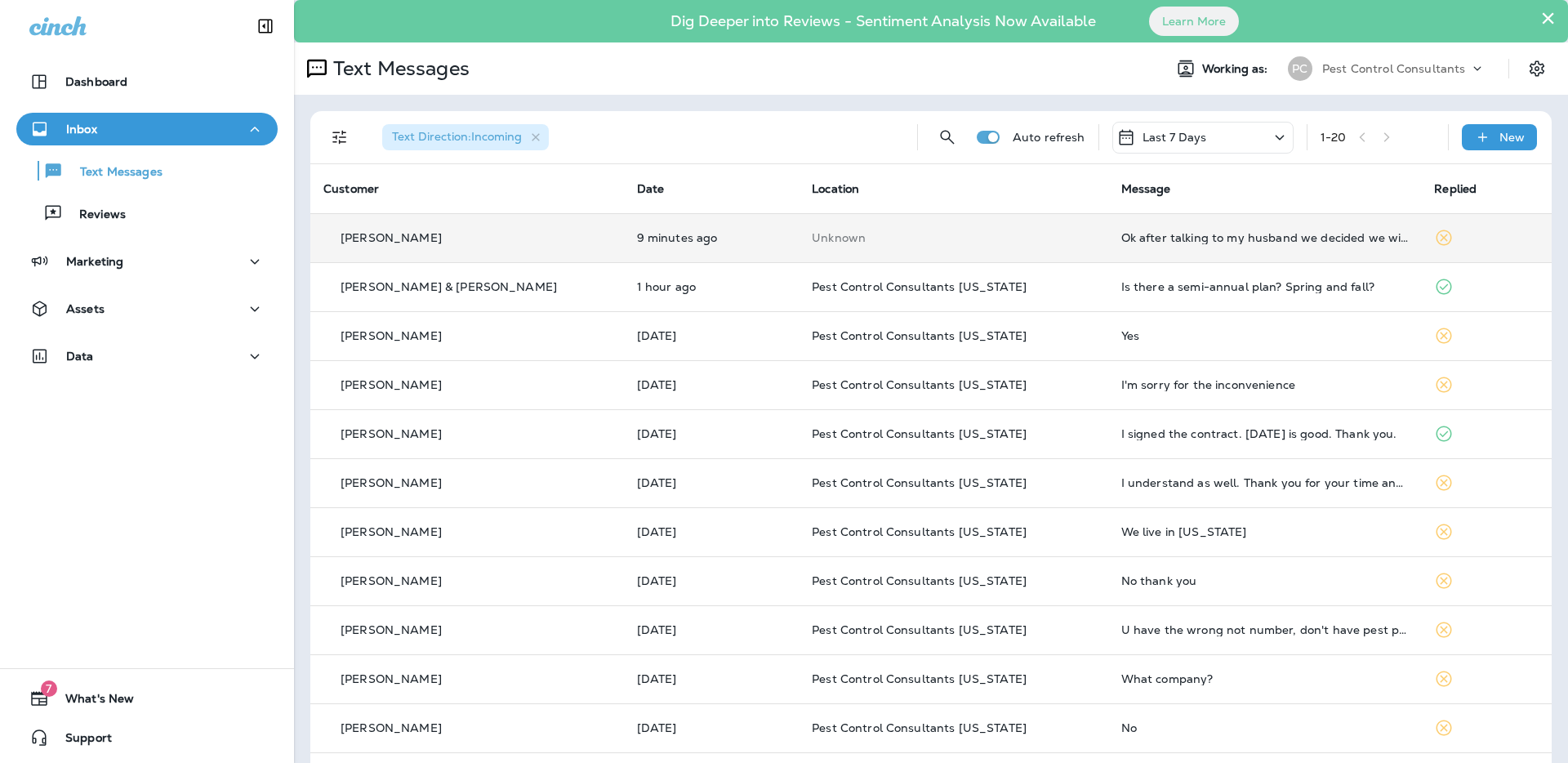
click at [387, 243] on p "[PERSON_NAME]" at bounding box center [391, 238] width 102 height 14
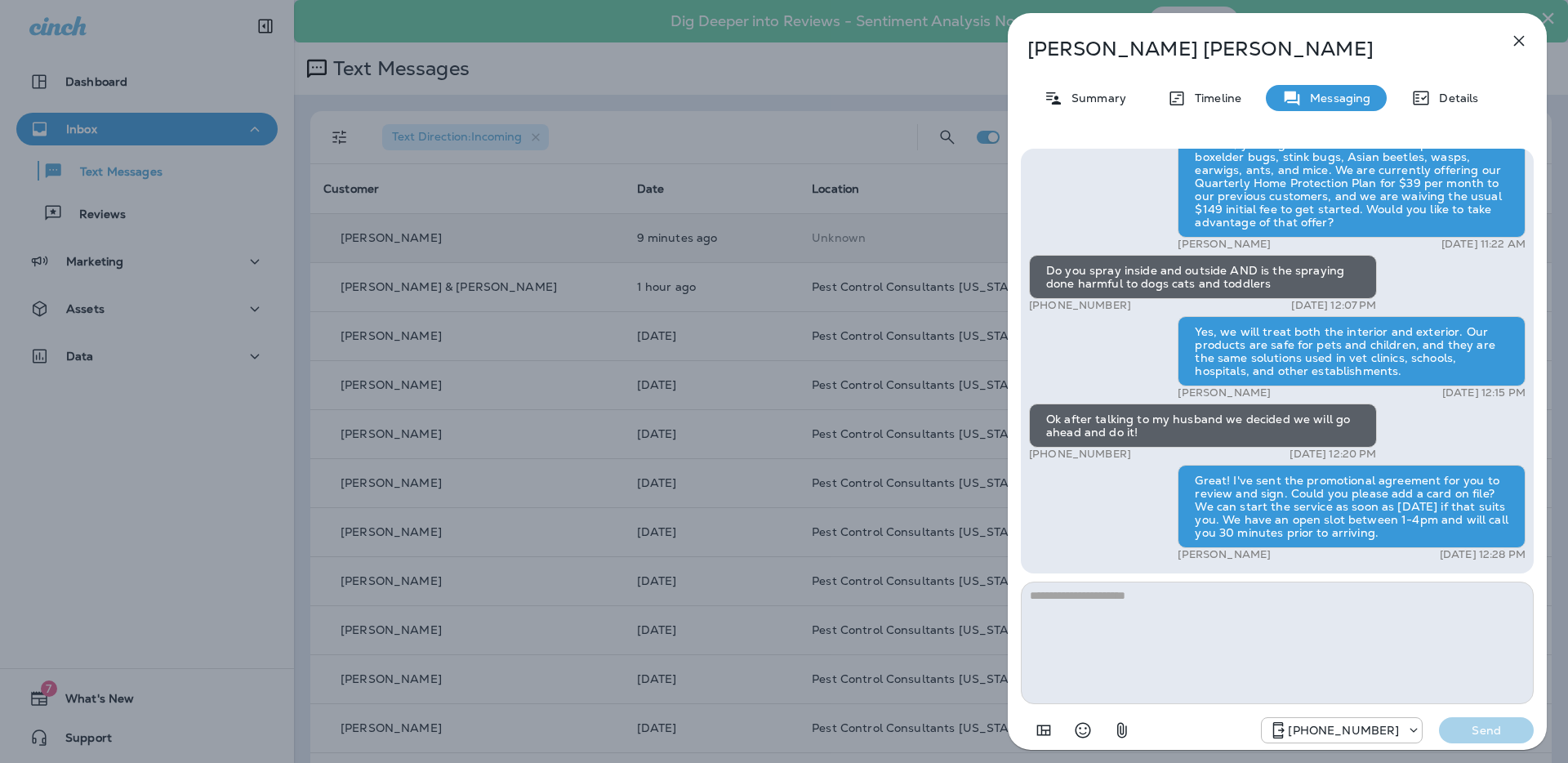
click at [380, 272] on div "[PERSON_NAME] Summary Timeline Messaging Details Hi [PERSON_NAME], Pest Control…" at bounding box center [784, 381] width 1568 height 763
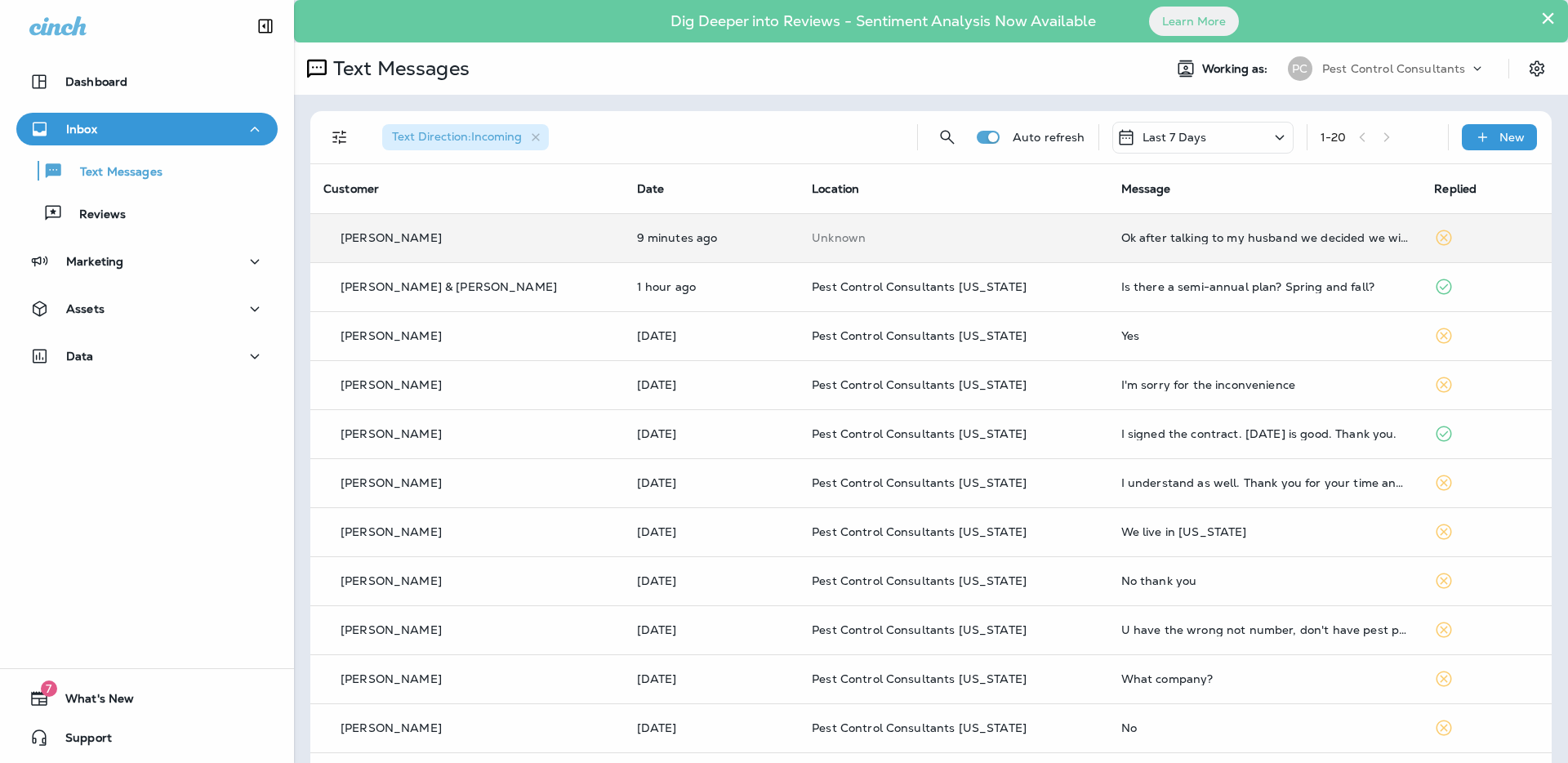
click at [380, 290] on div at bounding box center [784, 381] width 1568 height 763
click at [373, 289] on p "[PERSON_NAME] & [PERSON_NAME]" at bounding box center [449, 287] width 217 height 14
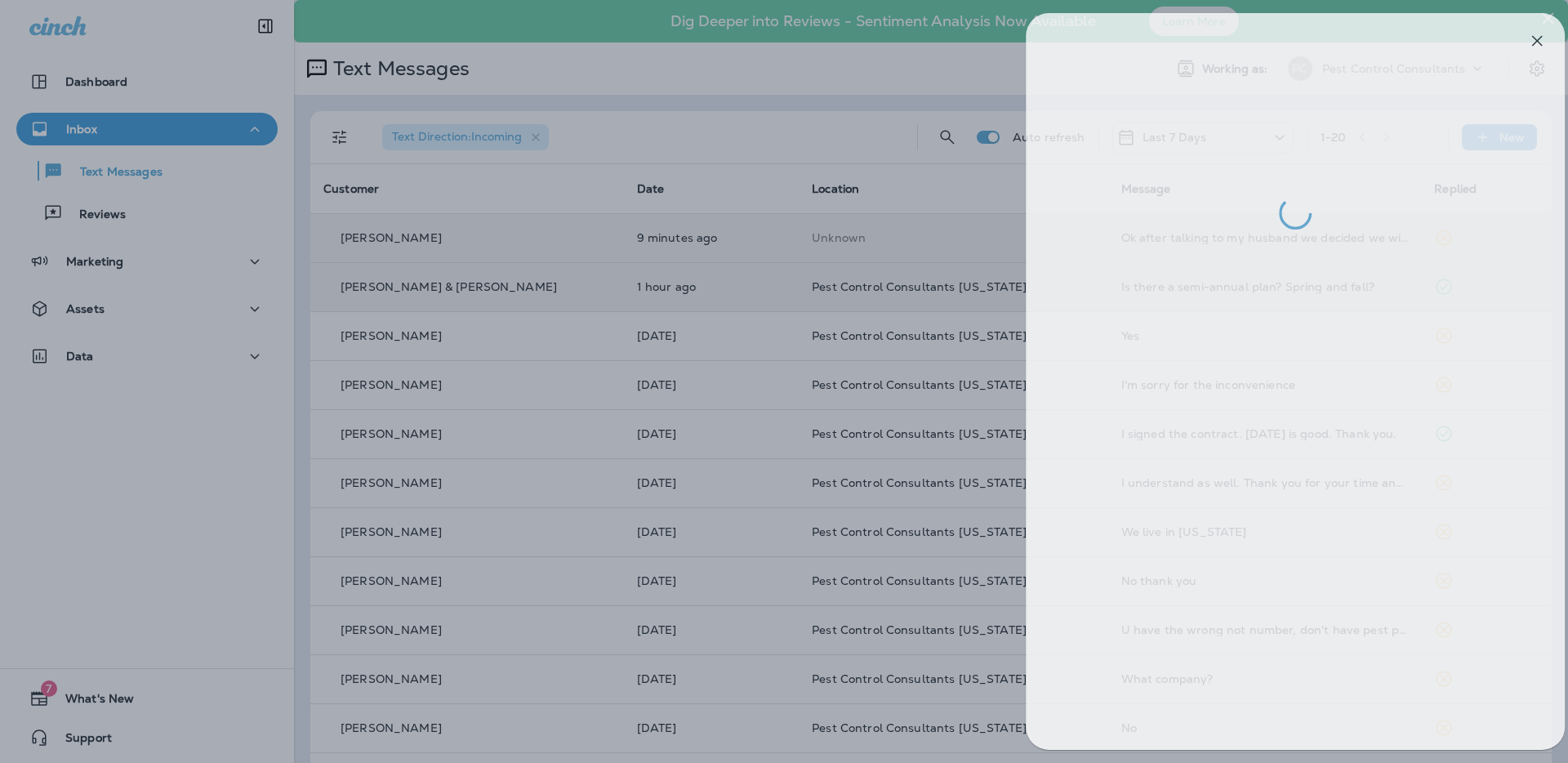
click at [617, 157] on div at bounding box center [802, 381] width 1568 height 763
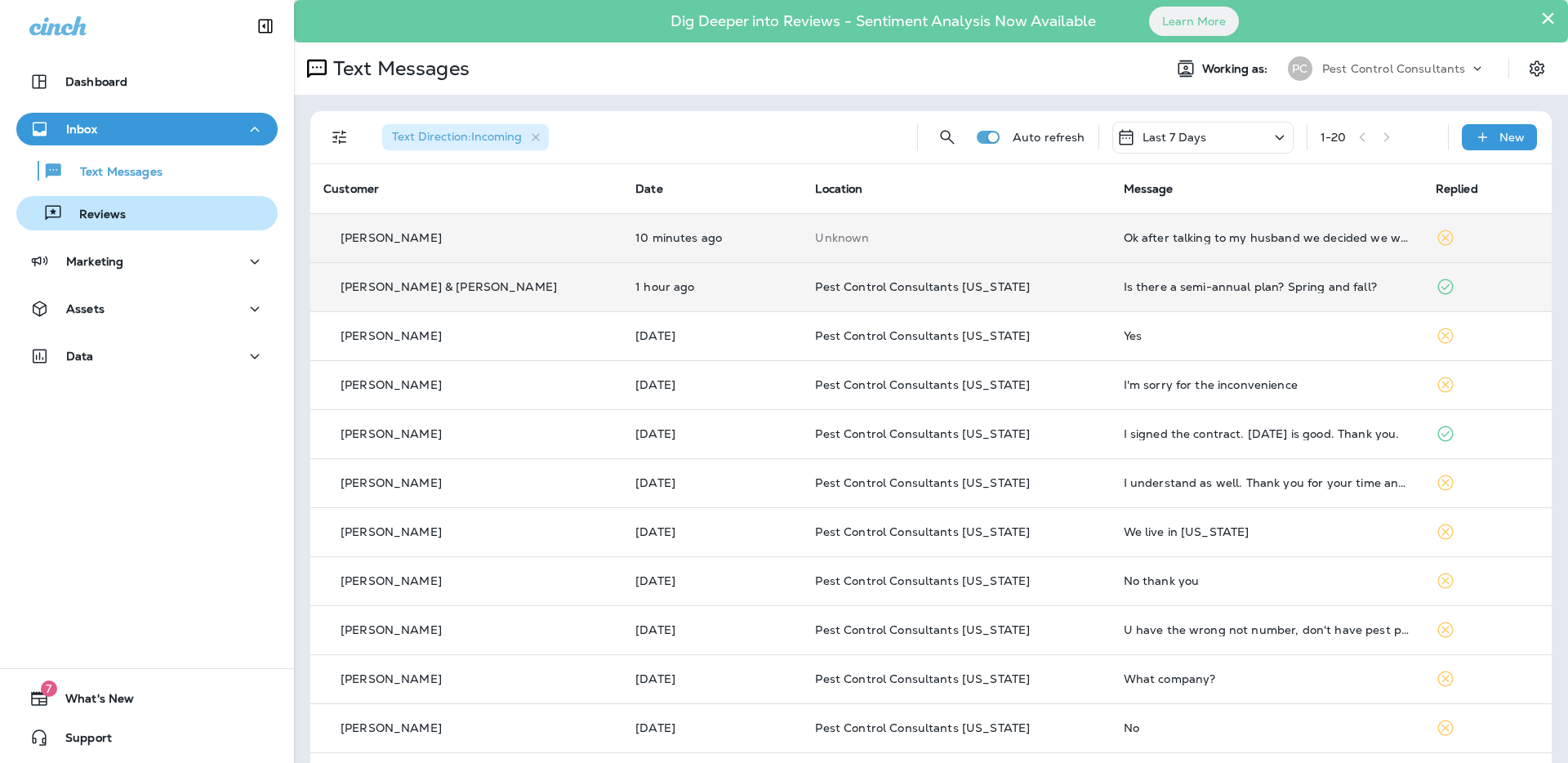
click at [150, 221] on div "Reviews" at bounding box center [147, 213] width 249 height 24
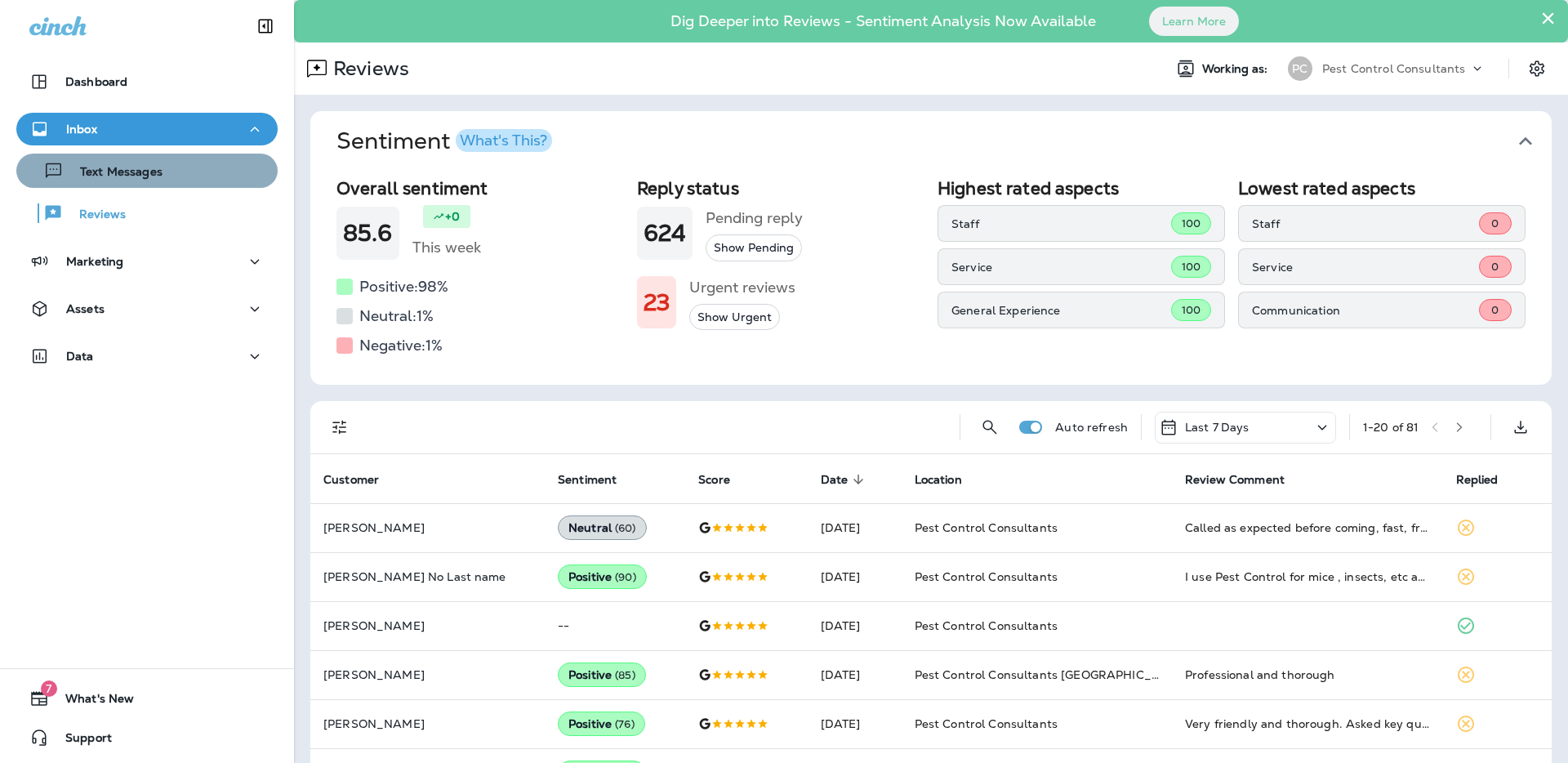
click at [179, 176] on div "Text Messages" at bounding box center [147, 170] width 249 height 24
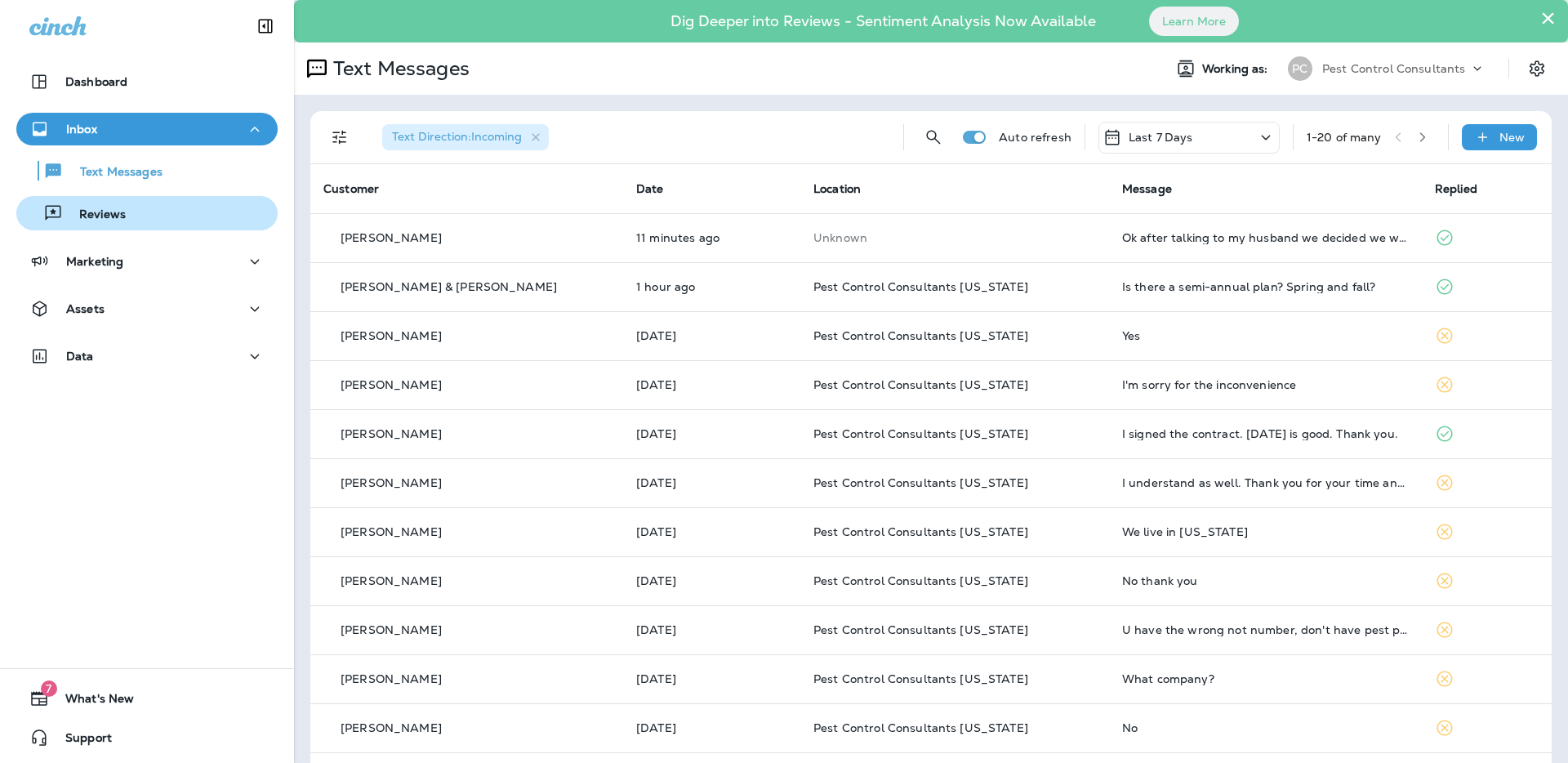
click at [171, 220] on div "Reviews" at bounding box center [147, 213] width 249 height 24
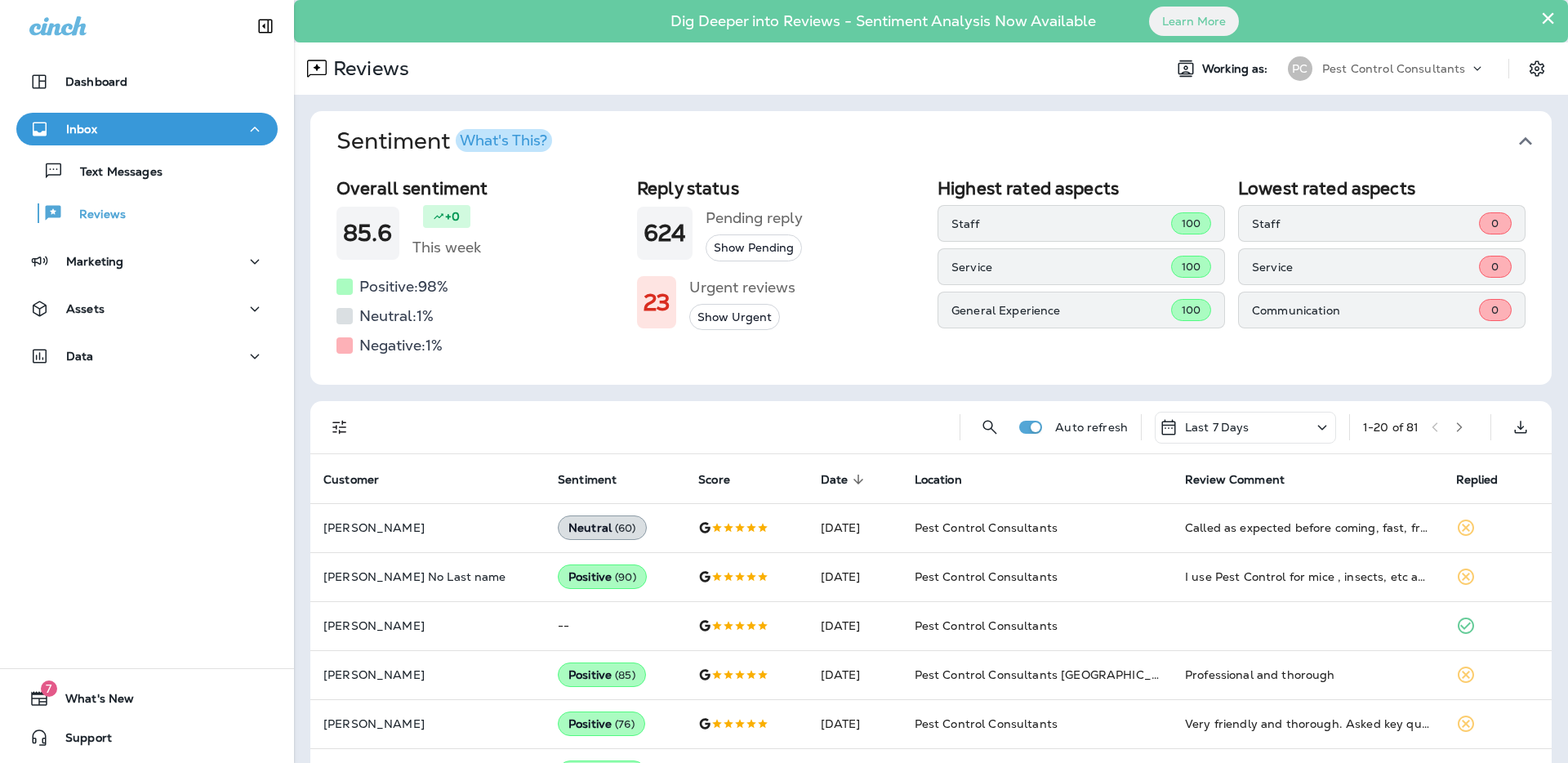
click at [369, 244] on h1 "85.6" at bounding box center [369, 233] width 50 height 27
click at [722, 321] on button "Show Urgent" at bounding box center [735, 317] width 91 height 27
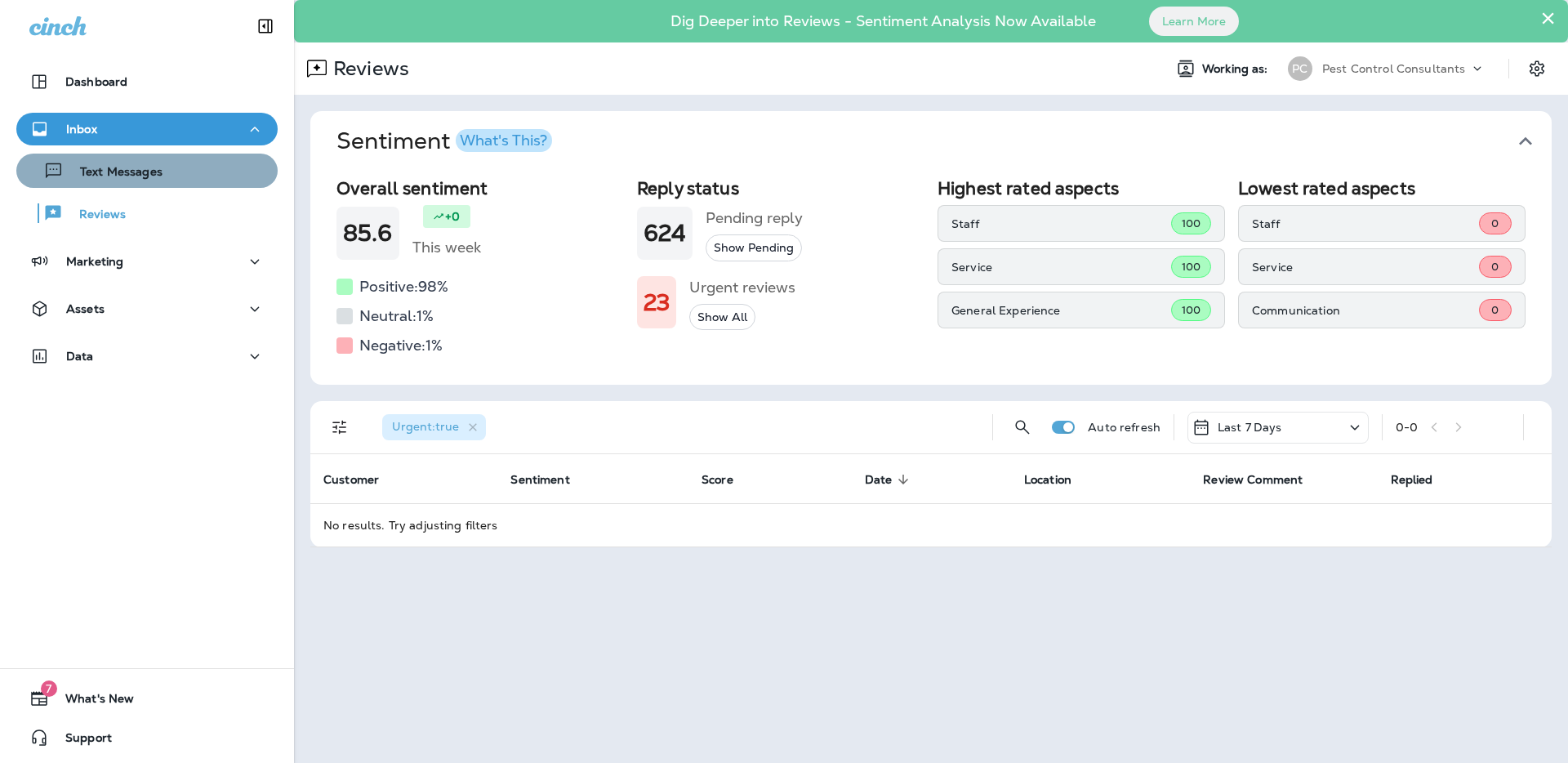
click at [150, 181] on div "Text Messages" at bounding box center [93, 170] width 139 height 24
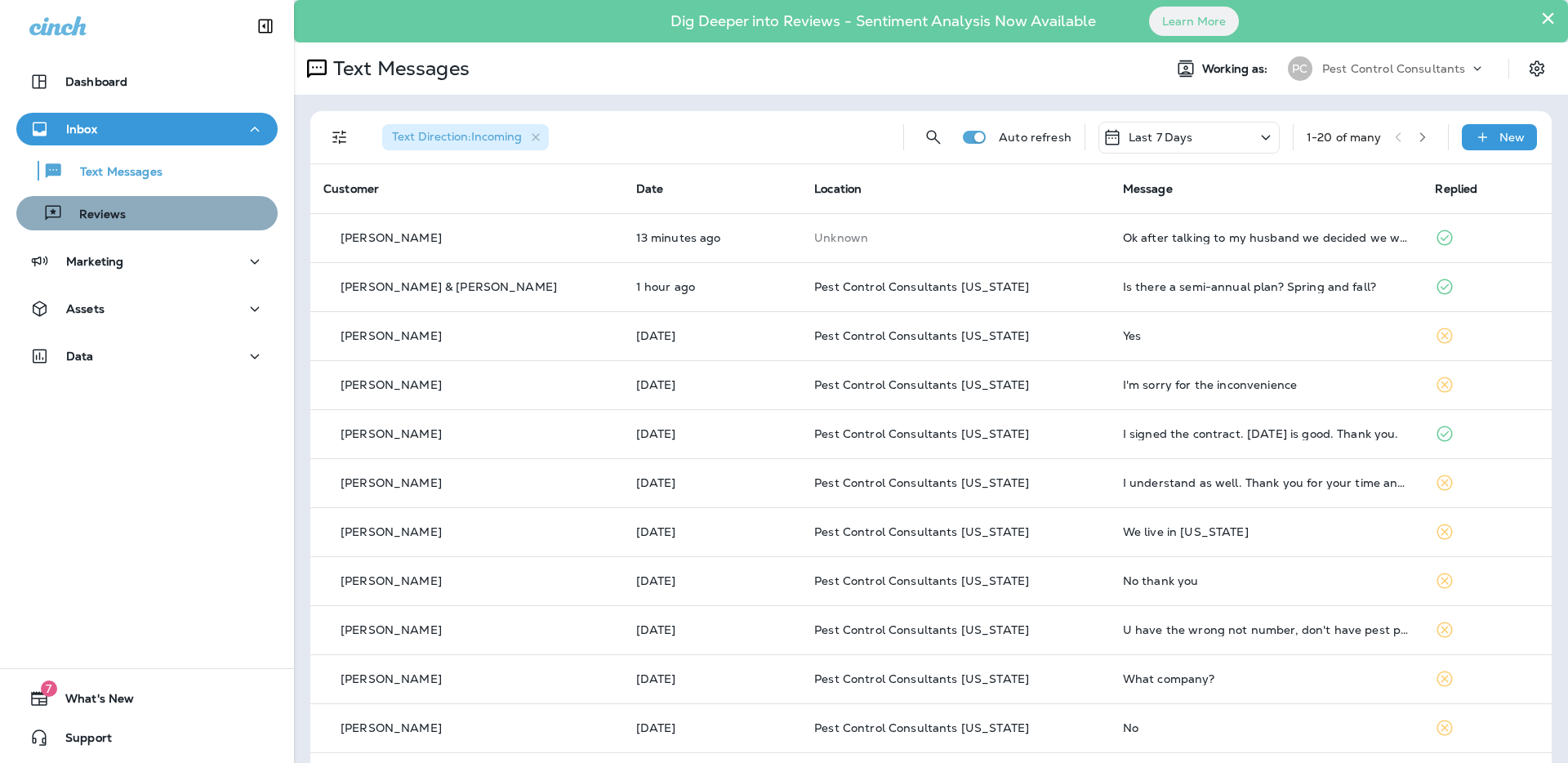
click at [113, 216] on p "Reviews" at bounding box center [94, 215] width 63 height 15
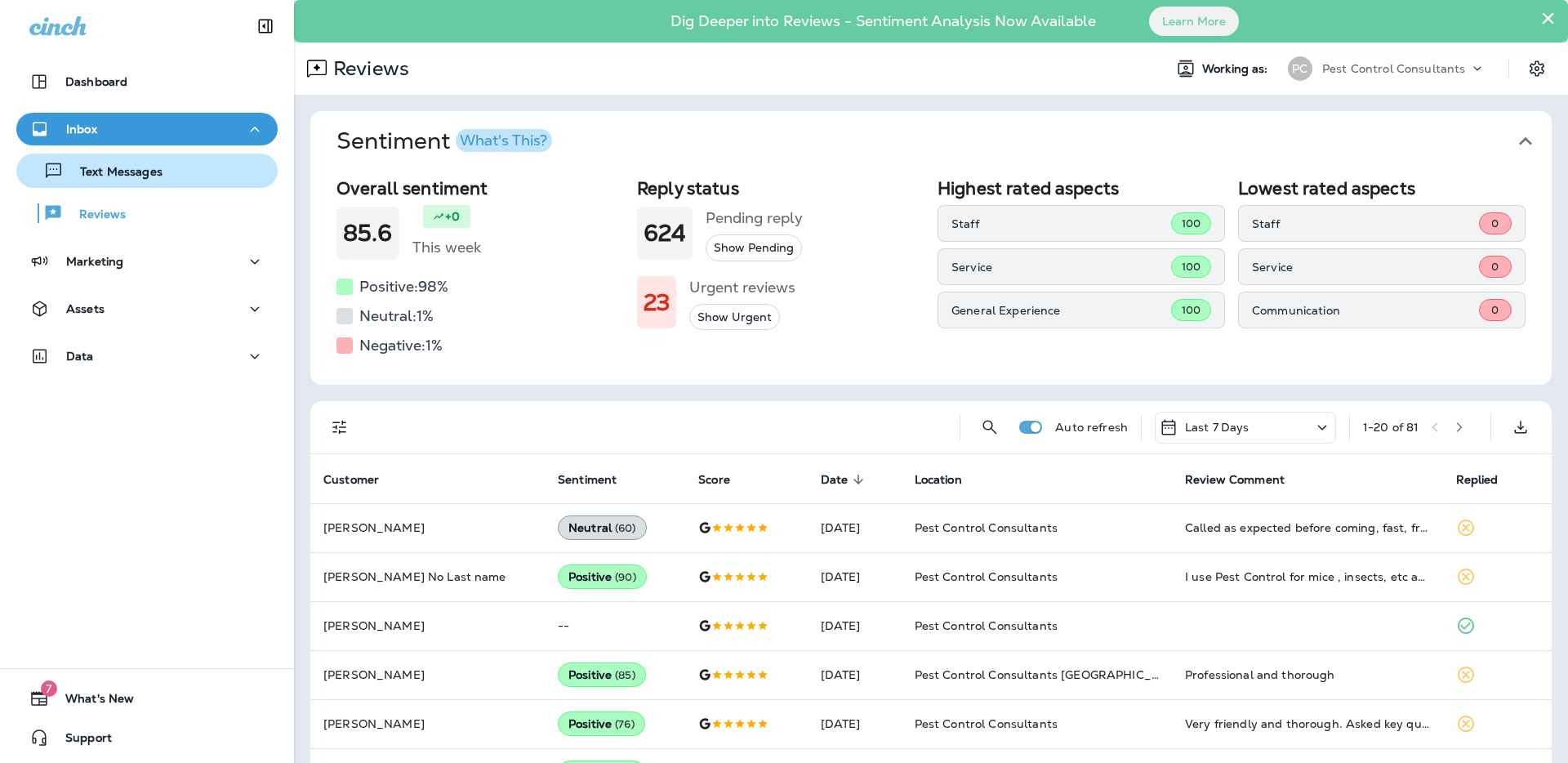
click at [129, 174] on p "Text Messages" at bounding box center [113, 173] width 99 height 15
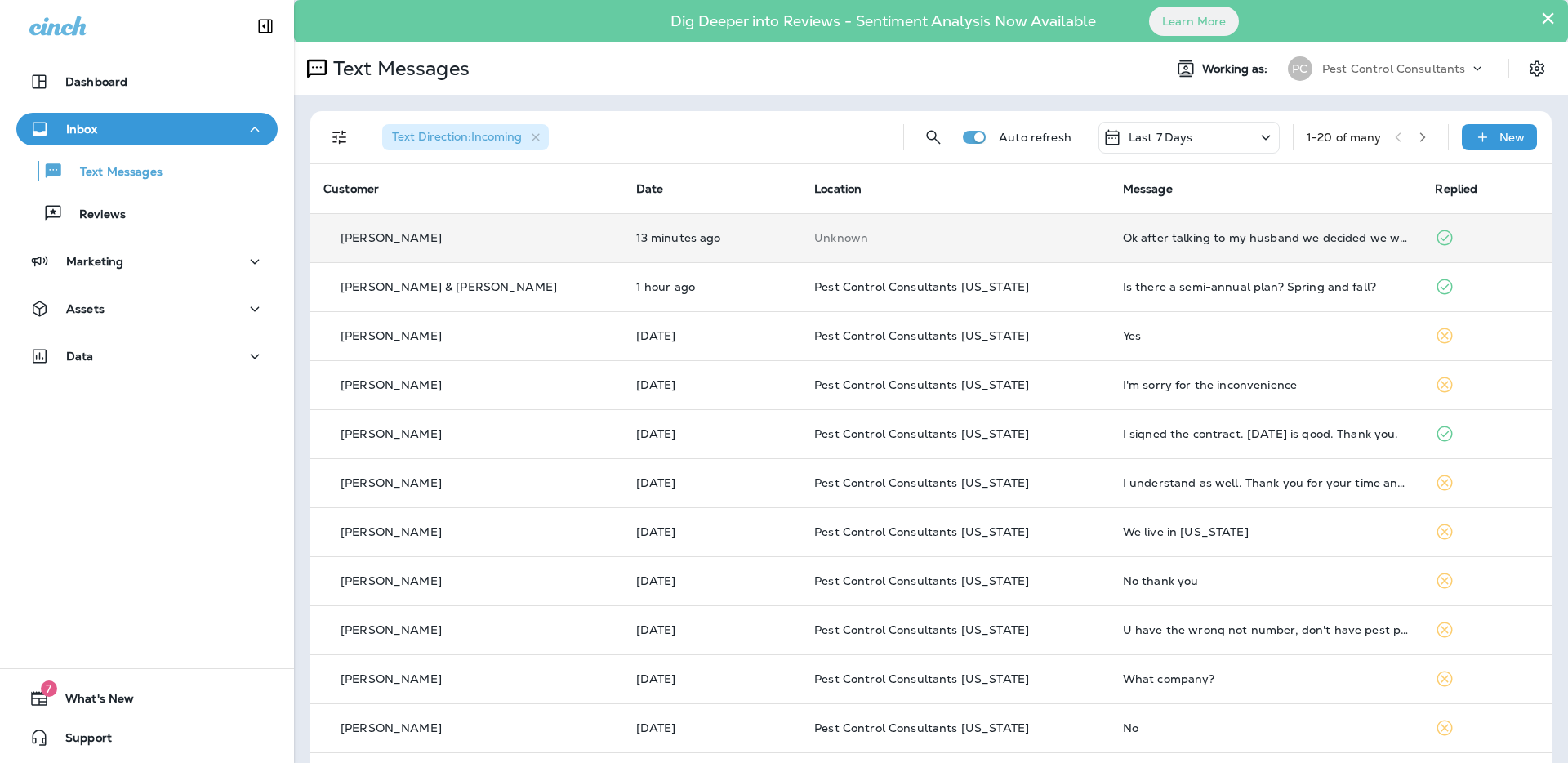
click at [380, 240] on p "[PERSON_NAME]" at bounding box center [391, 238] width 102 height 14
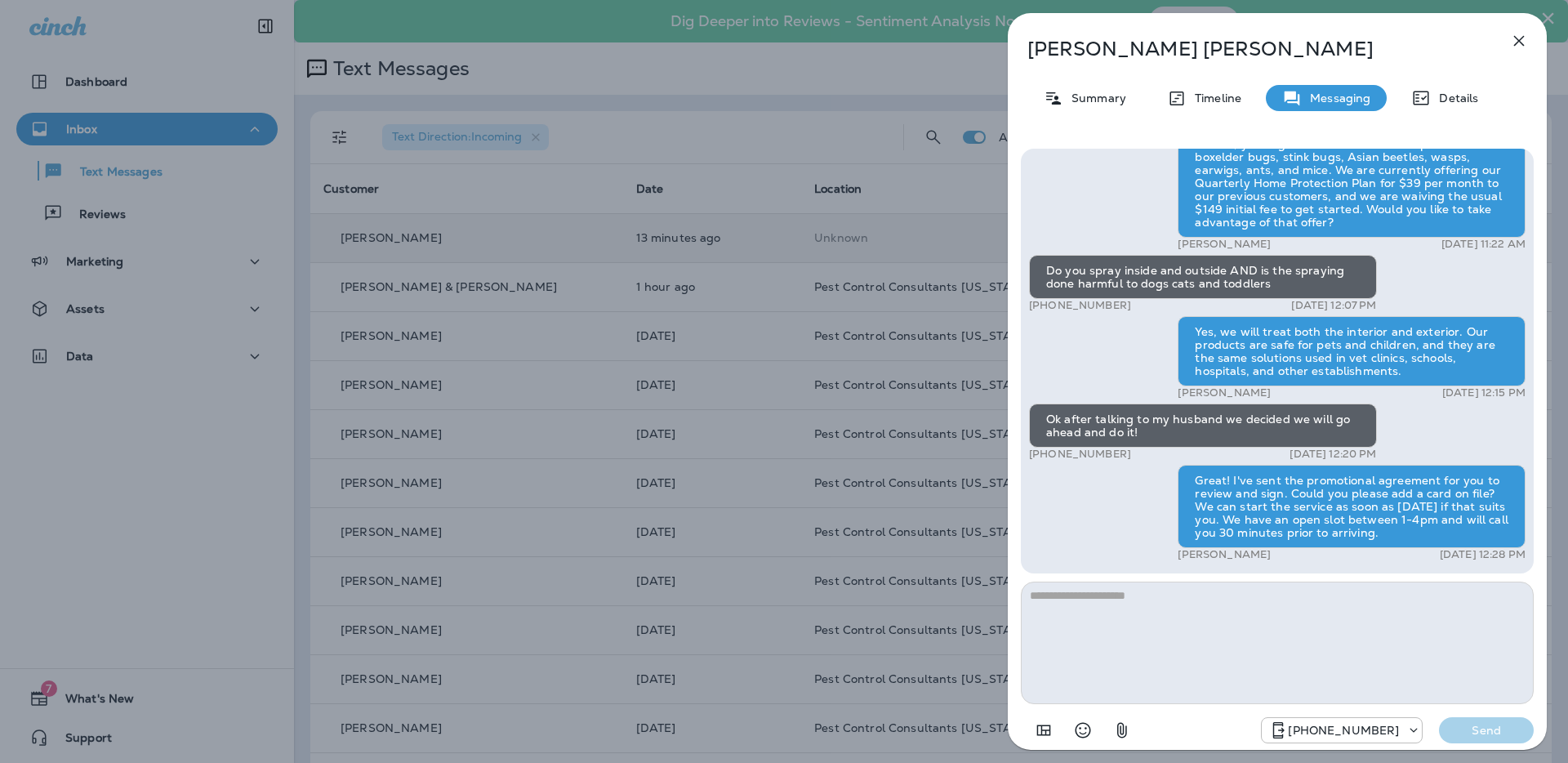
click at [1530, 40] on button "button" at bounding box center [1520, 41] width 33 height 33
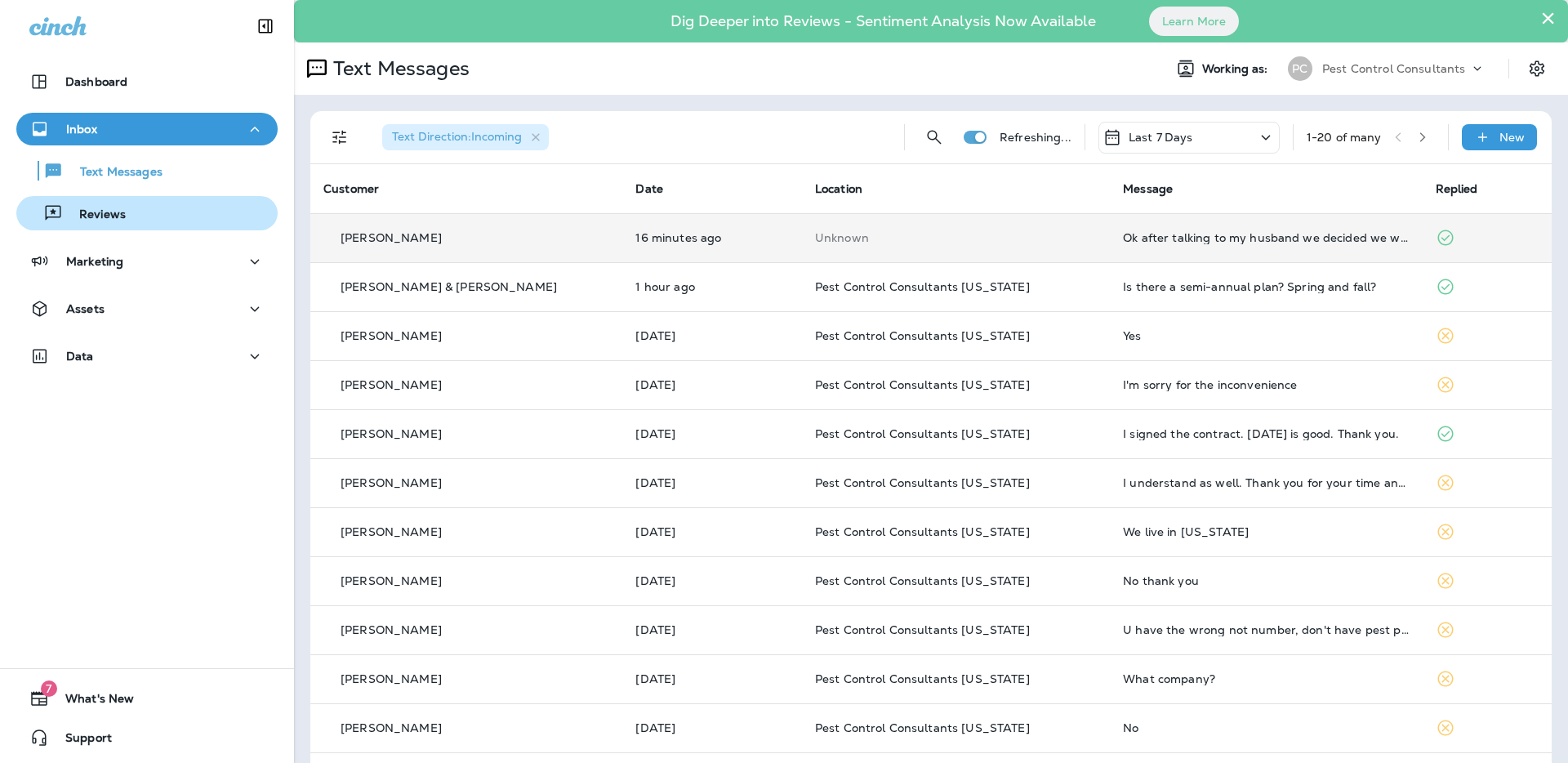
click at [131, 218] on div "Reviews" at bounding box center [147, 213] width 249 height 24
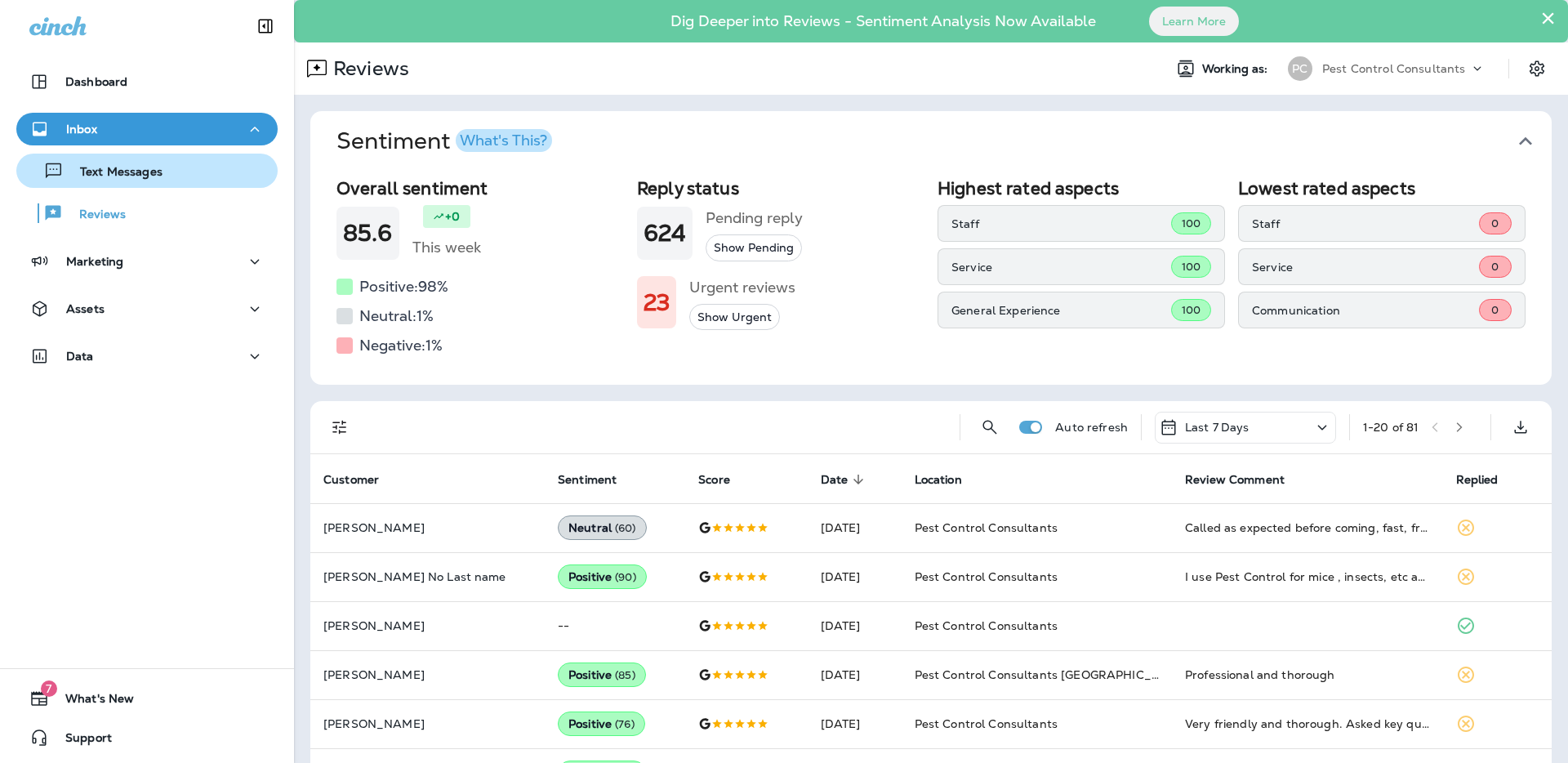
click at [152, 175] on p "Text Messages" at bounding box center [113, 173] width 99 height 15
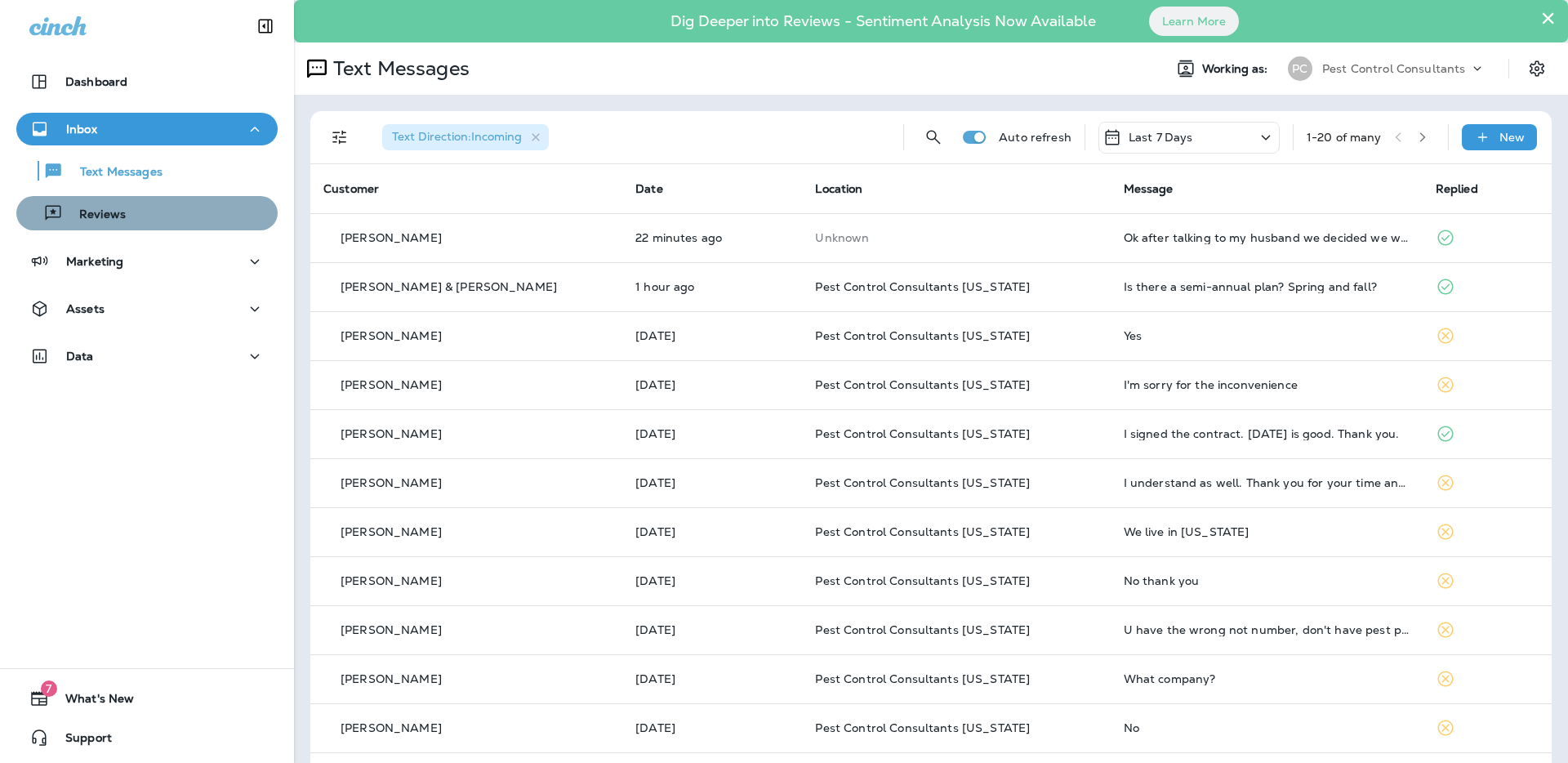
click at [140, 223] on div "Reviews" at bounding box center [147, 213] width 249 height 24
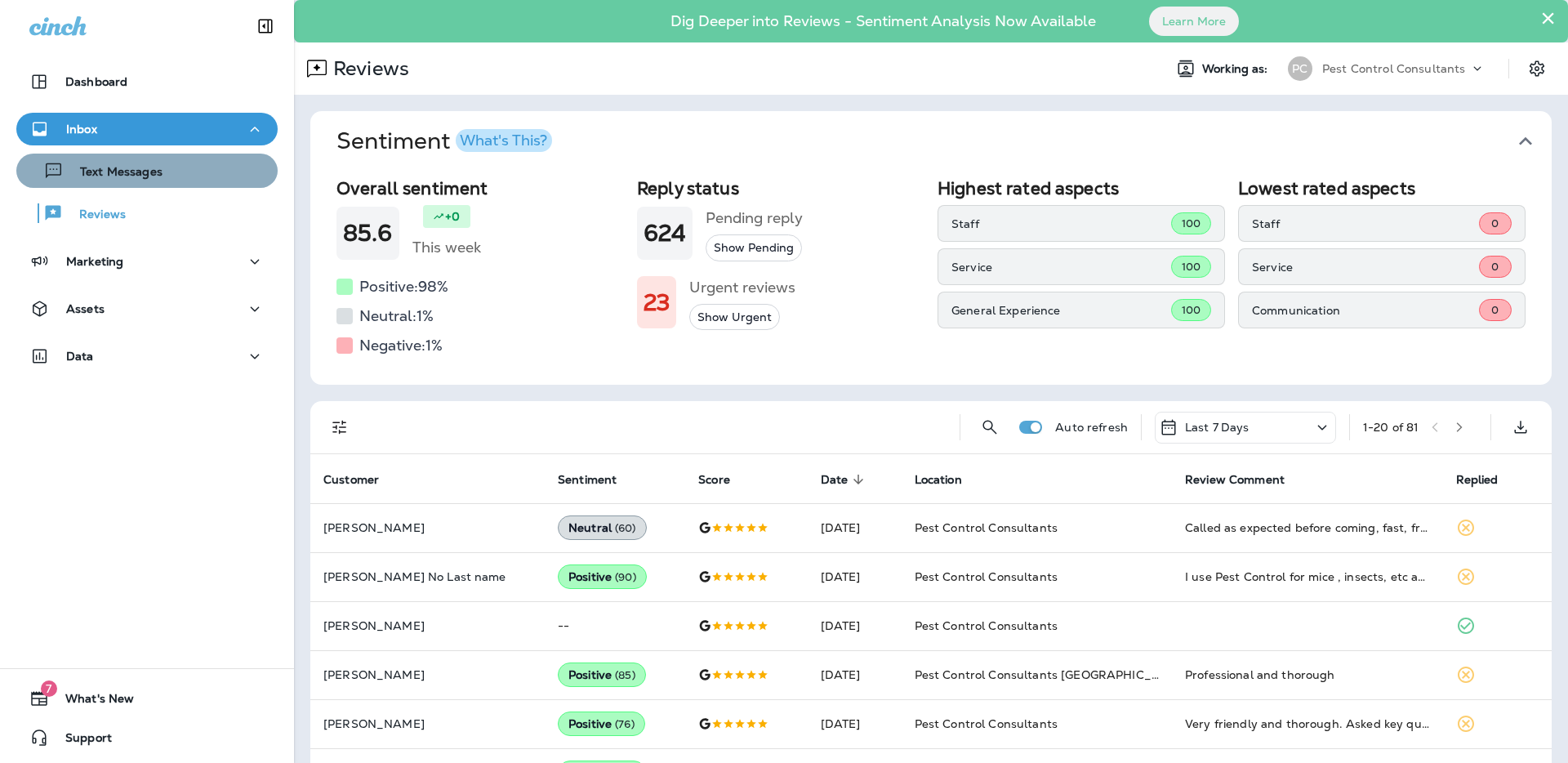
click at [175, 177] on div "Text Messages" at bounding box center [147, 170] width 249 height 24
